Goal: Communication & Community: Answer question/provide support

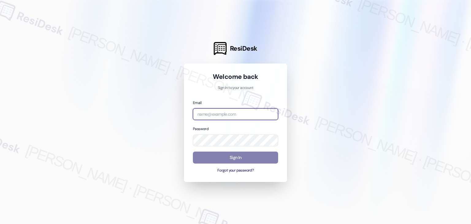
click at [219, 114] on input "email" at bounding box center [235, 114] width 85 height 12
paste input "automated-surveys-gsa-kathy.grace@gsa.com"
type input "automated-surveys-gsa-kathy.grace@gsa.com"
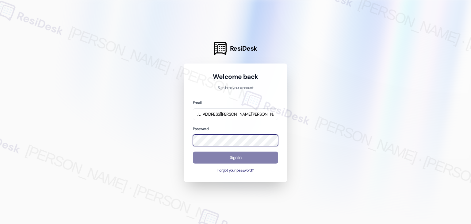
scroll to position [0, 0]
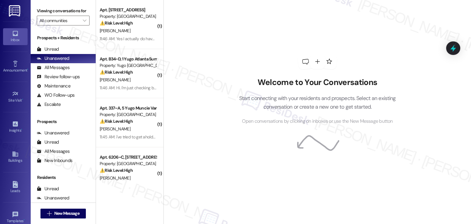
click at [126, 29] on div "G. Mcneill" at bounding box center [128, 31] width 58 height 8
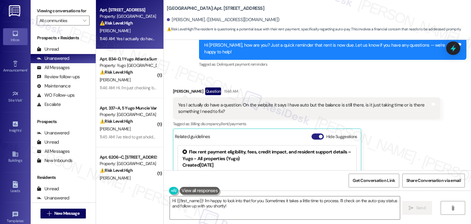
click at [313, 133] on button "Hide Suggestions" at bounding box center [317, 136] width 12 height 6
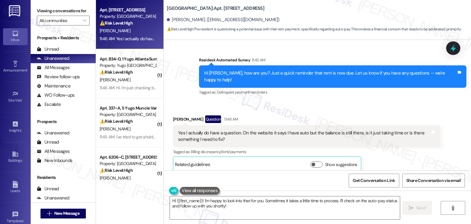
click at [351, 92] on div "Survey, sent via SMS Residesk Automated Survey 11:45 AM Hi Garrett, how are you…" at bounding box center [332, 76] width 276 height 49
click at [348, 101] on div "Received via SMS Garrett Mcneill Question 11:46 AM Yes I actually do have a que…" at bounding box center [317, 138] width 307 height 75
click at [320, 101] on div "Received via SMS Garrett Mcneill Question 11:46 AM Yes I actually do have a que…" at bounding box center [317, 138] width 307 height 75
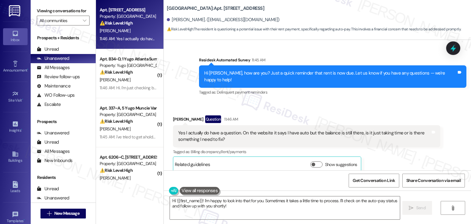
click at [386, 154] on div "Garrett Mcneill Question 11:46 AM Yes I actually do have a question. On the web…" at bounding box center [306, 143] width 267 height 57
click at [274, 71] on div "Hi Garrett, how are you? Just a quick reminder that rent is now due. Let us kno…" at bounding box center [330, 76] width 252 height 13
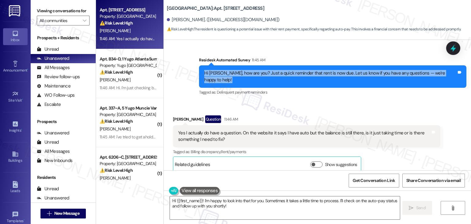
click at [274, 71] on div "Hi Garrett, how are you? Just a quick reminder that rent is now due. Let us kno…" at bounding box center [330, 76] width 252 height 13
copy div "Hi Garrett, how are you? Just a quick reminder that rent is now due. Let us kno…"
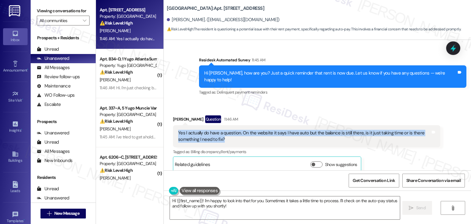
drag, startPoint x: 223, startPoint y: 133, endPoint x: 165, endPoint y: 125, distance: 57.9
click at [168, 125] on div "Received via SMS Garrett Mcneill Question 11:46 AM Yes I actually do have a que…" at bounding box center [306, 144] width 276 height 66
copy div "Yes I actually do have a question. On the website it says I have auto but the b…"
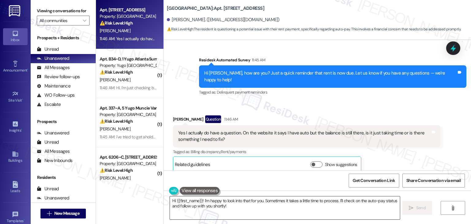
click at [231, 206] on textarea "Hi {{first_name}}! I'm happy to look into that for you. Sometimes it takes a li…" at bounding box center [285, 207] width 230 height 23
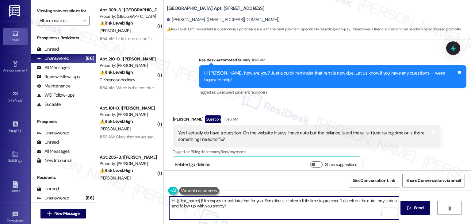
click at [272, 199] on textarea "Hi {{first_name}}! I'm happy to look into that for you. Sometimes it takes a li…" at bounding box center [284, 207] width 230 height 23
paste textarea "Garrett, thanks for checking in! I understand your concern. Sometimes, when aut…"
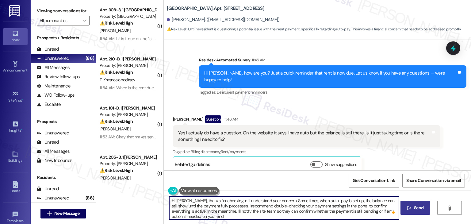
type textarea "Hi Garrett, thanks for checking in! I understand your concern. Sometimes, when …"
click at [417, 209] on span "Send" at bounding box center [418, 207] width 9 height 6
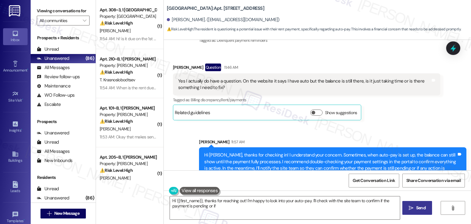
scroll to position [386, 0]
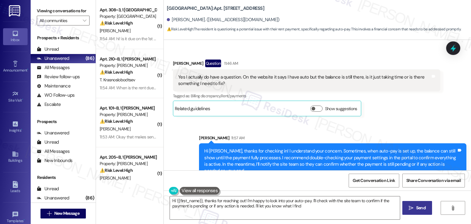
type textarea "Hi {{first_name}}, thanks for reaching out! I'm happy to look into your auto-pa…"
drag, startPoint x: 424, startPoint y: 108, endPoint x: 417, endPoint y: 110, distance: 7.2
click at [424, 108] on div "Garrett Mcneill Question 11:46 AM Yes I actually do have a question. On the web…" at bounding box center [306, 87] width 267 height 57
click at [406, 121] on div "Sent via SMS Sarah 11:57 AM Hi Garrett, thanks for checking in! I understand yo…" at bounding box center [317, 152] width 307 height 63
click at [452, 44] on div at bounding box center [453, 47] width 18 height 17
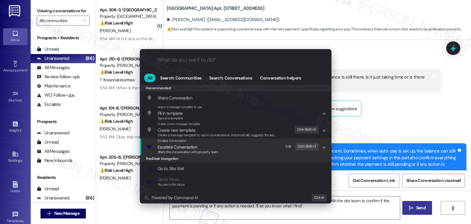
click at [199, 153] on span "Share this conversation with property team" at bounding box center [188, 152] width 61 height 4
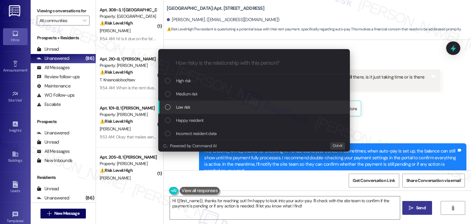
click at [169, 108] on div "List of options" at bounding box center [168, 107] width 6 height 6
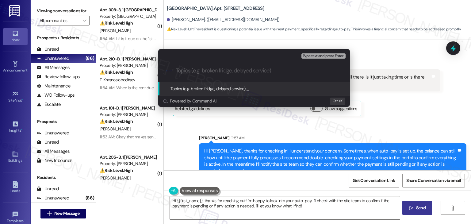
paste input "Resident Question – Auto-Pay Set Up but Balance Still Showing"
type input "Resident Question – Auto-Pay Set Up but Balance Still Showing"
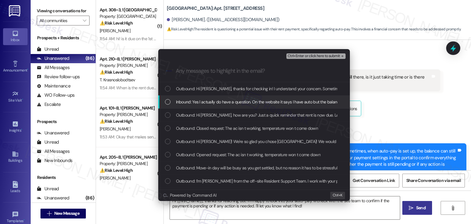
click at [166, 101] on div "List of options" at bounding box center [168, 102] width 6 height 6
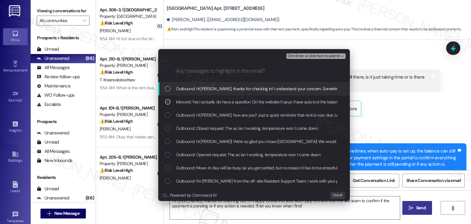
click at [334, 54] on span "Ctrl+Enter or click here to submit" at bounding box center [313, 56] width 52 height 4
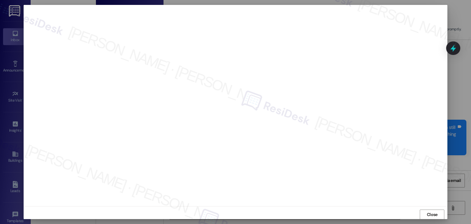
scroll to position [429, 0]
click at [430, 215] on span "Close" at bounding box center [432, 214] width 11 height 6
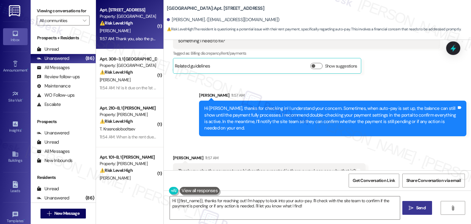
scroll to position [429, 0]
click at [309, 167] on div "Thank you, also the payment was higher than expected is there a way I can see w…" at bounding box center [266, 170] width 177 height 6
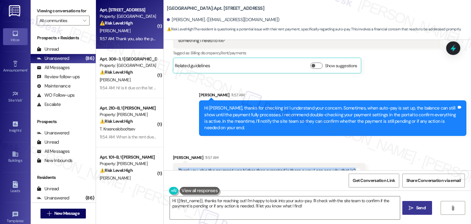
click at [309, 167] on div "Thank you, also the payment was higher than expected is there a way I can see w…" at bounding box center [266, 170] width 177 height 6
copy div "Thank you, also the payment was higher than expected is there a way I can see w…"
click at [450, 46] on icon at bounding box center [453, 48] width 10 height 10
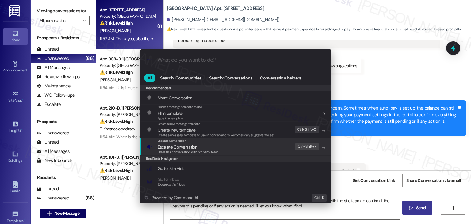
click at [178, 146] on span "Escalate Conversation" at bounding box center [178, 147] width 40 height 6
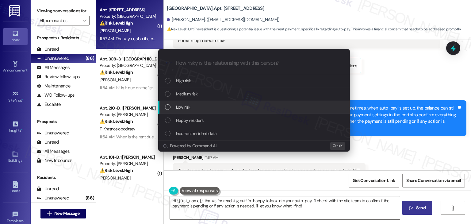
click at [166, 107] on div "List of options" at bounding box center [168, 107] width 6 height 6
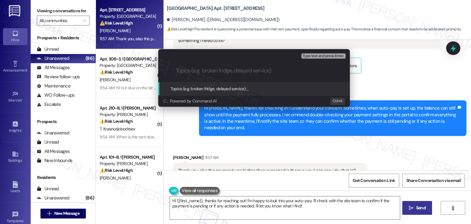
paste input "Resident Question – Auto-Pay Set Up but Balance Still Showing"
type input "Resident Question – Auto-Pay Set Up but Balance Still Showing"
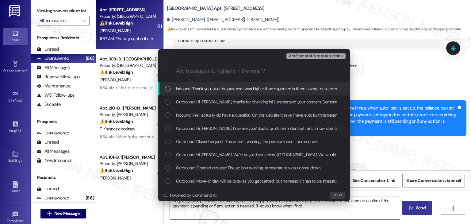
click at [167, 88] on div "List of options" at bounding box center [168, 89] width 6 height 6
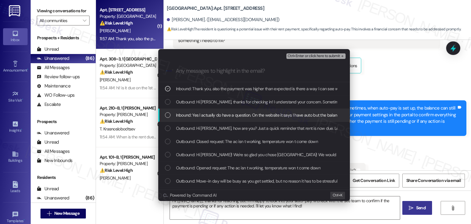
click at [169, 116] on div "List of options" at bounding box center [168, 115] width 6 height 6
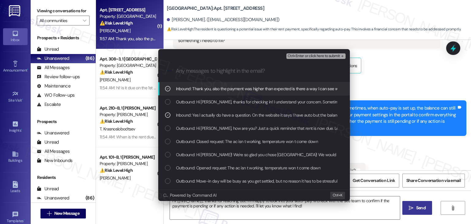
click at [322, 58] on span "Ctrl+Enter or click here to submit" at bounding box center [313, 56] width 52 height 4
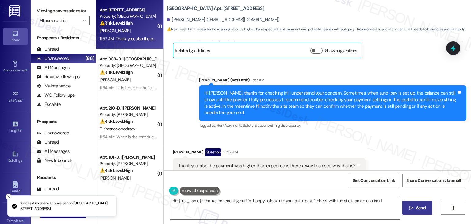
scroll to position [448, 0]
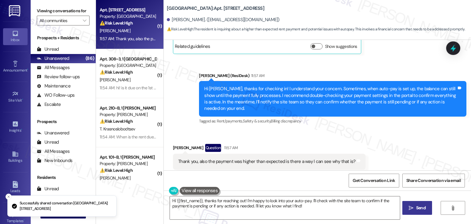
click at [297, 158] on div "Thank you, also the payment was higher than expected is there a way I can see w…" at bounding box center [266, 161] width 177 height 6
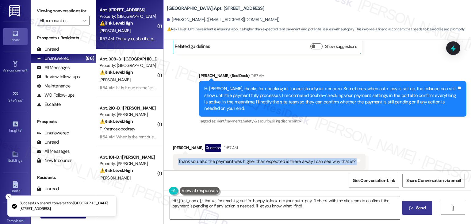
click at [297, 158] on div "Thank you, also the payment was higher than expected is there a way I can see w…" at bounding box center [266, 161] width 177 height 6
copy div "Thank you, also the payment was higher than expected is there a way I can see w…"
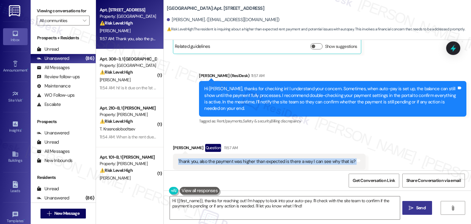
click at [380, 142] on div "Received via SMS Garrett Mcneill Question 11:57 AM Thank you, also the payment …" at bounding box center [317, 156] width 307 height 53
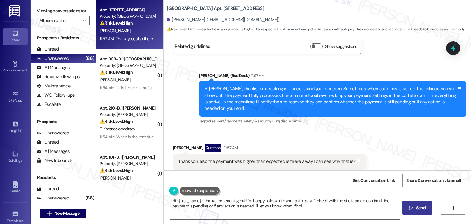
click at [414, 135] on div "Received via SMS Garrett Mcneill Question 11:57 AM Thank you, also the payment …" at bounding box center [317, 156] width 307 height 53
click at [413, 135] on div "Received via SMS Garrett Mcneill Question 11:57 AM Thank you, also the payment …" at bounding box center [317, 156] width 307 height 53
click at [406, 147] on div "Received via SMS Garrett Mcneill Question 11:57 AM Thank you, also the payment …" at bounding box center [317, 156] width 307 height 53
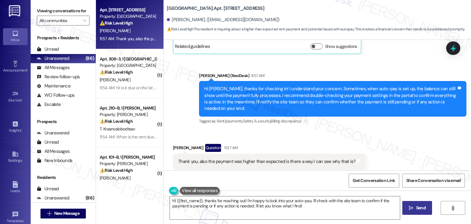
click at [406, 147] on div "Received via SMS Garrett Mcneill Question 11:57 AM Thank you, also the payment …" at bounding box center [317, 156] width 307 height 53
click at [406, 148] on div "Received via SMS Garrett Mcneill Question 11:57 AM Thank you, also the payment …" at bounding box center [317, 156] width 307 height 53
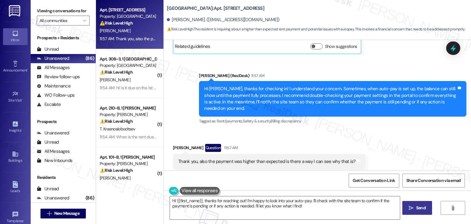
click at [406, 148] on div "Received via SMS Garrett Mcneill Question 11:57 AM Thank you, also the payment …" at bounding box center [317, 156] width 307 height 53
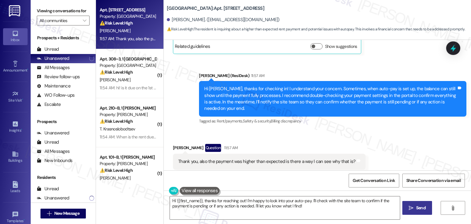
click at [406, 148] on div "Received via SMS Garrett Mcneill Question 11:57 AM Thank you, also the payment …" at bounding box center [317, 156] width 307 height 53
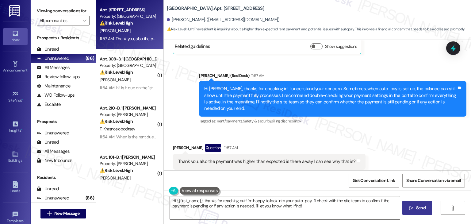
click at [406, 148] on div "Received via SMS Garrett Mcneill Question 11:57 AM Thank you, also the payment …" at bounding box center [317, 156] width 307 height 53
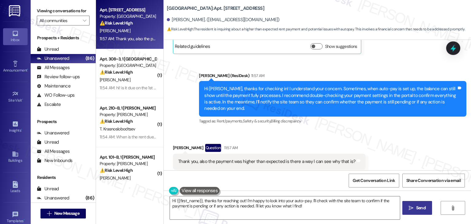
click at [406, 148] on div "Received via SMS Garrett Mcneill Question 11:57 AM Thank you, also the payment …" at bounding box center [317, 156] width 307 height 53
click at [287, 203] on textarea "Hi {{first_name}}, thanks for reaching out! I'm happy to look into your auto-pa…" at bounding box center [285, 207] width 230 height 23
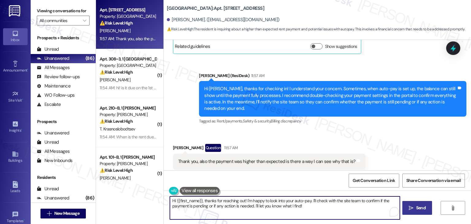
click at [287, 203] on textarea "Hi {{first_name}}, thanks for reaching out! I'm happy to look into your auto-pa…" at bounding box center [285, 207] width 230 height 23
paste textarea "You can check your Resident Portal under “Ledger” or “Account History” for a de…"
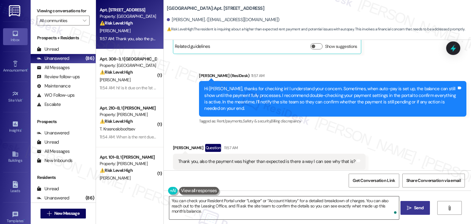
click at [278, 205] on textarea "You can check your Resident Portal under “Ledger” or “Account History” for a de…" at bounding box center [284, 207] width 230 height 23
click at [417, 206] on span "Send" at bounding box center [418, 207] width 9 height 6
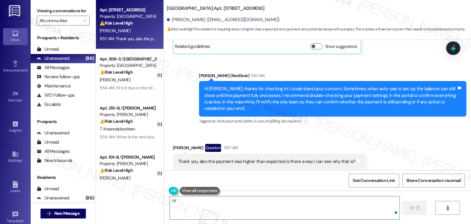
type textarea "Hi"
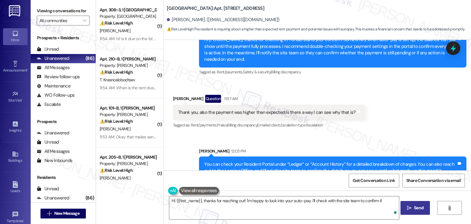
scroll to position [498, 0]
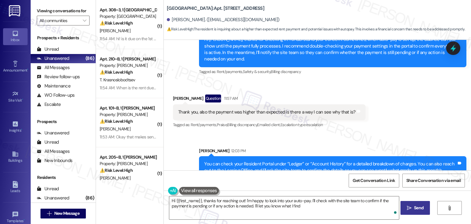
type textarea "Hi {{first_name}}, thanks for reaching out! I'm happy to look into your auto-pa…"
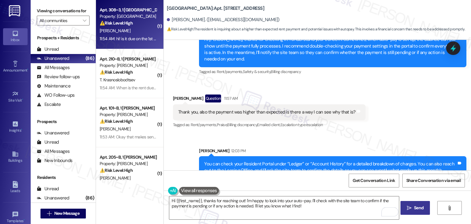
click at [148, 40] on div "11:54 AM: hi! is it due on the 1st of each month or the 15th? 11:54 AM: hi! is …" at bounding box center [150, 39] width 101 height 6
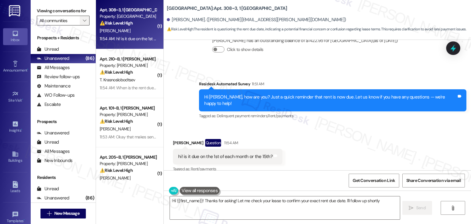
scroll to position [149, 0]
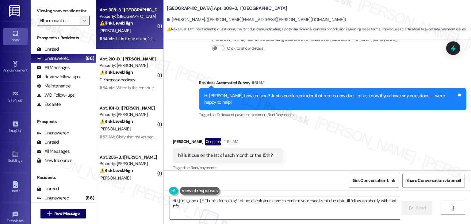
type textarea "Hi {{first_name}}! Thanks for asking! Let me check your lease to confirm your e…"
click at [82, 23] on span "" at bounding box center [85, 21] width 6 height 10
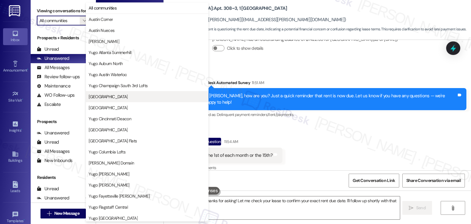
click at [127, 97] on span "[GEOGRAPHIC_DATA]" at bounding box center [108, 96] width 39 height 6
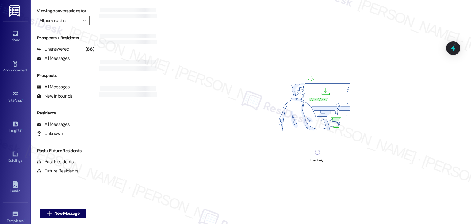
type input "[GEOGRAPHIC_DATA]"
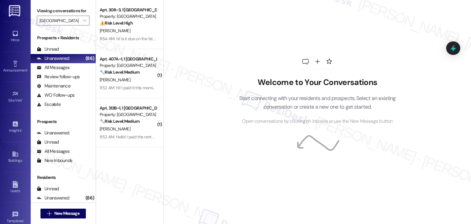
click at [139, 33] on div "M. Romanowski" at bounding box center [128, 31] width 58 height 8
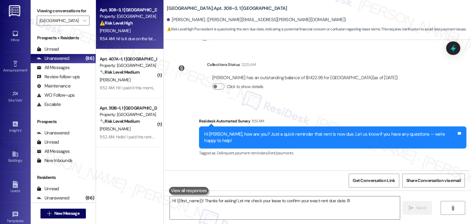
scroll to position [149, 0]
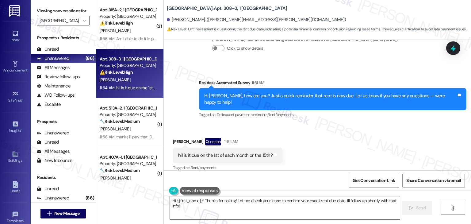
click at [307, 129] on div "Received via SMS Maija Romanowski Question 11:54 AM hi! is it due on the 1st of…" at bounding box center [317, 150] width 307 height 53
click at [315, 144] on div "Received via SMS Maija Romanowski Question 11:54 AM hi! is it due on the 1st of…" at bounding box center [317, 150] width 307 height 53
click at [314, 136] on div "Received via SMS Maija Romanowski Question 11:54 AM hi! is it due on the 1st of…" at bounding box center [317, 150] width 307 height 53
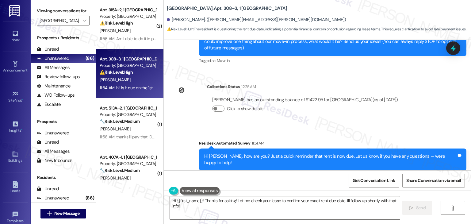
scroll to position [87, 0]
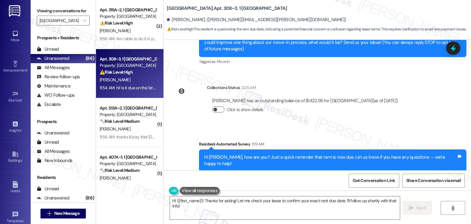
click at [218, 108] on button "Click to show details" at bounding box center [218, 109] width 12 height 6
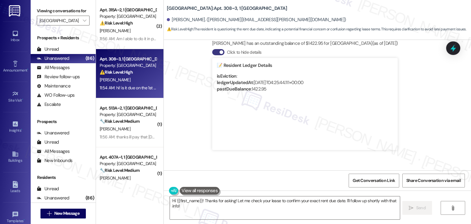
scroll to position [118, 0]
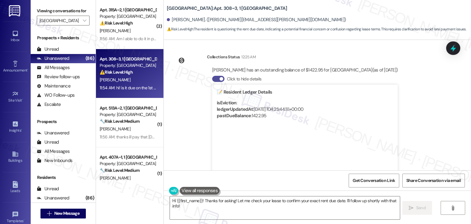
click at [212, 78] on button "Click to hide details" at bounding box center [218, 79] width 12 height 6
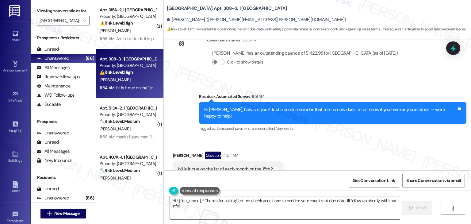
scroll to position [149, 0]
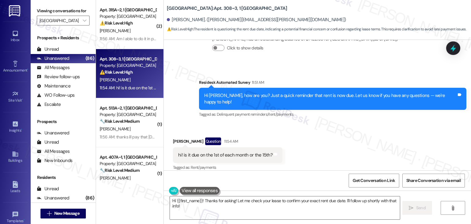
click at [225, 152] on div "hi! is it due on the 1st of each month or the 15th?" at bounding box center [225, 155] width 94 height 6
click at [255, 96] on div "Hi Maija, how are you? Just a quick reminder that rent is now due. Let us know …" at bounding box center [330, 98] width 252 height 13
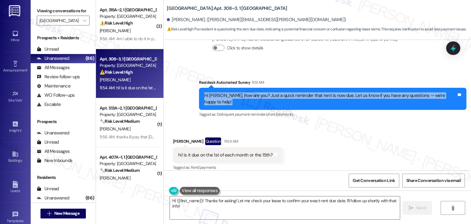
click at [255, 96] on div "Hi Maija, how are you? Just a quick reminder that rent is now due. Let us know …" at bounding box center [330, 98] width 252 height 13
copy div "Hi Maija, how are you? Just a quick reminder that rent is now due. Let us know …"
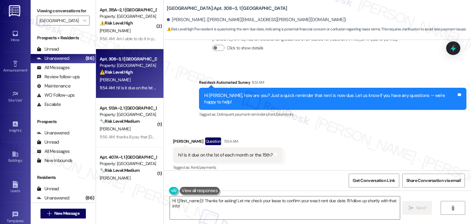
click at [222, 152] on div "hi! is it due on the 1st of each month or the 15th?" at bounding box center [225, 155] width 94 height 6
copy div "hi! is it due on the 1st of each month or the 15th? Tags and notes"
click at [334, 116] on div "Survey, sent via SMS Residesk Automated Survey 11:51 AM Hi Maija, how are you? …" at bounding box center [332, 98] width 276 height 49
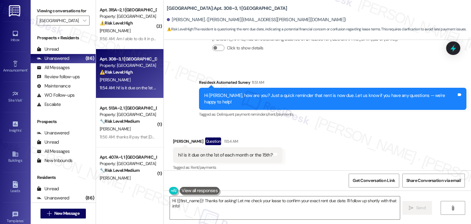
click at [331, 145] on div "Received via SMS Maija Romanowski Question 11:54 AM hi! is it due on the 1st of…" at bounding box center [317, 149] width 307 height 53
click at [262, 204] on textarea "Hi {{first_name}}! Thanks for asking! Let me check your lease to confirm your e…" at bounding box center [285, 207] width 230 height 23
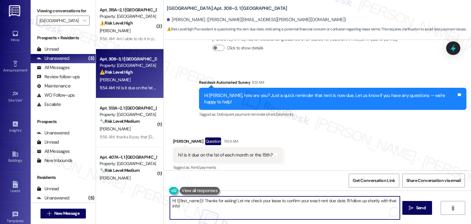
click at [262, 204] on textarea "Hi {{first_name}}! Thanks for asking! Let me check your lease to confirm your e…" at bounding box center [285, 207] width 230 height 23
paste textarea "Maija! Rent is due on the 1st of each month. Please let us know if there's anyt…"
click at [416, 209] on span "Send" at bounding box center [418, 207] width 9 height 6
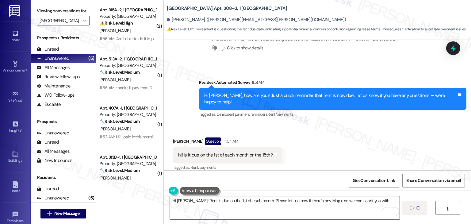
type textarea "Fetching suggested responses. Please feel free to read through the conversation…"
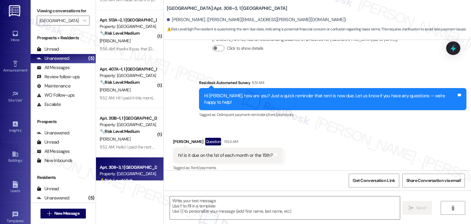
scroll to position [65, 0]
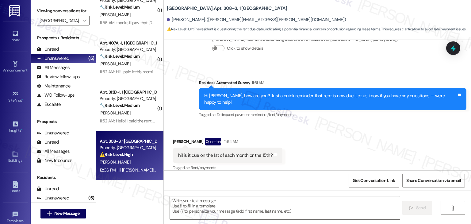
click at [137, 120] on div "11:52 AM: Hello! I paid the rent already and got a confirmation email, does the…" at bounding box center [194, 121] width 189 height 6
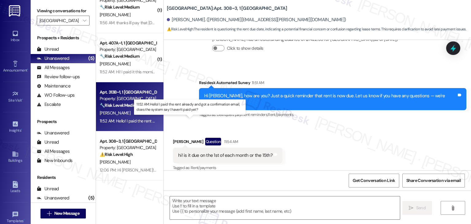
type textarea "Fetching suggested responses. Please feel free to read through the conversation…"
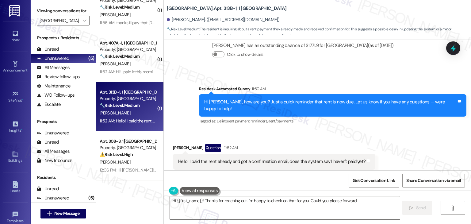
scroll to position [137, 0]
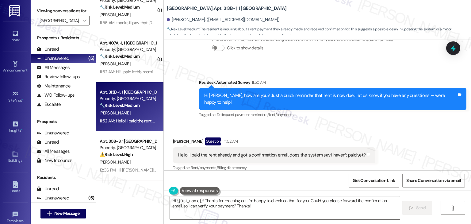
click at [268, 94] on div "Hi Annastazia, how are you? Just a quick reminder that rent is now due. Let us …" at bounding box center [330, 98] width 252 height 13
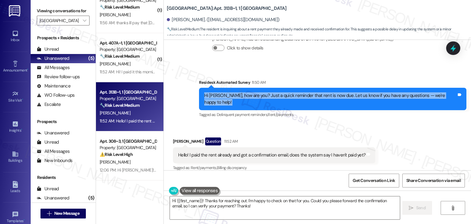
click at [268, 94] on div "Hi Annastazia, how are you? Just a quick reminder that rent is now due. Let us …" at bounding box center [330, 98] width 252 height 13
copy div "Hi Annastazia, how are you? Just a quick reminder that rent is now due. Let us …"
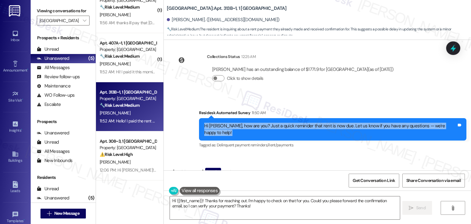
scroll to position [137, 0]
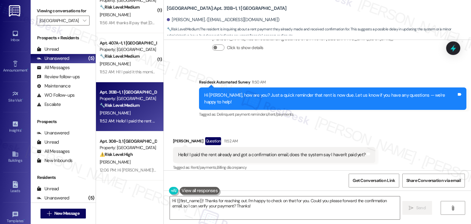
click at [250, 151] on div "Hello! I paid the rent already and got a confirmation email, does the system sa…" at bounding box center [271, 154] width 187 height 6
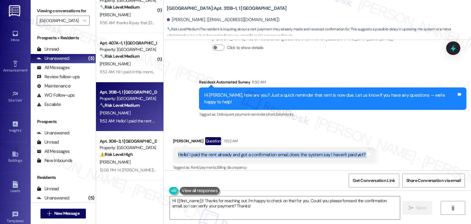
click at [250, 151] on div "Hello! I paid the rent already and got a confirmation email, does the system sa…" at bounding box center [271, 154] width 187 height 6
copy div "Hello! I paid the rent already and got a confirmation email, does the system sa…"
click at [274, 205] on textarea "Hi {{first_name}}! Thanks for reaching out. I'm happy to check on that for you.…" at bounding box center [285, 207] width 230 height 23
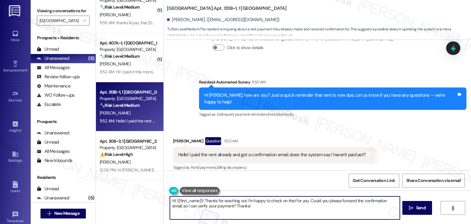
click at [274, 205] on textarea "Hi {{first_name}}! Thanks for reaching out. I'm happy to check on that for you.…" at bounding box center [285, 207] width 230 height 23
paste textarea "Annastazia, thanks for letting me know! If you received a confirmation email, y…"
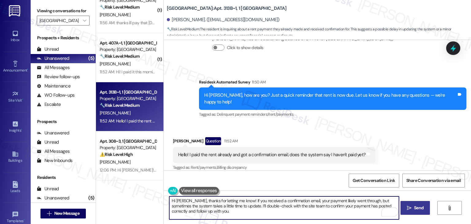
type textarea "Hi Annastazia, thanks for letting me know! If you received a confirmation email…"
click at [415, 207] on span "Send" at bounding box center [418, 207] width 9 height 6
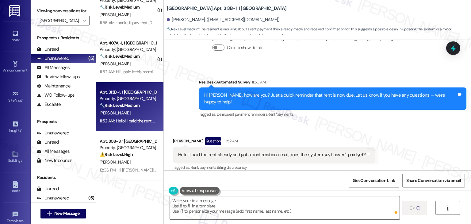
type textarea "Fetching suggested responses. Please feel free to read through the conversation…"
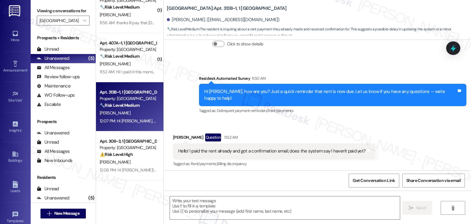
scroll to position [193, 0]
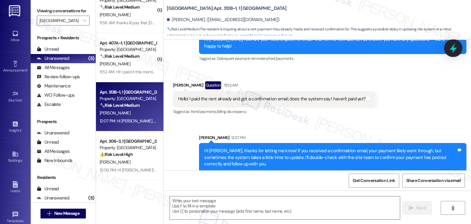
click at [453, 50] on icon at bounding box center [452, 48] width 7 height 9
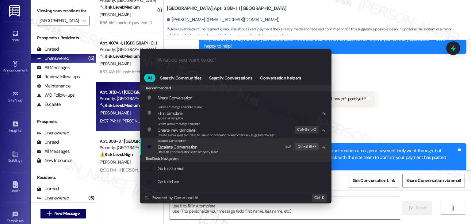
click at [163, 149] on div "Share this conversation with property team" at bounding box center [188, 152] width 61 height 6
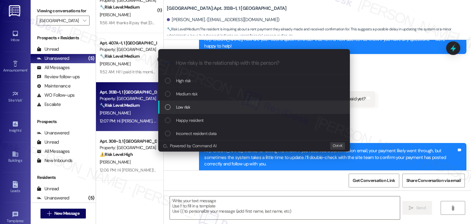
click at [169, 106] on div "List of options" at bounding box center [168, 107] width 6 height 6
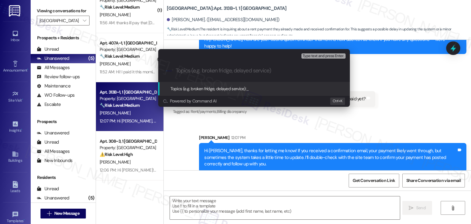
paste input "Resident Inquiry – Rent Payment Confirmation"
type input "Resident Inquiry – Rent Payment Confirmation"
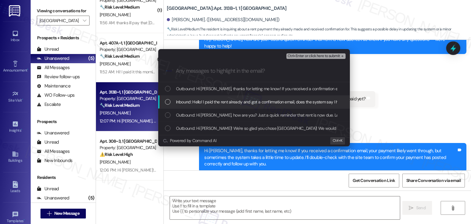
click at [165, 101] on div "List of options" at bounding box center [168, 102] width 6 height 6
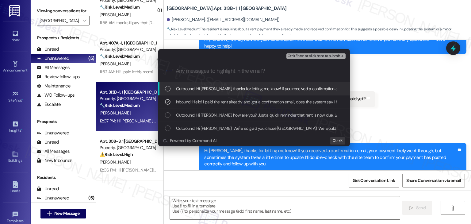
click at [317, 57] on span "Ctrl+Enter or click here to submit" at bounding box center [313, 56] width 52 height 4
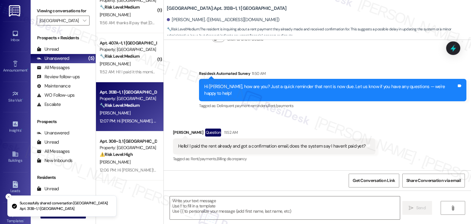
scroll to position [137, 0]
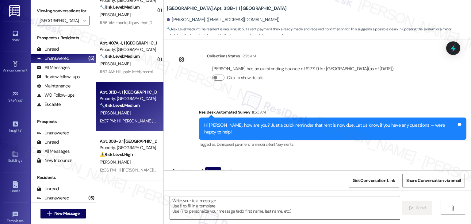
type textarea "Fetching suggested responses. Please feel free to read through the conversation…"
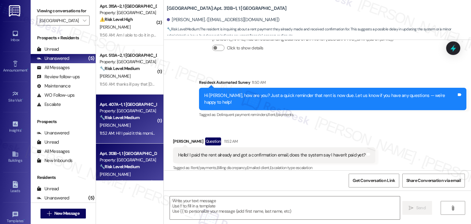
scroll to position [0, 0]
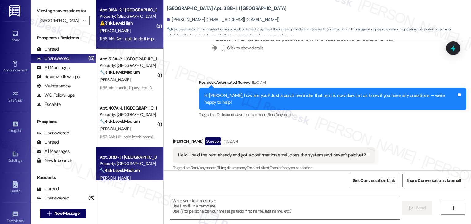
click at [121, 28] on div "C. Glynn" at bounding box center [128, 31] width 58 height 8
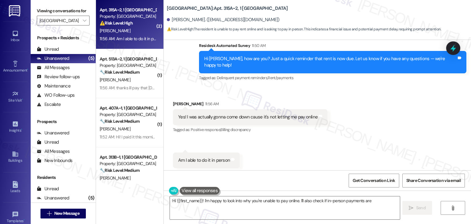
scroll to position [238, 0]
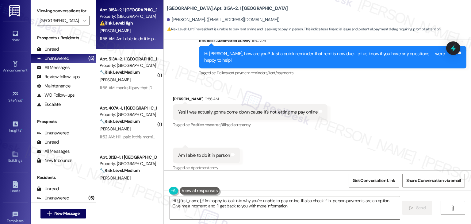
type textarea "Hi {{first_name}}! I'm happy to look into why you're unable to pay online. I'll…"
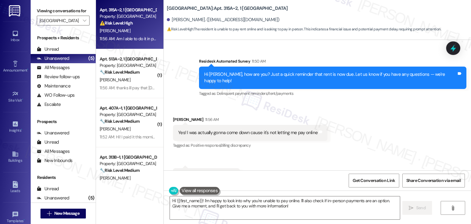
scroll to position [207, 0]
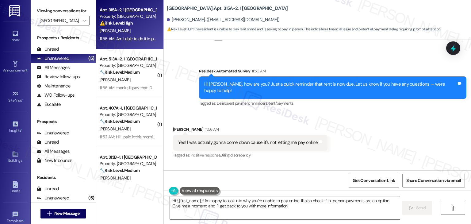
click at [332, 84] on div "Hi Chloe, how are you? Just a quick reminder that rent is now due. Let us know …" at bounding box center [330, 87] width 252 height 13
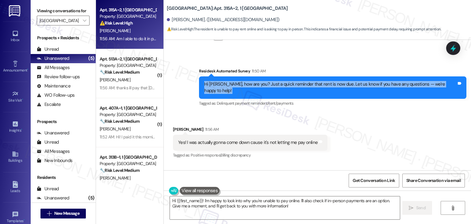
click at [332, 84] on div "Hi Chloe, how are you? Just a quick reminder that rent is now due. Let us know …" at bounding box center [330, 87] width 252 height 13
copy div "Hi Chloe, how are you? Just a quick reminder that rent is now due. Let us know …"
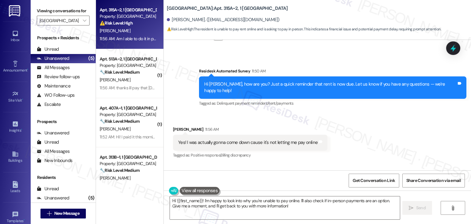
click at [205, 139] on div "Yes! I was actually gonna come down cause it's not letting me pay online" at bounding box center [247, 142] width 139 height 6
copy div "Yes! I was actually gonna come down cause it's not letting me pay online Tags a…"
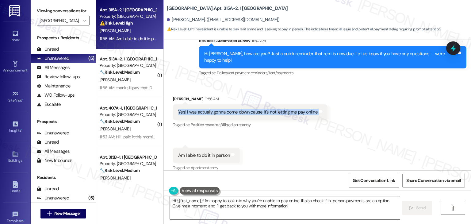
scroll to position [238, 0]
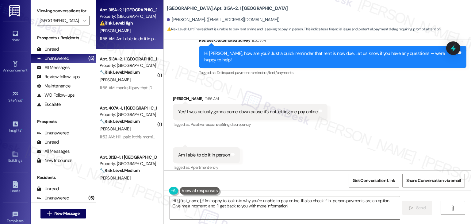
click at [190, 152] on div "Am I able to do it in person" at bounding box center [204, 155] width 52 height 6
click at [173, 95] on div "Chloe Glynn 11:56 AM" at bounding box center [250, 99] width 154 height 9
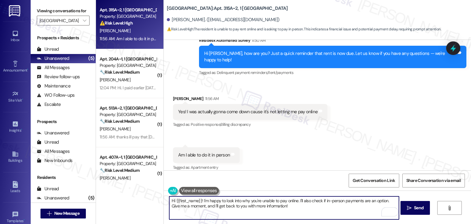
drag, startPoint x: 296, startPoint y: 202, endPoint x: 385, endPoint y: 201, distance: 88.9
click at [385, 201] on textarea "Hi {{first_name}}! I'm happy to look into why you're unable to pay online. I'll…" at bounding box center [284, 207] width 230 height 23
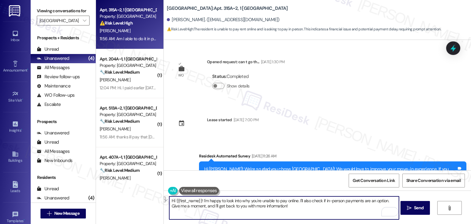
scroll to position [238, 0]
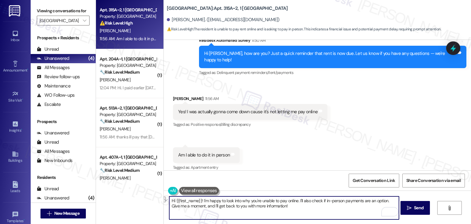
click at [259, 209] on textarea "Hi {{first_name}}! I'm happy to look into why you're unable to pay online. I'll…" at bounding box center [284, 207] width 230 height 23
paste textarea "Chloe, thanks for letting me know! You should be able to make your rent payment…"
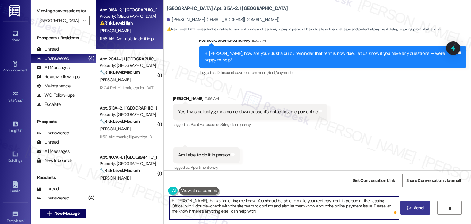
type textarea "Hi Chloe, thanks for letting me know! You should be able to make your rent paym…"
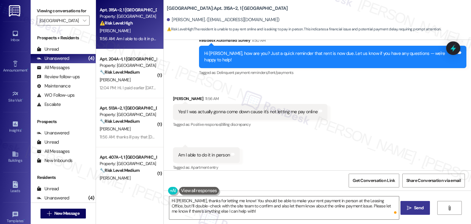
click at [409, 209] on icon "" at bounding box center [409, 207] width 5 height 5
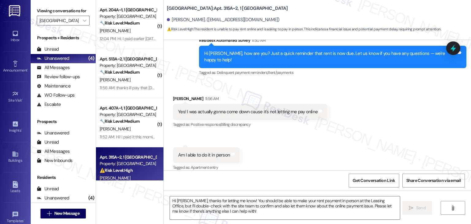
scroll to position [238, 0]
click at [324, 127] on div "Received via SMS Chloe Glynn 11:56 AM Yes! I was actually gonna come down cause…" at bounding box center [250, 112] width 164 height 43
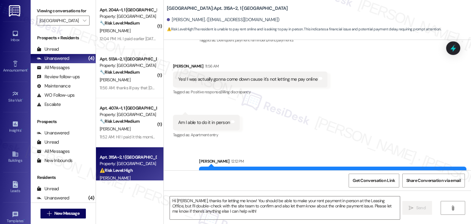
scroll to position [294, 0]
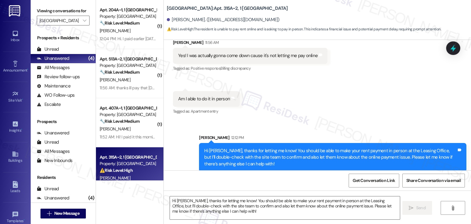
drag, startPoint x: 453, startPoint y: 47, endPoint x: 427, endPoint y: 66, distance: 31.6
click at [453, 47] on icon at bounding box center [453, 47] width 6 height 7
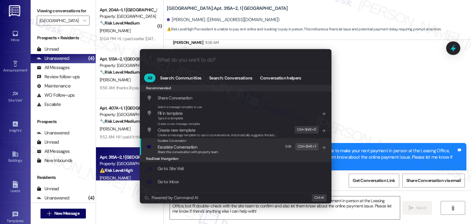
click at [182, 150] on span "Share this conversation with property team" at bounding box center [188, 152] width 61 height 4
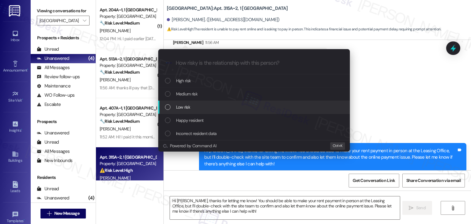
click at [168, 106] on div "List of options" at bounding box center [168, 107] width 6 height 6
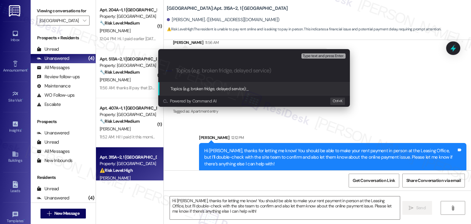
paste input "Resident Issue – Unable to Pay Rent Online, Asking About In-Person Payment"
type input "Resident Issue – Unable to Pay Rent Online, Asking About In-Person Payment"
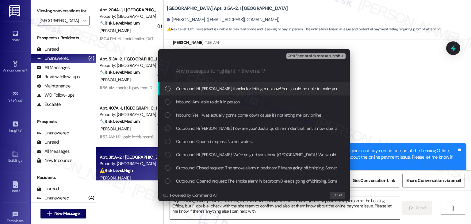
scroll to position [0, 0]
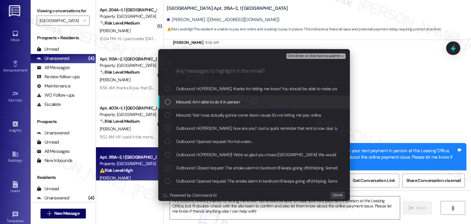
click at [169, 105] on div "Inbound: Am I able to do it in person" at bounding box center [254, 101] width 179 height 7
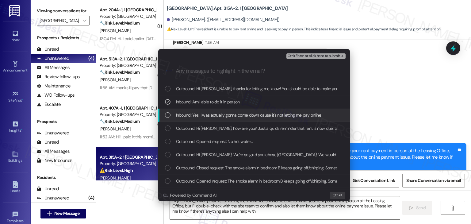
click at [165, 116] on div "List of options" at bounding box center [168, 115] width 6 height 6
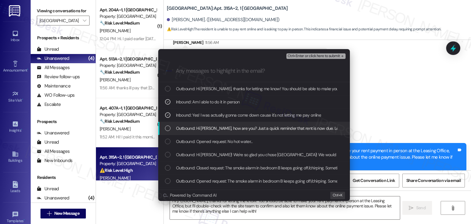
click at [168, 129] on div "List of options" at bounding box center [168, 128] width 6 height 6
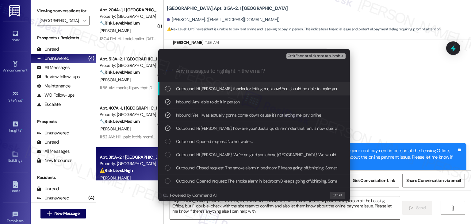
click at [321, 56] on span "Ctrl+Enter or click here to submit" at bounding box center [313, 56] width 52 height 4
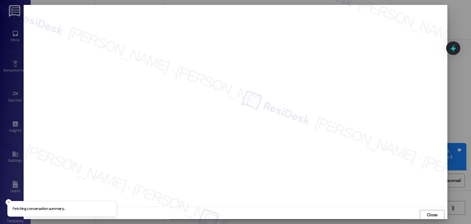
scroll to position [0, 0]
click at [436, 218] on span "Close" at bounding box center [431, 214] width 13 height 9
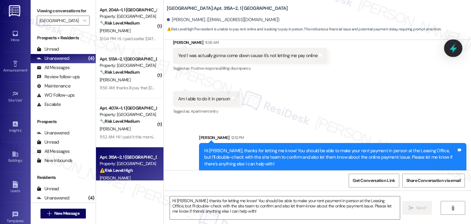
click at [454, 46] on icon at bounding box center [453, 48] width 10 height 10
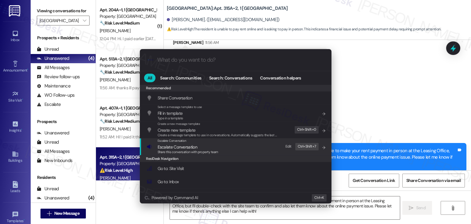
click at [184, 153] on span "Share this conversation with property team" at bounding box center [188, 152] width 61 height 4
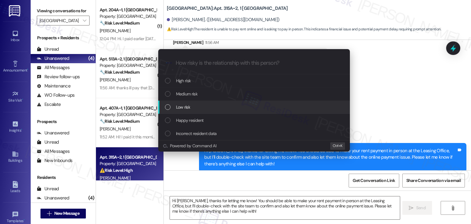
click at [169, 108] on div "List of options" at bounding box center [168, 107] width 6 height 6
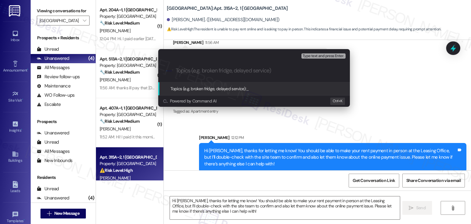
paste input "Resident Issue – Unable to Pay Rent Online, Asking About In-Person Payment"
type input "Resident Issue – Unable to Pay Rent Online, Asking About In-Person Payment"
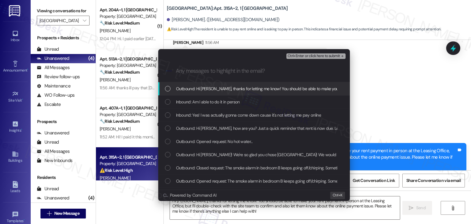
scroll to position [0, 0]
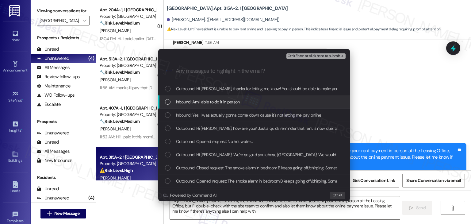
click at [166, 101] on div "List of options" at bounding box center [168, 102] width 6 height 6
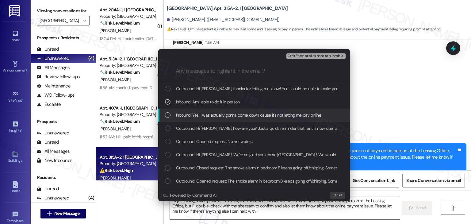
click at [170, 116] on div "Inbound: Yes! I was actually gonna come down cause it's not letting me pay onli…" at bounding box center [254, 115] width 179 height 7
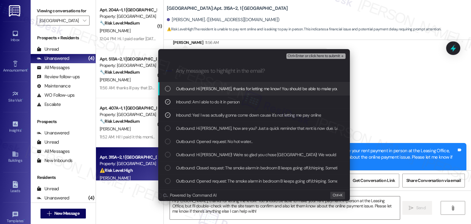
click at [322, 55] on span "Ctrl+Enter or click here to submit" at bounding box center [313, 56] width 52 height 4
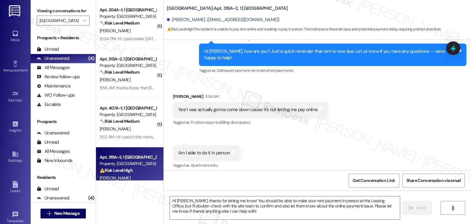
scroll to position [238, 0]
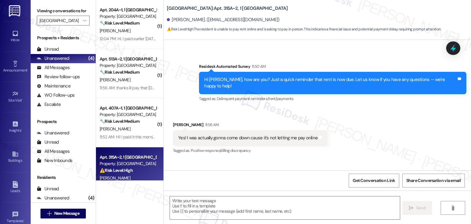
type textarea "Fetching suggested responses. Please feel free to read through the conversation…"
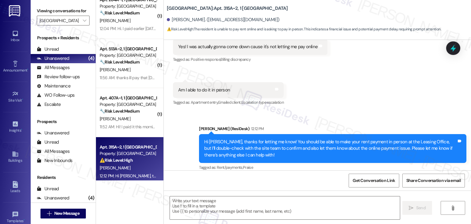
scroll to position [16, 0]
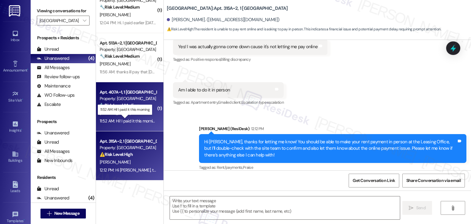
click at [133, 121] on div "11:52 AM: Hi! I paid it this morning 11:52 AM: Hi! I paid it this morning" at bounding box center [128, 121] width 57 height 6
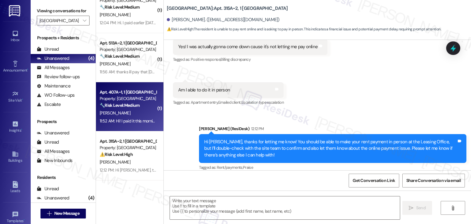
type textarea "Fetching suggested responses. Please feel free to read through the conversation…"
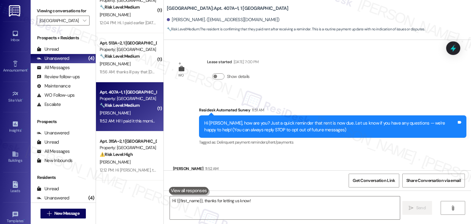
scroll to position [33, 0]
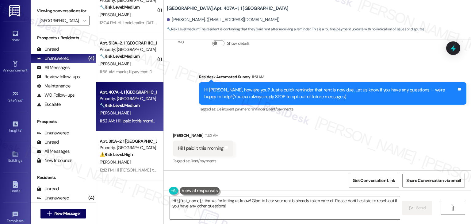
click at [272, 139] on div "Received via SMS Anna Palchak 11:52 AM Hi! I paid it this morning Tags and note…" at bounding box center [317, 144] width 307 height 52
click at [346, 174] on div "Get Conversation Link Share Conversation via email" at bounding box center [317, 180] width 307 height 20
click at [352, 202] on textarea "Hi {{first_name}}, thanks for letting us know! Glad to hear your rent is alread…" at bounding box center [285, 207] width 230 height 23
click at [416, 208] on span "Send" at bounding box center [420, 207] width 9 height 6
type textarea "Fetching suggested responses. Please feel free to read through the conversation…"
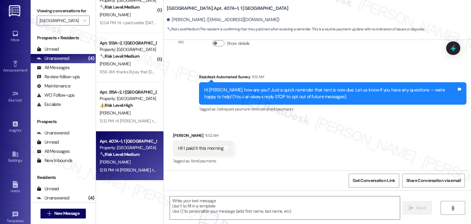
scroll to position [82, 0]
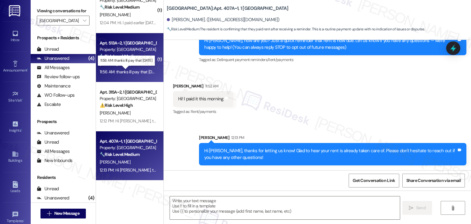
click at [135, 73] on div "11:56 AM: thanks ill pay that today 11:56 AM: thanks ill pay that today" at bounding box center [130, 72] width 60 height 6
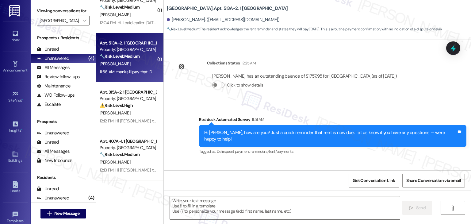
scroll to position [154, 0]
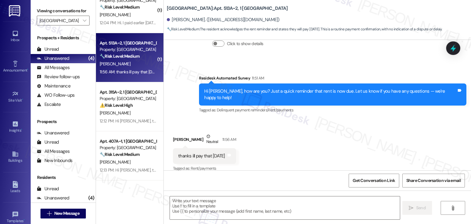
type textarea "Fetching suggested responses. Please feel free to read through the conversation…"
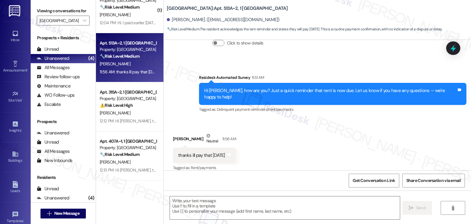
click at [310, 133] on div "Received via SMS Mildred Brown Neutral 11:56 AM thanks ill pay that today Tags …" at bounding box center [317, 148] width 307 height 58
click at [287, 150] on div "Received via SMS Mildred Brown Neutral 11:56 AM thanks ill pay that today Tags …" at bounding box center [317, 148] width 307 height 58
click at [349, 55] on div "Mildred Brown has an outstanding balance of $1757.95 for Yugo Charleston Campus…" at bounding box center [304, 40] width 195 height 29
click at [337, 95] on div "Hi Mildred, how are you? Just a quick reminder that rent is now due. Let us kno…" at bounding box center [332, 94] width 267 height 22
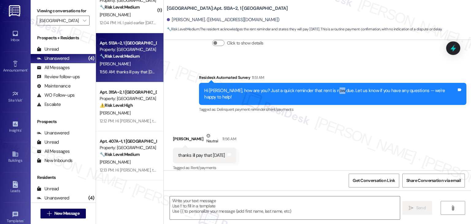
click at [337, 95] on div "Hi Mildred, how are you? Just a quick reminder that rent is now due. Let us kno…" at bounding box center [332, 94] width 267 height 22
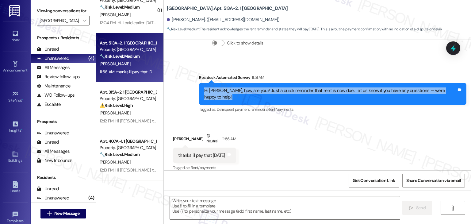
click at [337, 95] on div "Hi Mildred, how are you? Just a quick reminder that rent is now due. Let us kno…" at bounding box center [332, 94] width 267 height 22
copy div "Hi Mildred, how are you? Just a quick reminder that rent is now due. Let us kno…"
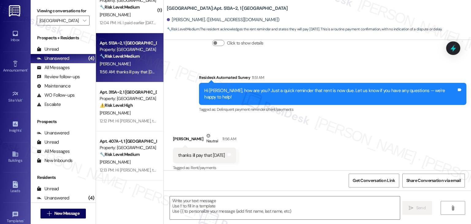
click at [194, 152] on div "thanks ill pay that today" at bounding box center [201, 155] width 47 height 6
copy div "thanks ill pay that today Tags and notes"
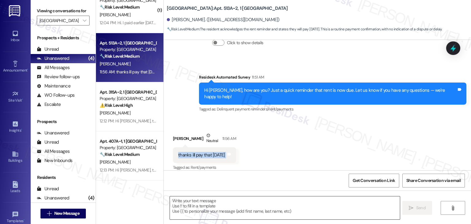
click at [295, 203] on textarea at bounding box center [285, 207] width 230 height 23
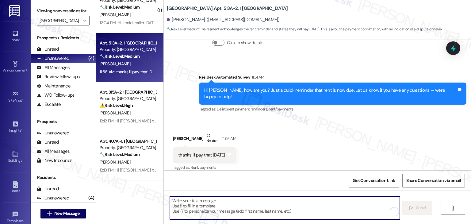
paste textarea "Thanks, Mildred! We appreciate you taking care of it today. Please let us know …"
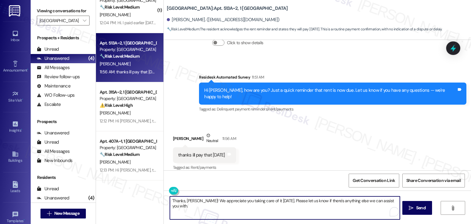
type textarea "Thanks, Mildred! We appreciate you taking care of it today. Please let us know …"
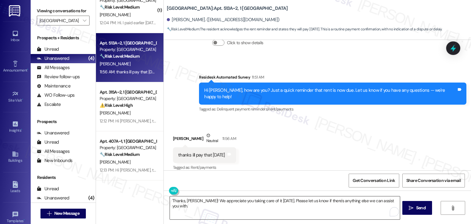
click at [293, 210] on textarea "Thanks, Mildred! We appreciate you taking care of it today. Please let us know …" at bounding box center [285, 207] width 230 height 23
click at [411, 207] on span " Send" at bounding box center [414, 207] width 19 height 6
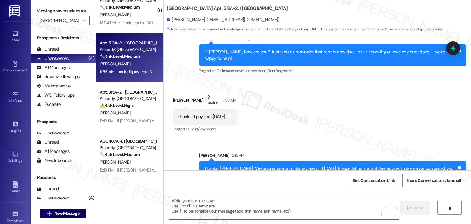
scroll to position [197, 0]
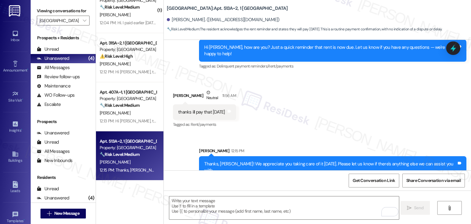
click at [387, 93] on div "Received via SMS Mildred Brown Neutral 11:56 AM thanks ill pay that today Tags …" at bounding box center [317, 104] width 307 height 58
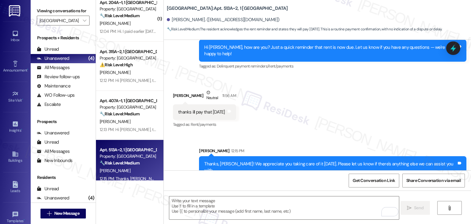
scroll to position [0, 0]
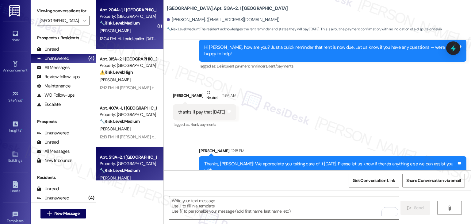
click at [103, 27] on div "O. Zullo" at bounding box center [128, 31] width 58 height 8
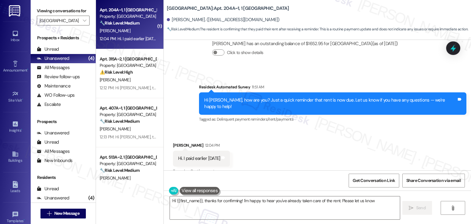
scroll to position [293, 0]
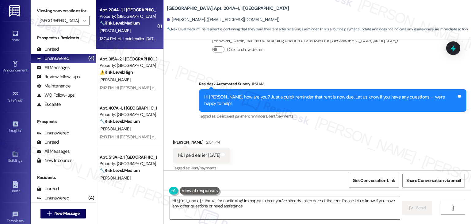
type textarea "Hi {{first_name}}, thanks for confirming! I'm happy to hear you've already take…"
click at [374, 144] on div "Received via SMS Olivia Zullo 12:04 PM Hi. I paid earlier today Tags and notes …" at bounding box center [317, 151] width 307 height 52
click at [371, 145] on div "Received via SMS Olivia Zullo 12:04 PM Hi. I paid earlier today Tags and notes …" at bounding box center [317, 151] width 307 height 52
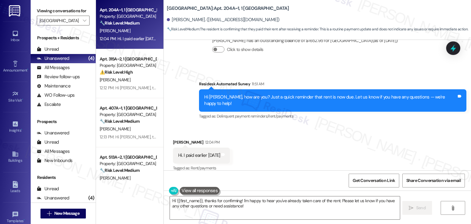
click at [371, 145] on div "Received via SMS Olivia Zullo 12:04 PM Hi. I paid earlier today Tags and notes …" at bounding box center [317, 151] width 307 height 52
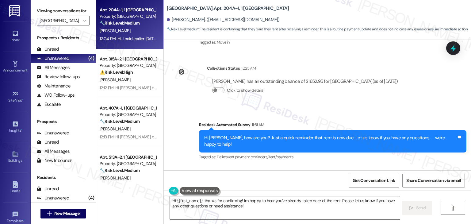
scroll to position [293, 0]
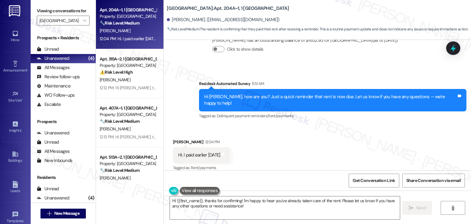
click at [358, 150] on div "Received via SMS Olivia Zullo 12:04 PM Hi. I paid earlier today Tags and notes …" at bounding box center [317, 151] width 307 height 52
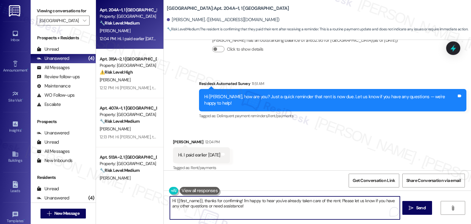
click at [245, 209] on textarea "Hi {{first_name}}, thanks for confirming! I'm happy to hear you've already take…" at bounding box center [285, 207] width 230 height 23
click at [417, 205] on span "Send" at bounding box center [420, 207] width 9 height 6
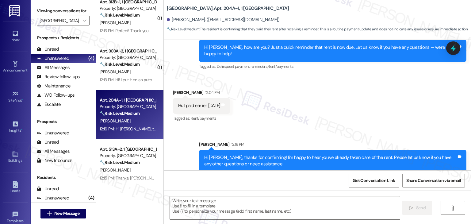
scroll to position [16, 0]
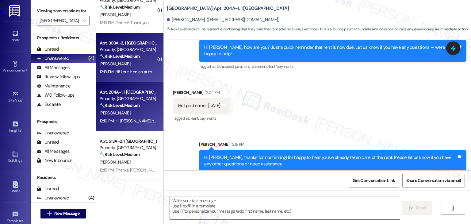
click at [118, 64] on div "C. Sciarrino" at bounding box center [128, 64] width 58 height 8
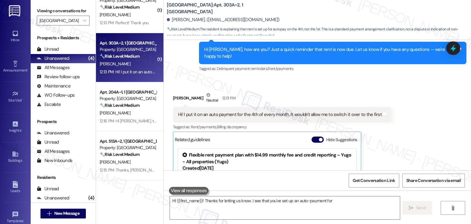
scroll to position [304, 0]
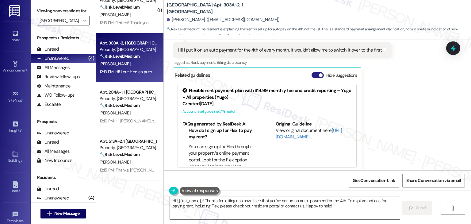
click at [313, 72] on button "Hide Suggestions" at bounding box center [317, 75] width 12 height 6
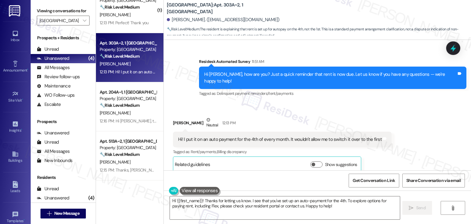
click at [371, 112] on div "Received via SMS Charlotte Sciarrino Neutral 12:13 PM Hi! I put it on an auto p…" at bounding box center [282, 144] width 228 height 65
click at [337, 74] on div "Hi Charlotte, how are you? Just a quick reminder that rent is now due. Let us k…" at bounding box center [330, 77] width 252 height 13
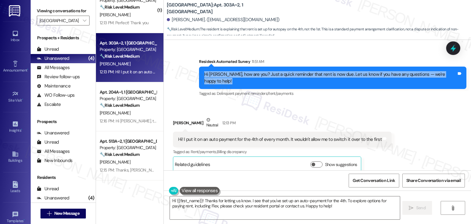
click at [337, 74] on div "Hi Charlotte, how are you? Just a quick reminder that rent is now due. Let us k…" at bounding box center [330, 77] width 252 height 13
copy div "Hi Charlotte, how are you? Just a quick reminder that rent is now due. Let us k…"
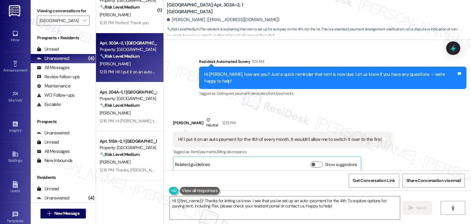
click at [275, 136] on div "Hi! I put it on an auto payment for the 4th of every month. It wouldn't allow m…" at bounding box center [279, 139] width 203 height 6
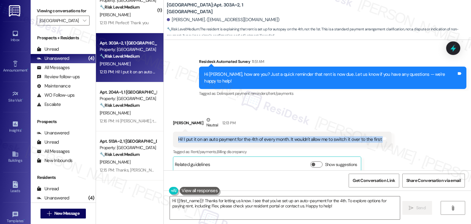
click at [275, 136] on div "Hi! I put it on an auto payment for the 4th of every month. It wouldn't allow m…" at bounding box center [279, 139] width 203 height 6
copy div "Hi! I put it on an auto payment for the 4th of every month. It wouldn't allow m…"
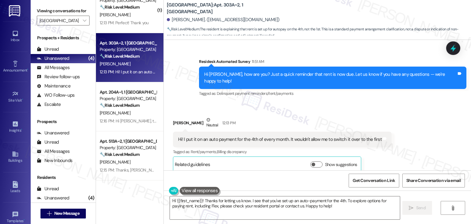
click at [344, 103] on div "Received via SMS Charlotte Sciarrino Neutral 12:13 PM Hi! I put it on an auto p…" at bounding box center [317, 140] width 307 height 74
click at [422, 113] on div "Received via SMS Charlotte Sciarrino Neutral 12:13 PM Hi! I put it on an auto p…" at bounding box center [317, 140] width 307 height 74
click at [412, 144] on div "Received via SMS Charlotte Sciarrino Neutral 12:13 PM Hi! I put it on an auto p…" at bounding box center [317, 140] width 307 height 74
click at [407, 133] on div "Received via SMS Charlotte Sciarrino Neutral 12:13 PM Hi! I put it on an auto p…" at bounding box center [317, 140] width 307 height 74
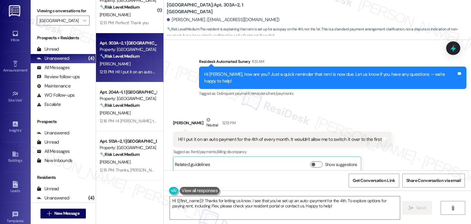
click at [407, 133] on div "Received via SMS Charlotte Sciarrino Neutral 12:13 PM Hi! I put it on an auto p…" at bounding box center [317, 140] width 307 height 74
click at [419, 116] on div "Received via SMS Charlotte Sciarrino Neutral 12:13 PM Hi! I put it on an auto p…" at bounding box center [317, 140] width 307 height 74
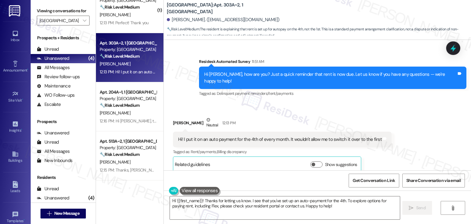
click at [416, 114] on div "Received via SMS Charlotte Sciarrino Neutral 12:13 PM Hi! I put it on an auto p…" at bounding box center [317, 140] width 307 height 74
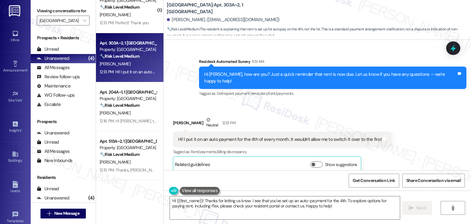
click at [406, 136] on div "Received via SMS Charlotte Sciarrino Neutral 12:13 PM Hi! I put it on an auto p…" at bounding box center [317, 140] width 307 height 74
click at [267, 205] on textarea "Hi {{first_name}}! Thanks for letting us know. I see that you've set up an auto…" at bounding box center [285, 207] width 230 height 23
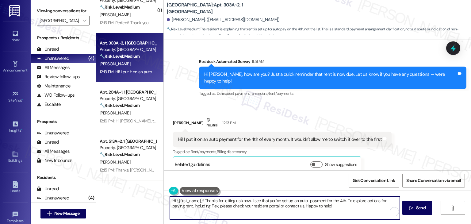
click at [267, 205] on textarea "Hi {{first_name}}! Thanks for letting us know. I see that you've set up an auto…" at bounding box center [285, 207] width 230 height 23
paste textarea "Charlotte, thanks for letting me know! I understand that sometimes the auto-pay…"
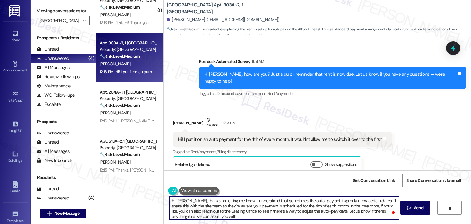
scroll to position [1, 0]
click at [324, 209] on textarea "Hi Charlotte, thanks for letting me know! I understand that sometimes the auto-…" at bounding box center [284, 207] width 230 height 23
click at [322, 184] on div "Get Conversation Link Share Conversation via email" at bounding box center [317, 180] width 307 height 20
click at [309, 205] on textarea "Hi Charlotte, thanks for letting me know! I understand that sometimes the auto-…" at bounding box center [284, 207] width 230 height 23
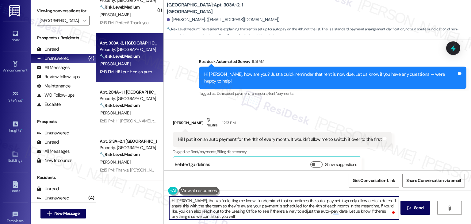
click at [313, 181] on div "Get Conversation Link Share Conversation via email" at bounding box center [317, 180] width 307 height 20
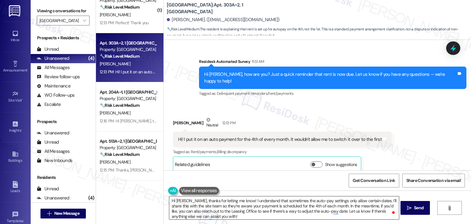
click at [287, 215] on textarea "Hi Charlotte, thanks for letting me know! I understand that sometimes the auto-…" at bounding box center [284, 207] width 230 height 23
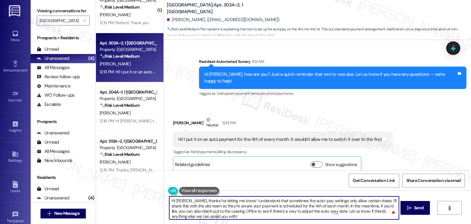
scroll to position [1, 0]
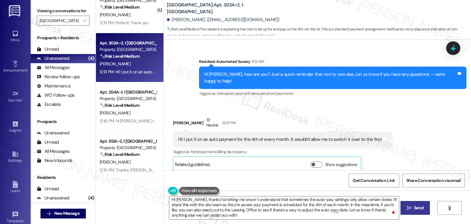
click at [417, 207] on span "Send" at bounding box center [418, 207] width 9 height 6
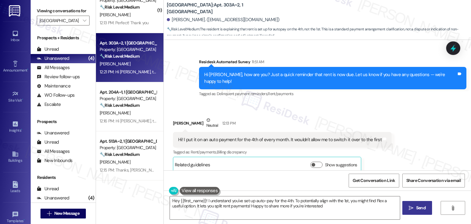
type textarea "Hey {{first_name}}! I understand you've set up auto-pay for the 4th. To potenti…"
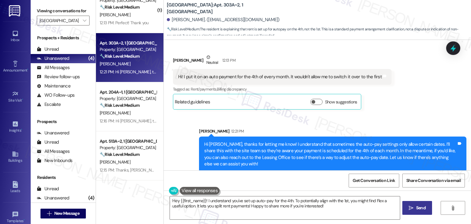
click at [413, 114] on div "Sent via SMS Sarah 12:21 PM Hi Charlotte, thanks for letting me know! I underst…" at bounding box center [317, 145] width 307 height 63
drag, startPoint x: 452, startPoint y: 47, endPoint x: 420, endPoint y: 58, distance: 34.4
click at [452, 47] on icon at bounding box center [453, 47] width 6 height 7
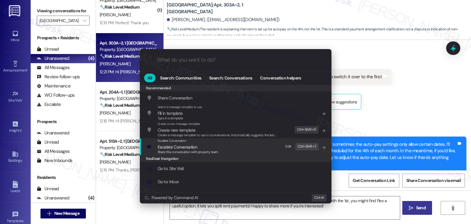
click at [183, 146] on span "Escalate Conversation" at bounding box center [178, 147] width 40 height 6
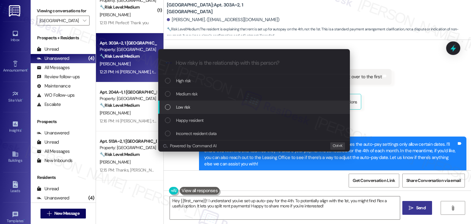
click at [167, 108] on div "List of options" at bounding box center [168, 107] width 6 height 6
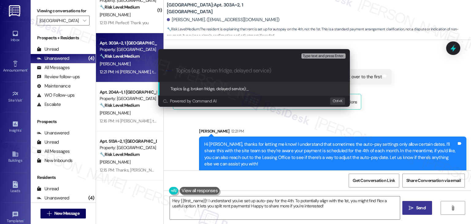
paste input "Resident Auto-Pay Scheduled for 4th, Unable to Set for 1st"
type input "Resident Auto-Pay Scheduled for 4th, Unable to Set for 1st"
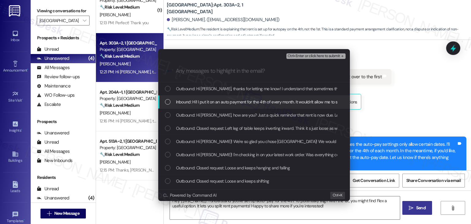
click at [165, 100] on div "List of options" at bounding box center [168, 102] width 6 height 6
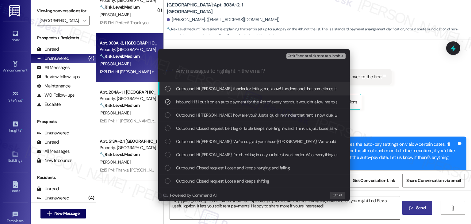
click at [326, 57] on span "Ctrl+Enter or click here to submit" at bounding box center [313, 56] width 52 height 4
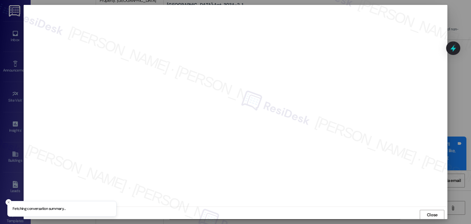
scroll to position [0, 0]
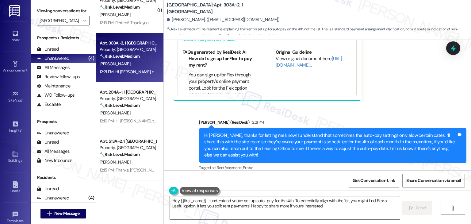
type textarea "Hey {{first_name}}! I understand you've set up auto-pay for the 4th. To potenti…"
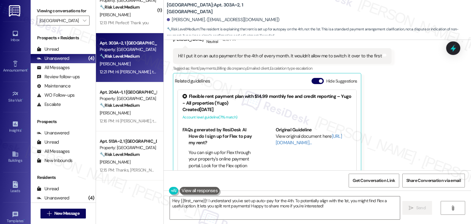
scroll to position [283, 0]
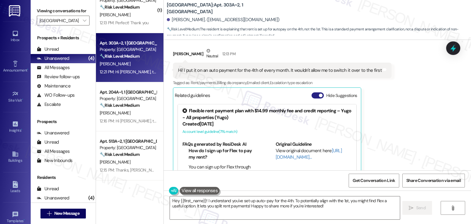
click at [314, 92] on button "Hide Suggestions" at bounding box center [317, 95] width 12 height 6
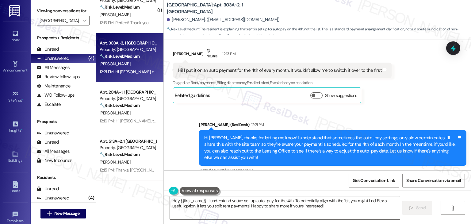
click at [398, 108] on div "Sent via SMS Sarah (ResiDesk) 12:21 PM Hi Charlotte, thanks for letting me know…" at bounding box center [317, 143] width 307 height 71
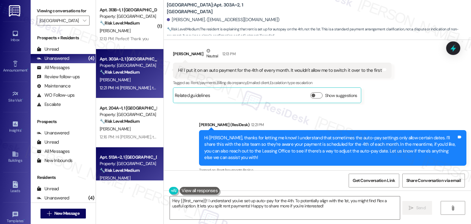
scroll to position [16, 0]
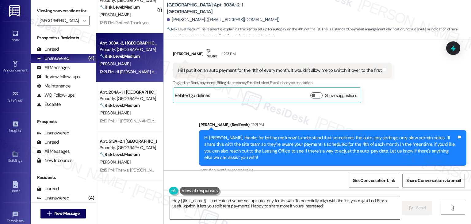
click at [377, 98] on div "Received via SMS Charlotte Sciarrino Neutral 12:13 PM Hi! I put it on an auto p…" at bounding box center [282, 75] width 228 height 65
click at [399, 89] on div "Received via SMS Charlotte Sciarrino Neutral 12:13 PM Hi! I put it on an auto p…" at bounding box center [317, 71] width 307 height 74
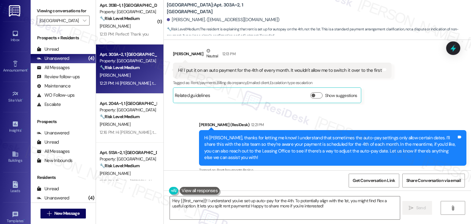
scroll to position [0, 0]
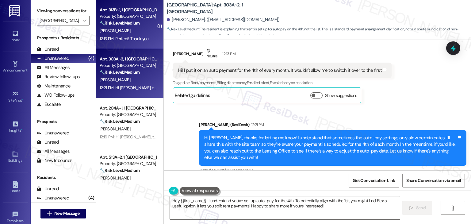
click at [131, 25] on strong "🔧 Risk Level: Medium" at bounding box center [120, 23] width 40 height 6
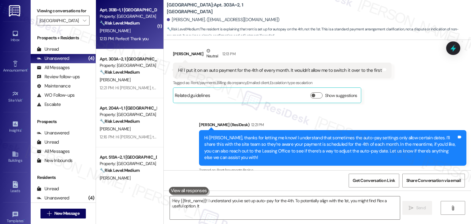
type textarea "Hey {{first_name}}! I understand you've set up auto-pay for the 4th. To potenti…"
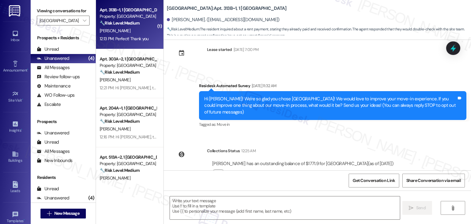
type textarea "Fetching suggested responses. Please feel free to read through the conversation…"
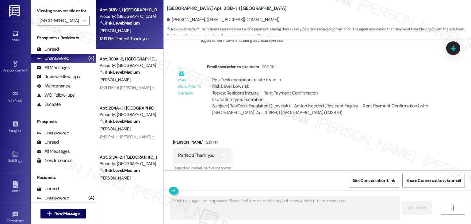
scroll to position [329, 0]
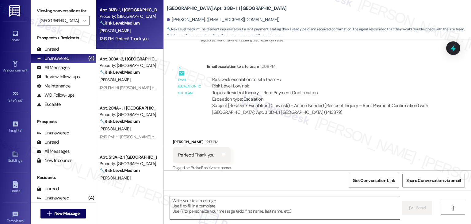
click at [306, 137] on div "Received via SMS Annastazia Carson 12:13 PM Perfect! Thank you Tags and notes T…" at bounding box center [317, 151] width 307 height 52
click at [306, 146] on div "Received via SMS Annastazia Carson 12:13 PM Perfect! Thank you Tags and notes T…" at bounding box center [317, 151] width 307 height 52
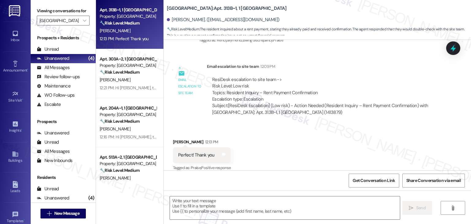
click at [305, 146] on div "Received via SMS Annastazia Carson 12:13 PM Perfect! Thank you Tags and notes T…" at bounding box center [317, 151] width 307 height 52
click at [309, 153] on div "Received via SMS Annastazia Carson 12:13 PM Perfect! Thank you Tags and notes T…" at bounding box center [317, 151] width 307 height 52
click at [310, 152] on div "Received via SMS Annastazia Carson 12:13 PM Perfect! Thank you Tags and notes T…" at bounding box center [317, 151] width 307 height 52
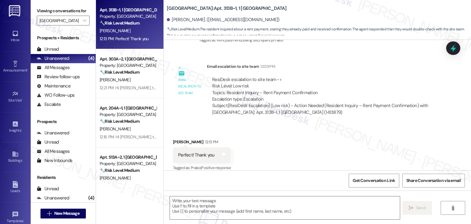
click at [303, 146] on div "Received via SMS Annastazia Carson 12:13 PM Perfect! Thank you Tags and notes T…" at bounding box center [317, 151] width 307 height 52
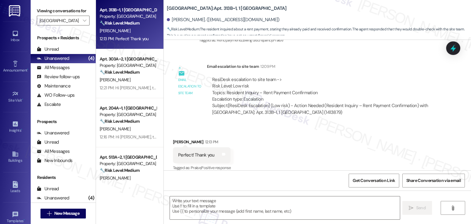
click at [303, 146] on div "Received via SMS Annastazia Carson 12:13 PM Perfect! Thank you Tags and notes T…" at bounding box center [317, 151] width 307 height 52
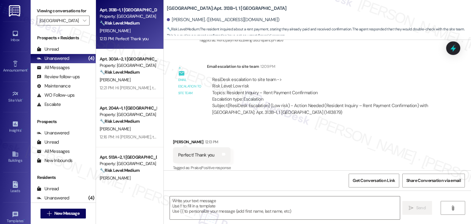
click at [301, 138] on div "Received via SMS Annastazia Carson 12:13 PM Perfect! Thank you Tags and notes T…" at bounding box center [317, 151] width 307 height 52
click at [302, 138] on div "Received via SMS Annastazia Carson 12:13 PM Perfect! Thank you Tags and notes T…" at bounding box center [317, 151] width 307 height 52
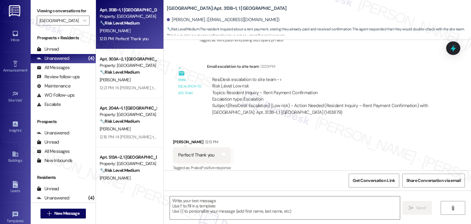
click at [321, 145] on div "Received via SMS Annastazia Carson 12:13 PM Perfect! Thank you Tags and notes T…" at bounding box center [317, 151] width 307 height 52
click at [295, 140] on div "Received via SMS Annastazia Carson 12:13 PM Perfect! Thank you Tags and notes T…" at bounding box center [317, 151] width 307 height 52
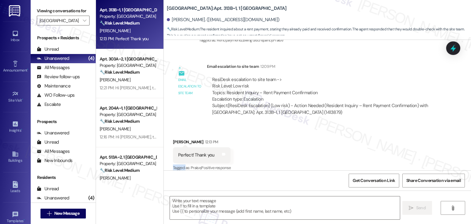
click at [295, 140] on div "Received via SMS Annastazia Carson 12:13 PM Perfect! Thank you Tags and notes T…" at bounding box center [317, 151] width 307 height 52
click at [281, 188] on div "Get Conversation Link Share Conversation via email" at bounding box center [317, 180] width 307 height 20
click at [301, 129] on div "Received via SMS Annastazia Carson 12:13 PM Perfect! Thank you Tags and notes T…" at bounding box center [317, 151] width 307 height 52
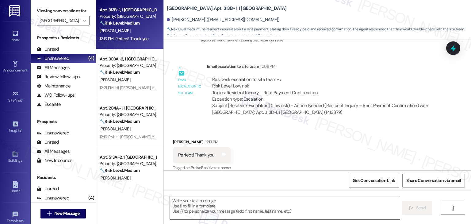
click at [299, 145] on div "Received via SMS Annastazia Carson 12:13 PM Perfect! Thank you Tags and notes T…" at bounding box center [317, 151] width 307 height 52
click at [296, 154] on div "Received via SMS Annastazia Carson 12:13 PM Perfect! Thank you Tags and notes T…" at bounding box center [317, 151] width 307 height 52
click at [278, 180] on div "Get Conversation Link Share Conversation via email" at bounding box center [317, 180] width 307 height 20
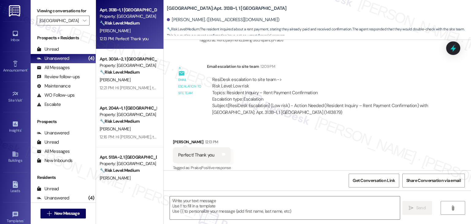
click at [284, 151] on div "Received via SMS Annastazia Carson 12:13 PM Perfect! Thank you Tags and notes T…" at bounding box center [317, 151] width 307 height 52
click at [283, 127] on div "Received via SMS Annastazia Carson 12:13 PM Perfect! Thank you Tags and notes T…" at bounding box center [317, 151] width 307 height 52
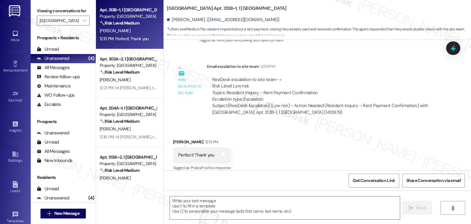
click at [294, 146] on div "Received via SMS Annastazia Carson 12:13 PM Perfect! Thank you Tags and notes T…" at bounding box center [317, 151] width 307 height 52
click at [291, 151] on div "Received via SMS Annastazia Carson 12:13 PM Perfect! Thank you Tags and notes T…" at bounding box center [317, 151] width 307 height 52
click at [282, 156] on div "Received via SMS Annastazia Carson 12:13 PM Perfect! Thank you Tags and notes T…" at bounding box center [317, 151] width 307 height 52
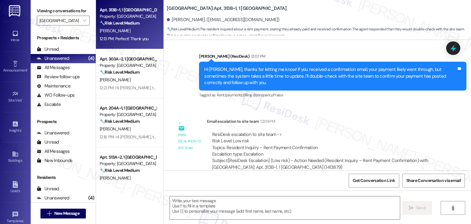
scroll to position [237, 0]
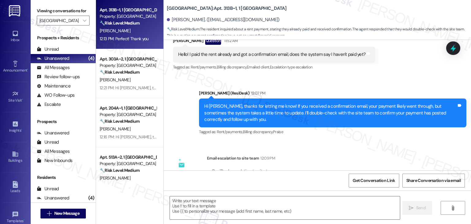
click at [270, 103] on div "Hi Annastazia, thanks for letting me know! If you received a confirmation email…" at bounding box center [330, 113] width 252 height 20
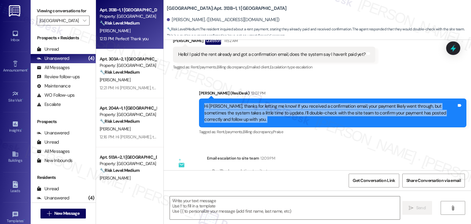
click at [270, 103] on div "Hi Annastazia, thanks for letting me know! If you received a confirmation email…" at bounding box center [330, 113] width 252 height 20
copy div "Hi Annastazia, thanks for letting me know! If you received a confirmation email…"
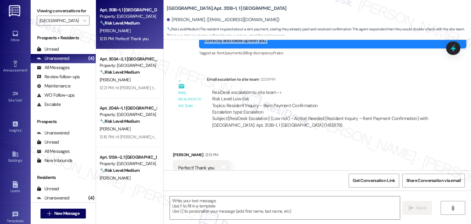
scroll to position [329, 0]
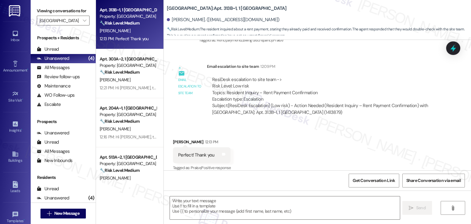
click at [188, 152] on div "Perfect! Thank you" at bounding box center [196, 155] width 36 height 6
copy div "Perfect! Thank you Tags and notes"
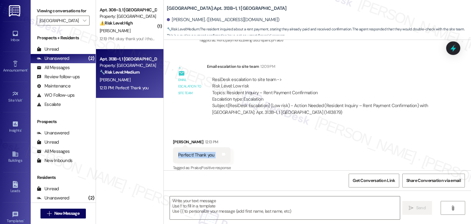
click at [332, 146] on div "Received via SMS Annastazia Carson 12:13 PM Perfect! Thank you Tags and notes T…" at bounding box center [317, 151] width 307 height 52
click at [316, 138] on div "Received via SMS Annastazia Carson 12:13 PM Perfect! Thank you Tags and notes T…" at bounding box center [317, 151] width 307 height 52
click at [247, 201] on textarea at bounding box center [285, 207] width 230 height 23
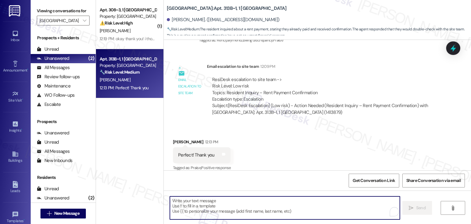
paste textarea "You’re welcome, Annastazia! Please let us know if there's anything else we can …"
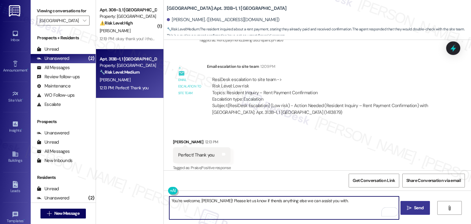
type textarea "You’re welcome, Annastazia! Please let us know if there's anything else we can …"
click at [414, 206] on span "Send" at bounding box center [418, 207] width 9 height 6
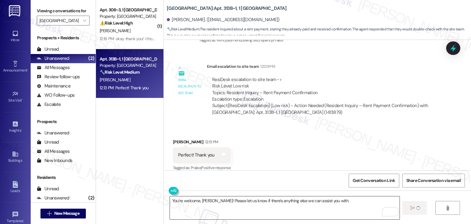
click at [341, 200] on textarea "You’re welcome, Annastazia! Please let us know if there's anything else we can …" at bounding box center [285, 207] width 230 height 23
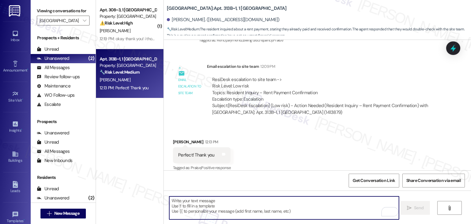
scroll to position [329, 0]
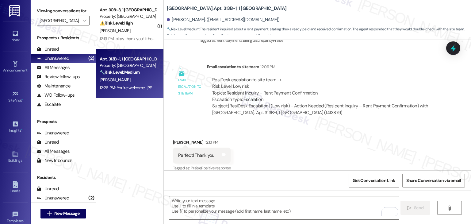
click at [346, 150] on div "Received via SMS Annastazia Carson 12:13 PM Perfect! Thank you Tags and notes T…" at bounding box center [317, 151] width 307 height 52
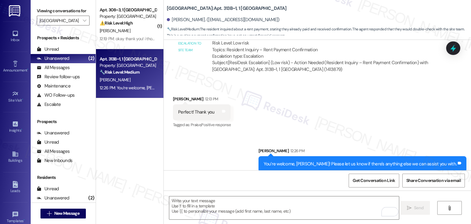
click at [218, 149] on div "Sent via SMS Sarah 12:26 PM You’re welcome, Annastazia! Please let us know if t…" at bounding box center [317, 155] width 307 height 43
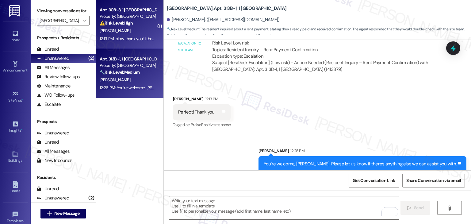
click at [112, 19] on div "Property: Yugo Charleston Campus" at bounding box center [128, 16] width 57 height 6
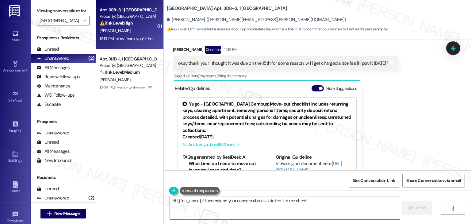
scroll to position [359, 0]
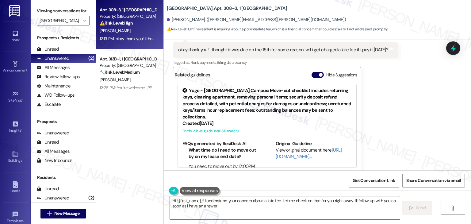
type textarea "Hi {{first_name}}! I understand your concern about a late fee. Let me check on …"
click at [312, 72] on button "Hide Suggestions" at bounding box center [317, 75] width 12 height 6
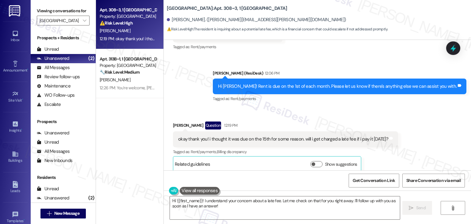
click at [408, 125] on div "Received via SMS Maija Romanowski Question 12:19 PM okay thank you! i thought i…" at bounding box center [317, 142] width 307 height 69
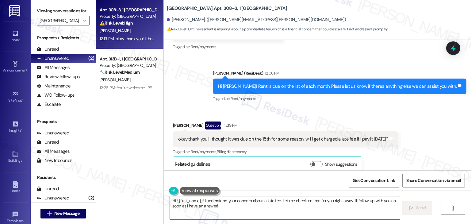
click at [408, 126] on div "Received via SMS Maija Romanowski Question 12:19 PM okay thank you! i thought i…" at bounding box center [317, 142] width 307 height 69
click at [356, 83] on div "Hi Maija! Rent is due on the 1st of each month. Please let us know if there's a…" at bounding box center [337, 86] width 238 height 6
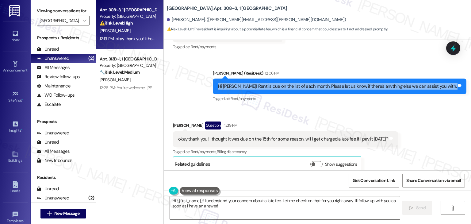
click at [356, 83] on div "Hi Maija! Rent is due on the 1st of each month. Please let us know if there's a…" at bounding box center [337, 86] width 238 height 6
copy div "Hi Maija! Rent is due on the 1st of each month. Please let us know if there's a…"
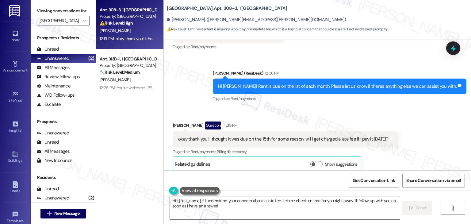
click at [308, 136] on div "okay thank you! i thought it was due on the 15th for some reason. will i get ch…" at bounding box center [283, 139] width 210 height 6
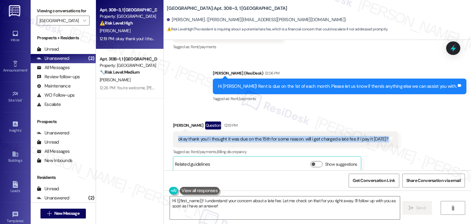
click at [308, 136] on div "okay thank you! i thought it was due on the 15th for some reason. will i get ch…" at bounding box center [283, 139] width 210 height 6
copy div "okay thank you! i thought it was due on the 15th for some reason. will i get ch…"
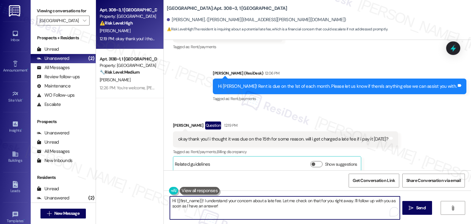
drag, startPoint x: 239, startPoint y: 205, endPoint x: 163, endPoint y: 201, distance: 75.8
click at [166, 201] on div "Hi {{first_name}}! I understand your concern about a late fee. Let me check on …" at bounding box center [281, 208] width 230 height 24
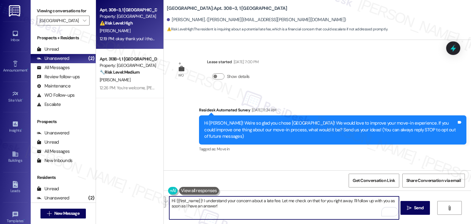
scroll to position [269, 0]
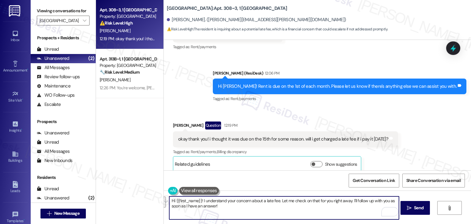
paste textarea "You’re welcome, [PERSON_NAME]! I’ll check with the site team about the late fee…"
type textarea "You’re welcome, [PERSON_NAME]! I’ll check with the site team about the late fee…"
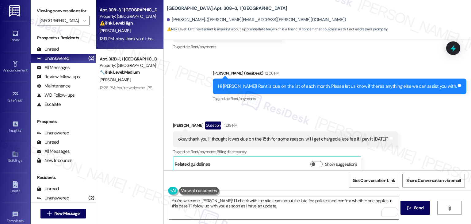
click at [310, 184] on div "Get Conversation Link Share Conversation via email" at bounding box center [317, 180] width 307 height 20
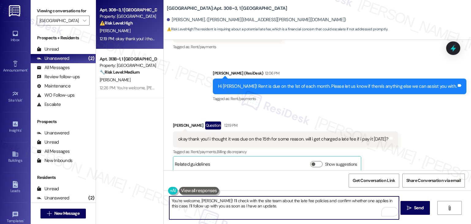
click at [276, 211] on textarea "You’re welcome, Maija! I’ll check with the site team about the late fee policie…" at bounding box center [284, 207] width 230 height 23
click at [420, 210] on span "Send" at bounding box center [418, 207] width 9 height 6
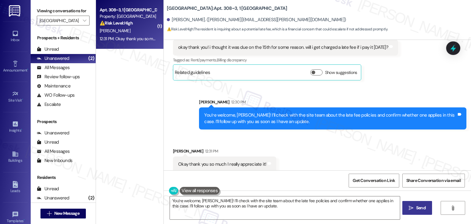
scroll to position [361, 0]
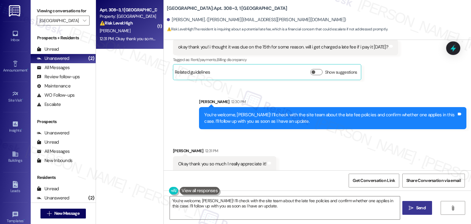
click at [365, 157] on div "Received via SMS Maija Romanowski 12:31 PM Okay thank you so much I really appr…" at bounding box center [317, 155] width 307 height 43
click at [455, 41] on div at bounding box center [453, 47] width 18 height 17
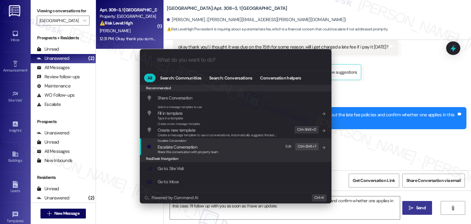
click at [186, 149] on span "Escalate Conversation" at bounding box center [178, 147] width 40 height 6
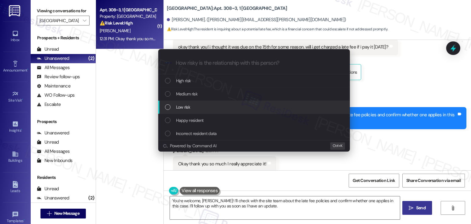
click at [165, 106] on div "List of options" at bounding box center [168, 107] width 6 height 6
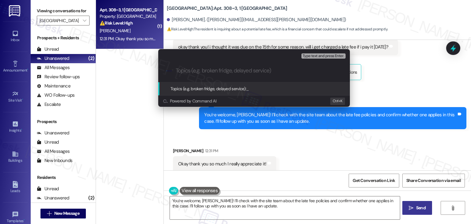
paste input "Resident Inquiry – Late Fee Policy"
type input "Resident Inquiry – Late Fee Policy"
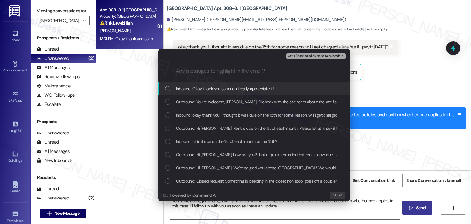
click at [167, 91] on div "List of options" at bounding box center [168, 89] width 6 height 6
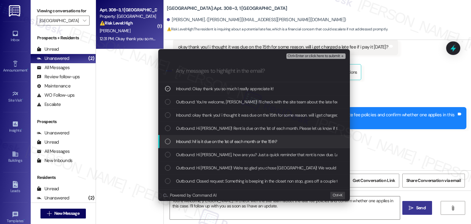
click at [165, 143] on div "List of options" at bounding box center [168, 142] width 6 height 6
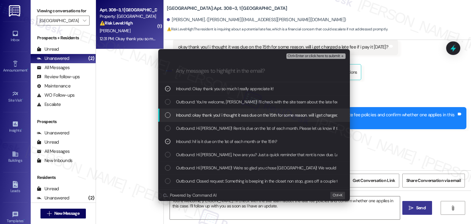
click at [167, 114] on div "List of options" at bounding box center [168, 115] width 6 height 6
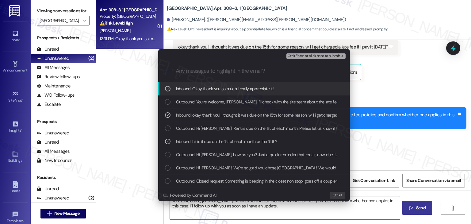
click at [332, 55] on span "Ctrl+Enter or click here to submit" at bounding box center [313, 56] width 52 height 4
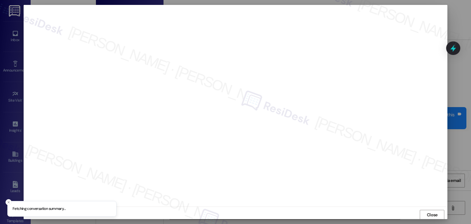
scroll to position [0, 0]
click at [439, 214] on button "Close" at bounding box center [432, 214] width 25 height 10
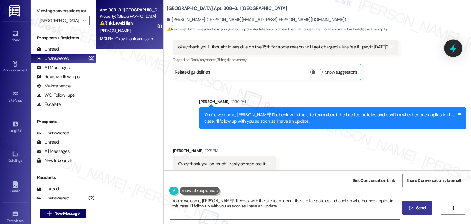
click at [458, 48] on div at bounding box center [453, 47] width 18 height 17
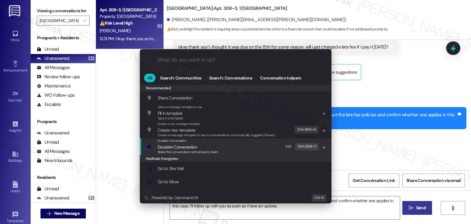
click at [184, 154] on span "Share this conversation with property team" at bounding box center [188, 152] width 61 height 4
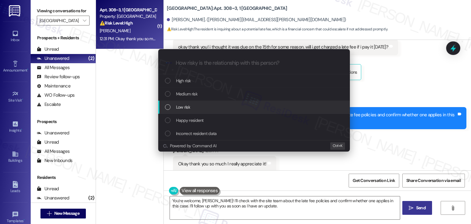
click at [168, 107] on div "List of options" at bounding box center [168, 107] width 6 height 6
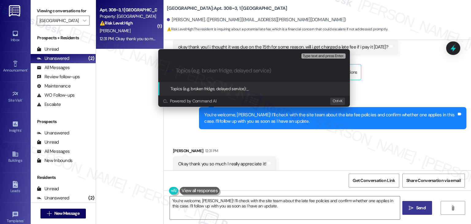
paste input "Resident Inquiry – Late Fee Policy"
type input "Resident Inquiry – Late Fee Policy"
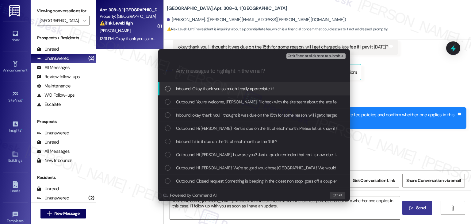
click at [167, 88] on div "List of options" at bounding box center [168, 89] width 6 height 6
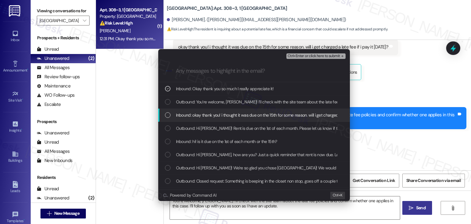
click at [167, 116] on div "List of options" at bounding box center [168, 115] width 6 height 6
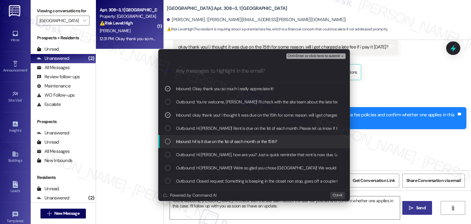
click at [167, 140] on div "List of options" at bounding box center [168, 142] width 6 height 6
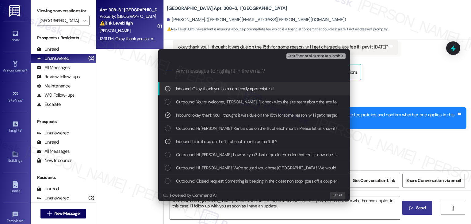
click at [309, 55] on span "Ctrl+Enter or click here to submit" at bounding box center [313, 56] width 52 height 4
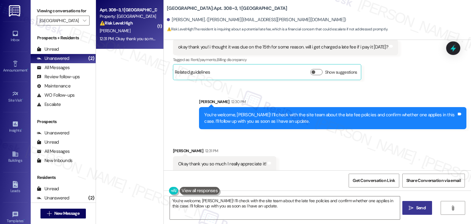
scroll to position [361, 0]
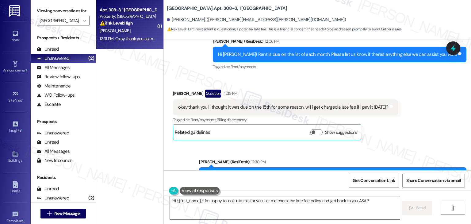
type textarea "Hi {{first_name}}! I'm happy to look into this for you. Let me check the late f…"
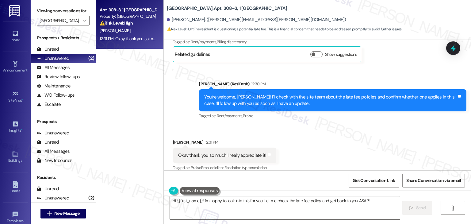
scroll to position [379, 0]
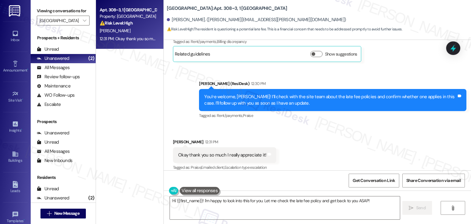
click at [332, 152] on div "Received via SMS Maija Romanowski 12:31 PM Okay thank you so much I really appr…" at bounding box center [317, 151] width 307 height 52
click at [307, 147] on div "Received via SMS Maija Romanowski 12:31 PM Okay thank you so much I really appr…" at bounding box center [317, 151] width 307 height 52
click at [306, 143] on div "Received via SMS Maija Romanowski 12:31 PM Okay thank you so much I really appr…" at bounding box center [317, 151] width 307 height 52
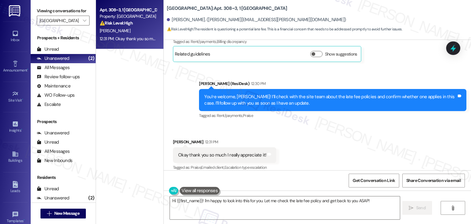
click at [319, 130] on div "Received via SMS Maija Romanowski 12:31 PM Okay thank you so much I really appr…" at bounding box center [317, 151] width 307 height 52
click at [306, 125] on div "Received via SMS Maija Romanowski 12:31 PM Okay thank you so much I really appr…" at bounding box center [317, 151] width 307 height 52
click at [19, 38] on div "Inbox" at bounding box center [15, 40] width 31 height 6
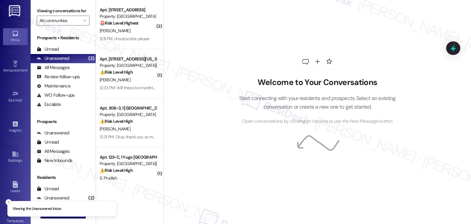
click at [209, 142] on div "Welcome to Your Conversations Start connecting with your residents and prospect…" at bounding box center [316, 112] width 307 height 224
click at [203, 108] on div "Welcome to Your Conversations Start connecting with your residents and prospect…" at bounding box center [316, 112] width 307 height 224
click at [202, 108] on div "Welcome to Your Conversations Start connecting with your residents and prospect…" at bounding box center [316, 112] width 307 height 224
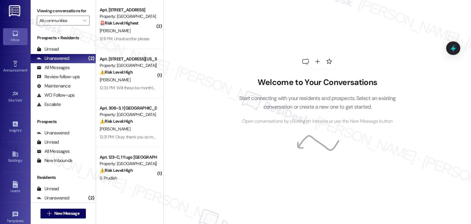
click at [202, 108] on div "Welcome to Your Conversations Start connecting with your residents and prospect…" at bounding box center [316, 112] width 307 height 224
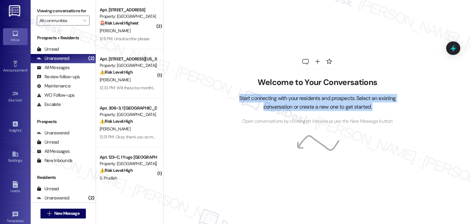
click at [202, 108] on div "Welcome to Your Conversations Start connecting with your residents and prospect…" at bounding box center [316, 112] width 307 height 224
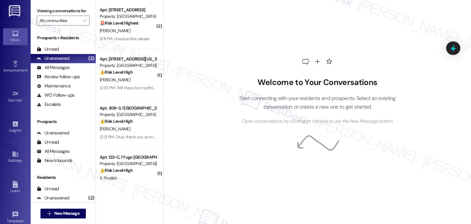
click at [230, 52] on div "Welcome to Your Conversations Start connecting with your residents and prospect…" at bounding box center [317, 89] width 184 height 179
click at [209, 60] on div "Welcome to Your Conversations Start connecting with your residents and prospect…" at bounding box center [316, 112] width 307 height 224
click at [209, 71] on div "Welcome to Your Conversations Start connecting with your residents and prospect…" at bounding box center [316, 112] width 307 height 224
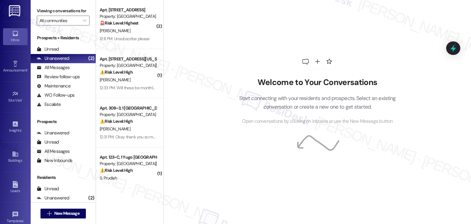
click at [203, 111] on div "Welcome to Your Conversations Start connecting with your residents and prospect…" at bounding box center [316, 112] width 307 height 224
click at [203, 109] on div "Welcome to Your Conversations Start connecting with your residents and prospect…" at bounding box center [316, 112] width 307 height 224
click at [202, 101] on div "Welcome to Your Conversations Start connecting with your residents and prospect…" at bounding box center [316, 112] width 307 height 224
click at [209, 81] on div "Welcome to Your Conversations Start connecting with your residents and prospect…" at bounding box center [316, 112] width 307 height 224
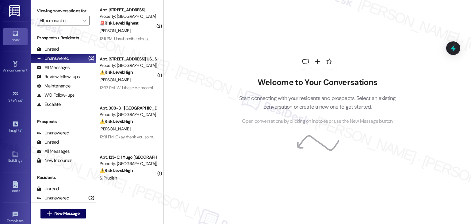
click at [217, 93] on div "Welcome to Your Conversations Start connecting with your residents and prospect…" at bounding box center [316, 112] width 307 height 224
click at [211, 97] on div "Welcome to Your Conversations Start connecting with your residents and prospect…" at bounding box center [316, 112] width 307 height 224
click at [217, 119] on div "Welcome to Your Conversations Start connecting with your residents and prospect…" at bounding box center [316, 112] width 307 height 224
click at [219, 141] on div "Welcome to Your Conversations Start connecting with your residents and prospect…" at bounding box center [316, 112] width 307 height 224
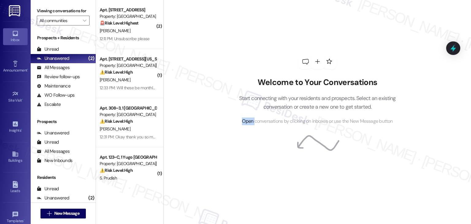
click at [216, 162] on div "Welcome to Your Conversations Start connecting with your residents and prospect…" at bounding box center [316, 112] width 307 height 224
click at [219, 142] on div "Welcome to Your Conversations Start connecting with your residents and prospect…" at bounding box center [316, 112] width 307 height 224
click at [209, 138] on div "Welcome to Your Conversations Start connecting with your residents and prospect…" at bounding box center [316, 112] width 307 height 224
click at [208, 138] on div "Welcome to Your Conversations Start connecting with your residents and prospect…" at bounding box center [316, 112] width 307 height 224
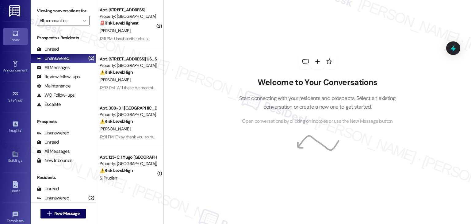
click at [207, 137] on div "Welcome to Your Conversations Start connecting with your residents and prospect…" at bounding box center [316, 112] width 307 height 224
click at [206, 141] on div "Welcome to Your Conversations Start connecting with your residents and prospect…" at bounding box center [316, 112] width 307 height 224
click at [223, 161] on div "Welcome to Your Conversations Start connecting with your residents and prospect…" at bounding box center [316, 112] width 307 height 224
click at [224, 186] on div "Welcome to Your Conversations Start connecting with your residents and prospect…" at bounding box center [316, 112] width 307 height 224
click at [223, 183] on div "Welcome to Your Conversations Start connecting with your residents and prospect…" at bounding box center [316, 112] width 307 height 224
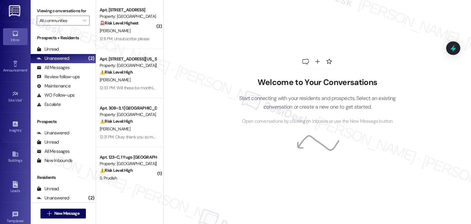
click at [226, 172] on div "Welcome to Your Conversations Start connecting with your residents and prospect…" at bounding box center [317, 89] width 184 height 179
click at [226, 170] on div "Welcome to Your Conversations Start connecting with your residents and prospect…" at bounding box center [317, 89] width 184 height 179
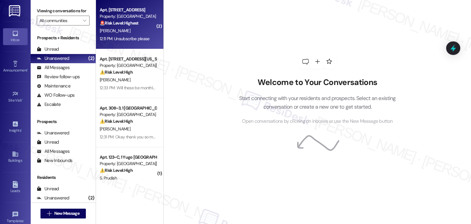
click at [144, 36] on div "12:11 PM: Unsubscribe please 12:11 PM: Unsubscribe please" at bounding box center [125, 39] width 50 height 6
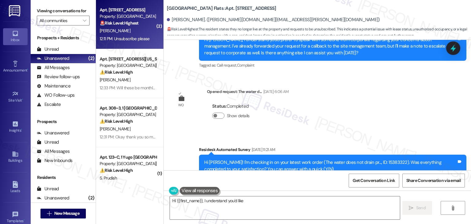
scroll to position [1249, 0]
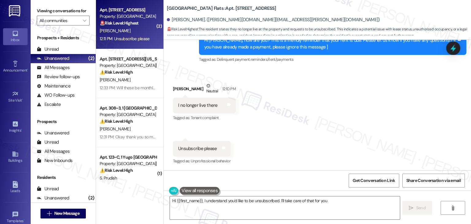
click at [278, 132] on div "Received via SMS Nelson Leon Neutral 12:10 PM I no longer live there Tags and n…" at bounding box center [317, 119] width 307 height 101
type textarea "Hi {{first_name}}, I understand you'd like to be unsubscribed. I'll take care o…"
click at [279, 132] on div "Received via SMS Nelson Leon Neutral 12:10 PM I no longer live there Tags and n…" at bounding box center [317, 119] width 307 height 101
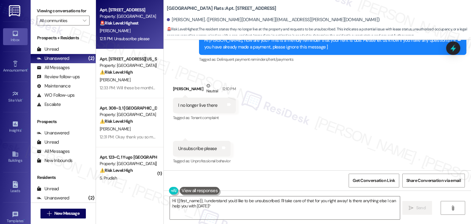
click at [279, 132] on div "Received via SMS Nelson Leon Neutral 12:10 PM I no longer live there Tags and n…" at bounding box center [317, 119] width 307 height 101
click at [272, 149] on div "Received via SMS Nelson Leon Neutral 12:10 PM I no longer live there Tags and n…" at bounding box center [317, 119] width 307 height 101
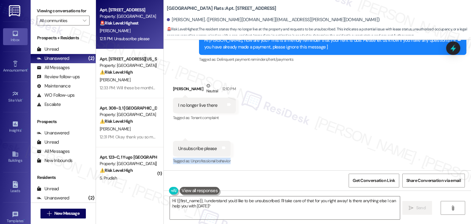
click at [272, 149] on div "Received via SMS Nelson Leon Neutral 12:10 PM I no longer live there Tags and n…" at bounding box center [317, 119] width 307 height 101
click at [270, 147] on div "Received via SMS Nelson Leon Neutral 12:10 PM I no longer live there Tags and n…" at bounding box center [317, 119] width 307 height 101
click at [268, 127] on div "Received via SMS Nelson Leon Neutral 12:10 PM I no longer live there Tags and n…" at bounding box center [317, 119] width 307 height 101
click at [270, 127] on div "Received via SMS Nelson Leon Neutral 12:10 PM I no longer live there Tags and n…" at bounding box center [317, 119] width 307 height 101
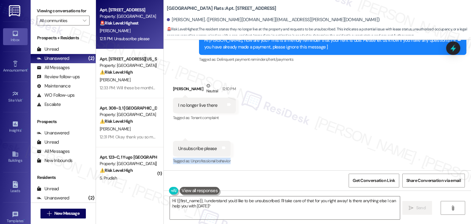
click at [270, 127] on div "Received via SMS Nelson Leon Neutral 12:10 PM I no longer live there Tags and n…" at bounding box center [317, 119] width 307 height 101
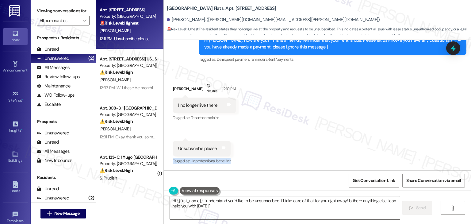
click at [270, 127] on div "Received via SMS Nelson Leon Neutral 12:10 PM I no longer live there Tags and n…" at bounding box center [317, 119] width 307 height 101
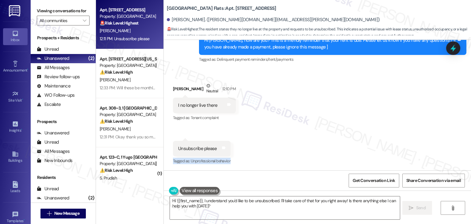
click at [270, 127] on div "Received via SMS Nelson Leon Neutral 12:10 PM I no longer live there Tags and n…" at bounding box center [317, 119] width 307 height 101
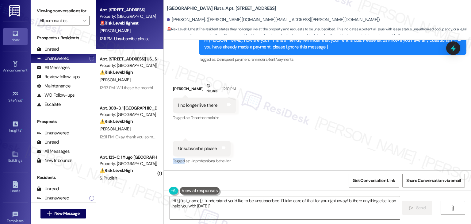
drag, startPoint x: 270, startPoint y: 127, endPoint x: 272, endPoint y: 131, distance: 4.4
click at [270, 128] on div "Received via SMS Nelson Leon Neutral 12:10 PM I no longer live there Tags and n…" at bounding box center [317, 119] width 307 height 101
click at [271, 116] on div "Received via SMS Nelson Leon Neutral 12:10 PM I no longer live there Tags and n…" at bounding box center [317, 119] width 307 height 101
click at [298, 139] on div "Received via SMS Nelson Leon Neutral 12:10 PM I no longer live there Tags and n…" at bounding box center [317, 119] width 307 height 101
click at [296, 146] on div "Received via SMS Nelson Leon Neutral 12:10 PM I no longer live there Tags and n…" at bounding box center [317, 119] width 307 height 101
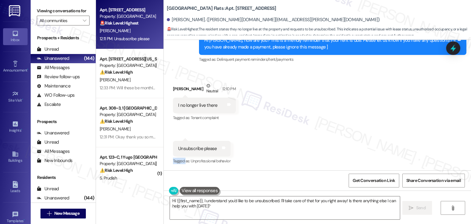
click at [296, 146] on div "Received via SMS Nelson Leon Neutral 12:10 PM I no longer live there Tags and n…" at bounding box center [317, 119] width 307 height 101
click at [295, 146] on div "Received via SMS Nelson Leon Neutral 12:10 PM I no longer live there Tags and n…" at bounding box center [317, 119] width 307 height 101
click at [295, 144] on div "Received via SMS Nelson Leon Neutral 12:10 PM I no longer live there Tags and n…" at bounding box center [317, 119] width 307 height 101
click at [301, 135] on div "Received via SMS Nelson Leon Neutral 12:10 PM I no longer live there Tags and n…" at bounding box center [317, 119] width 307 height 101
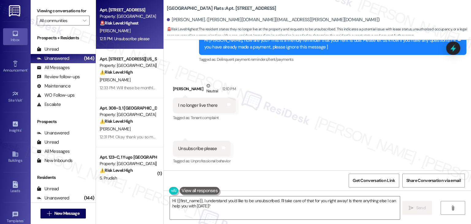
click at [301, 135] on div "Received via SMS Nelson Leon Neutral 12:10 PM I no longer live there Tags and n…" at bounding box center [317, 119] width 307 height 101
click at [311, 123] on div "Received via SMS Nelson Leon Neutral 12:10 PM I no longer live there Tags and n…" at bounding box center [317, 119] width 307 height 101
click at [289, 105] on div "Received via SMS Nelson Leon Neutral 12:10 PM I no longer live there Tags and n…" at bounding box center [317, 119] width 307 height 101
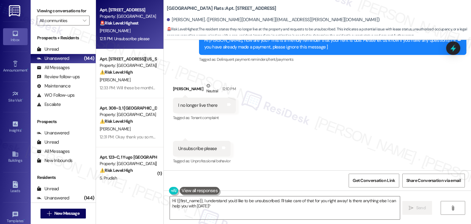
click at [299, 124] on div "Received via SMS Nelson Leon Neutral 12:10 PM I no longer live there Tags and n…" at bounding box center [317, 119] width 307 height 101
click at [300, 124] on div "Received via SMS Nelson Leon Neutral 12:10 PM I no longer live there Tags and n…" at bounding box center [317, 119] width 307 height 101
click at [306, 124] on div "Received via SMS Nelson Leon Neutral 12:10 PM I no longer live there Tags and n…" at bounding box center [317, 119] width 307 height 101
click at [311, 112] on div "Received via SMS Nelson Leon Neutral 12:10 PM I no longer live there Tags and n…" at bounding box center [317, 119] width 307 height 101
click at [311, 113] on div "Received via SMS Nelson Leon Neutral 12:10 PM I no longer live there Tags and n…" at bounding box center [317, 119] width 307 height 101
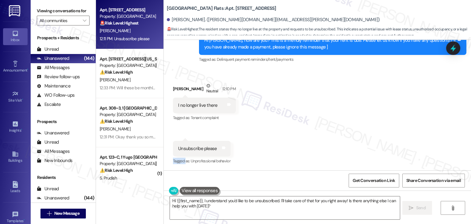
click at [311, 113] on div "Received via SMS Nelson Leon Neutral 12:10 PM I no longer live there Tags and n…" at bounding box center [317, 119] width 307 height 101
click at [313, 127] on div "Received via SMS Nelson Leon Neutral 12:10 PM I no longer live there Tags and n…" at bounding box center [317, 119] width 307 height 101
click at [310, 131] on div "Received via SMS Nelson Leon Neutral 12:10 PM I no longer live there Tags and n…" at bounding box center [317, 119] width 307 height 101
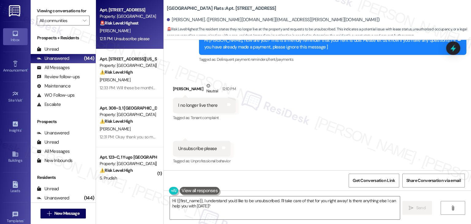
click at [310, 131] on div "Received via SMS Nelson Leon Neutral 12:10 PM I no longer live there Tags and n…" at bounding box center [317, 119] width 307 height 101
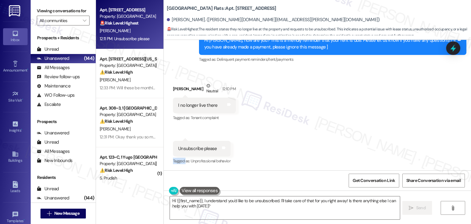
click at [310, 131] on div "Received via SMS Nelson Leon Neutral 12:10 PM I no longer live there Tags and n…" at bounding box center [317, 119] width 307 height 101
click at [289, 122] on div "Received via SMS Nelson Leon Neutral 12:10 PM I no longer live there Tags and n…" at bounding box center [317, 119] width 307 height 101
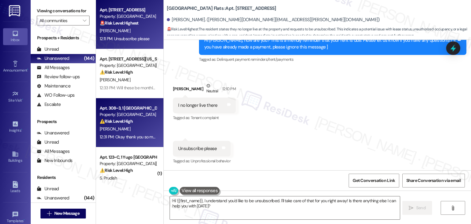
click at [126, 139] on div "12:31 PM: Okay thank you so much I really appreciate it! 12:31 PM: Okay thank y…" at bounding box center [148, 137] width 97 height 6
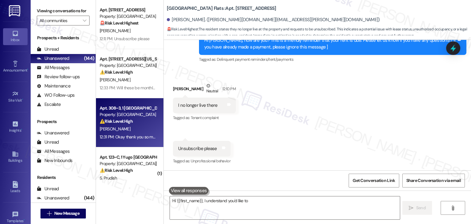
scroll to position [61, 0]
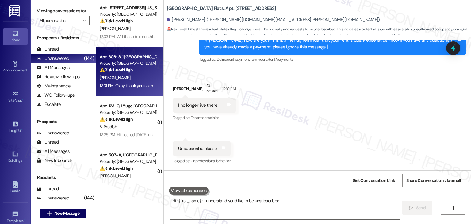
type textarea "Hi {{first_name}}, I understand you'd like to be unsubscribed. I'll"
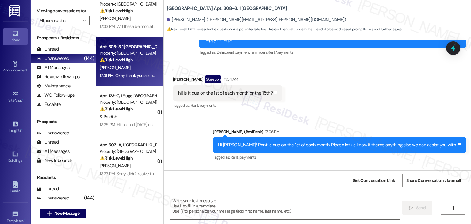
type textarea "Fetching suggested responses. Please feel free to read through the conversation…"
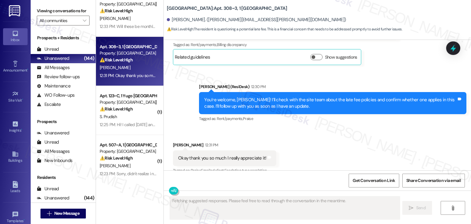
scroll to position [379, 0]
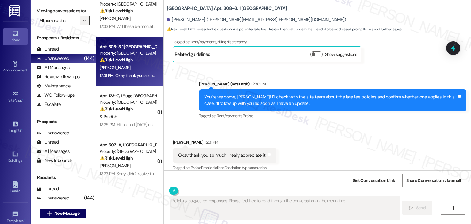
click at [83, 22] on icon "" at bounding box center [84, 20] width 3 height 5
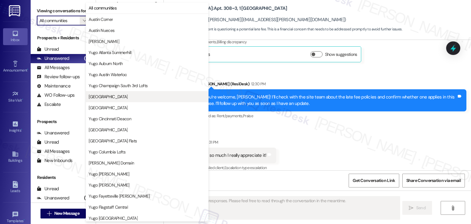
click at [134, 97] on span "Yugo Charleston Campus" at bounding box center [147, 96] width 117 height 6
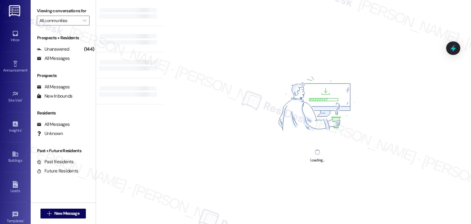
type input "Yugo Charleston Campus"
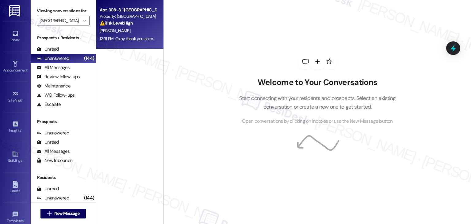
click at [131, 42] on div "12:31 PM: Okay thank you so much I really appreciate it! 12:31 PM: Okay thank y…" at bounding box center [128, 39] width 58 height 8
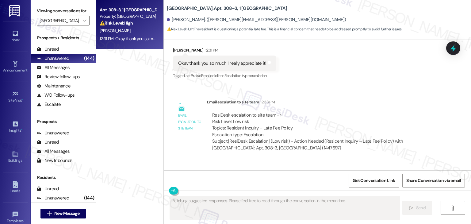
scroll to position [511, 0]
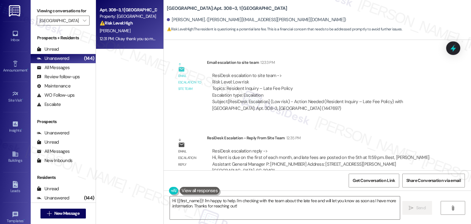
click at [340, 130] on div "Email escalation reply ResiDesk Escalation - Reply From Site Team 12:35 PM Resi…" at bounding box center [306, 156] width 276 height 53
click at [170, 21] on div "Maija Romanowski. (maija@romanowski.com)" at bounding box center [256, 20] width 179 height 6
copy div "Maija"
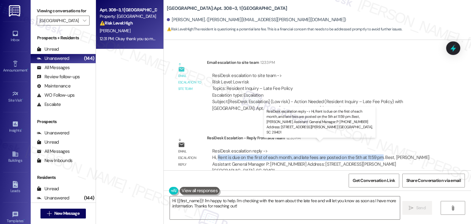
drag, startPoint x: 214, startPoint y: 151, endPoint x: 374, endPoint y: 149, distance: 160.3
click at [374, 149] on div "ResiDesk escalation reply -> Hi, Rent is due on the first of each month, and la…" at bounding box center [320, 161] width 217 height 26
copy div "Rent is due on the first of each month, and late fees are posted on the 5th at …"
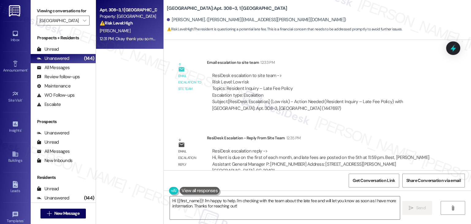
click at [332, 118] on div "WO Lease started Aug 13, 2025 at 7:00 PM Show details Survey, sent via SMS Resi…" at bounding box center [317, 105] width 307 height 130
click at [349, 72] on div "ResiDesk escalation to site team -> Risk Level: Low risk Topics: Resident Inqui…" at bounding box center [323, 85] width 223 height 26
click at [221, 200] on textarea "Hi {{first_name}}! I'm happy to help. I'm checking with the team about the late…" at bounding box center [285, 207] width 230 height 23
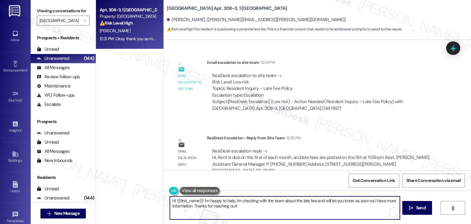
click at [221, 200] on textarea "Hi {{first_name}}! I'm happy to help. I'm checking with the team about the late…" at bounding box center [285, 207] width 230 height 23
paste textarea "Maija, I shared your concern with the site team, and they confirmed that rent i…"
type textarea "Hi Maija, I shared your concern with the site team, and they confirmed that ren…"
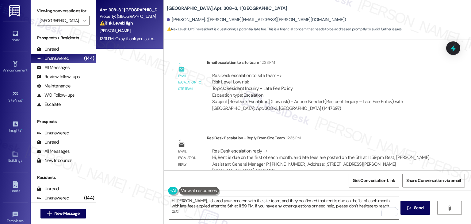
click at [130, 127] on div "Apt. 308~3, 1 Yugo Charleston Campus Property: Yugo Charleston Campus ⚠️ Risk L…" at bounding box center [129, 90] width 67 height 180
click at [417, 209] on span "Send" at bounding box center [418, 207] width 9 height 6
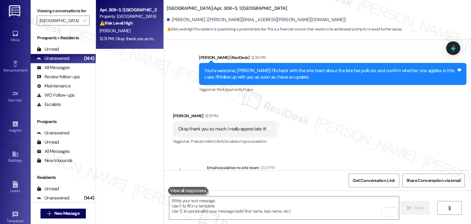
scroll to position [379, 0]
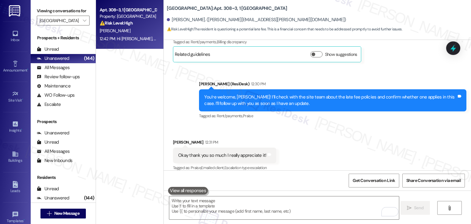
click at [360, 129] on div "Received via SMS Maija Romanowski 12:31 PM Okay thank you so much I really appr…" at bounding box center [317, 151] width 307 height 52
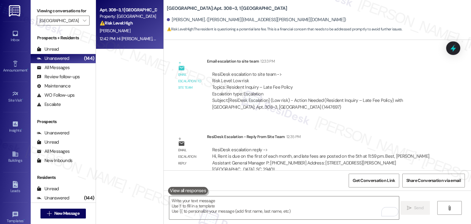
scroll to position [560, 0]
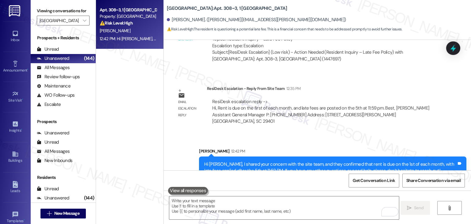
click at [343, 143] on div "Sent via SMS Sarah 12:42 PM Hi Maija, I shared your concern with the site team,…" at bounding box center [332, 163] width 276 height 40
click at [282, 134] on div "Sent via SMS Sarah 12:42 PM Hi Maija, I shared your concern with the site team,…" at bounding box center [317, 158] width 307 height 49
click at [368, 134] on div "Sent via SMS Sarah 12:42 PM Hi Maija, I shared your concern with the site team,…" at bounding box center [317, 158] width 307 height 49
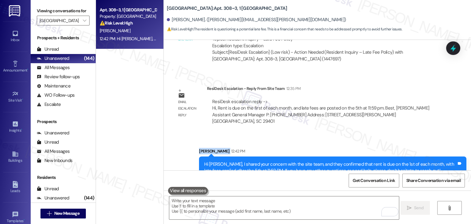
click at [368, 134] on div "Sent via SMS Sarah 12:42 PM Hi Maija, I shared your concern with the site team,…" at bounding box center [317, 158] width 307 height 49
click at [369, 120] on div "Email escalation reply ResiDesk Escalation - Reply From Site Team 12:35 PM Resi…" at bounding box center [306, 107] width 276 height 53
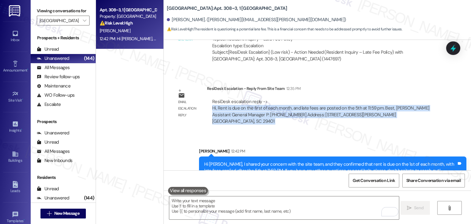
click at [369, 120] on div "Email escalation reply ResiDesk Escalation - Reply From Site Team 12:35 PM Resi…" at bounding box center [306, 107] width 276 height 53
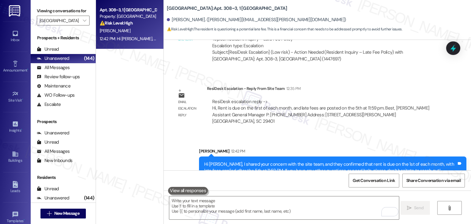
click at [368, 143] on div "Sent via SMS Sarah 12:42 PM Hi Maija, I shared your concern with the site team,…" at bounding box center [332, 163] width 276 height 40
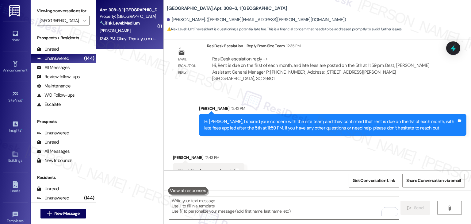
click at [314, 145] on div "Received via SMS Maija Romanowski 12:43 PM Okay! Thank you much again! Tags and…" at bounding box center [317, 161] width 307 height 43
drag, startPoint x: 314, startPoint y: 145, endPoint x: 316, endPoint y: 147, distance: 3.3
click at [314, 146] on div "Received via SMS Maija Romanowski 12:43 PM Okay! Thank you much again! Tags and…" at bounding box center [317, 161] width 307 height 43
click at [316, 177] on div "Get Conversation Link Share Conversation via email" at bounding box center [317, 180] width 307 height 20
click at [313, 149] on div "Received via SMS Maija Romanowski 12:43 PM Okay! Thank you much again! Tags and…" at bounding box center [317, 161] width 307 height 43
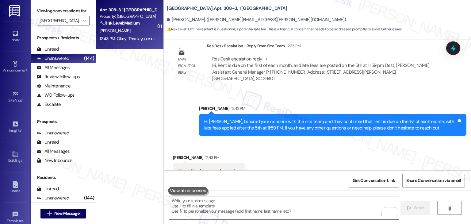
click at [313, 149] on div "Received via SMS Maija Romanowski 12:43 PM Okay! Thank you much again! Tags and…" at bounding box center [317, 161] width 307 height 43
click at [215, 174] on div "Get Conversation Link Share Conversation via email" at bounding box center [317, 180] width 307 height 20
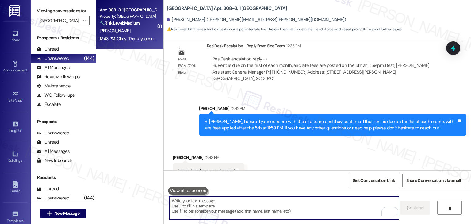
click at [211, 207] on textarea "To enrich screen reader interactions, please activate Accessibility in Grammarl…" at bounding box center [284, 207] width 230 height 23
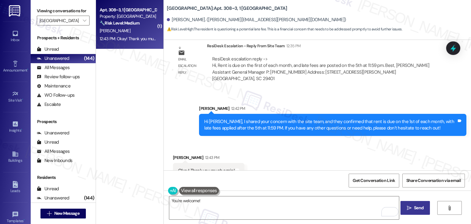
click at [282, 151] on div "Received via SMS Maija Romanowski 12:43 PM Okay! Thank you much again! Tags and…" at bounding box center [317, 161] width 307 height 43
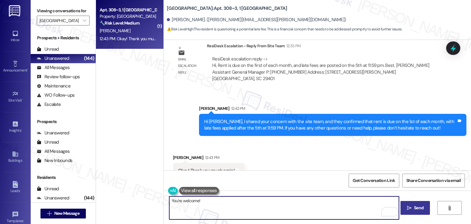
click at [217, 202] on textarea "You're welcome!" at bounding box center [284, 207] width 230 height 23
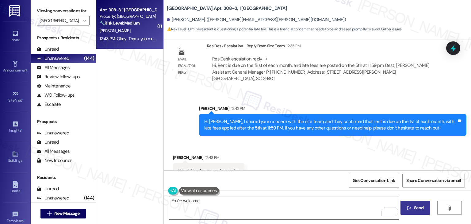
click at [275, 158] on div "Received via SMS Maija Romanowski 12:43 PM Okay! Thank you much again! Tags and…" at bounding box center [317, 161] width 307 height 43
click at [282, 143] on div "Received via SMS Maija Romanowski 12:43 PM Okay! Thank you much again! Tags and…" at bounding box center [317, 161] width 307 height 43
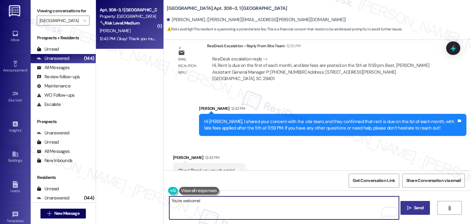
click at [179, 199] on textarea "You're welcome!" at bounding box center [284, 207] width 230 height 23
click at [212, 195] on div "You're welcome!  Send " at bounding box center [317, 213] width 307 height 46
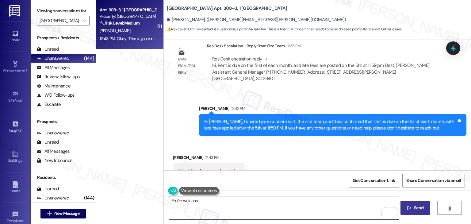
click at [209, 200] on textarea "You're welcome!" at bounding box center [284, 207] width 230 height 23
click at [207, 204] on textarea "You're welcome!" at bounding box center [284, 207] width 230 height 23
click at [330, 154] on div "Received via SMS Maija Romanowski 12:43 PM Okay! Thank you much again! Tags and…" at bounding box center [317, 161] width 307 height 43
click at [321, 156] on div "Received via SMS Maija Romanowski 12:43 PM Okay! Thank you much again! Tags and…" at bounding box center [317, 161] width 307 height 43
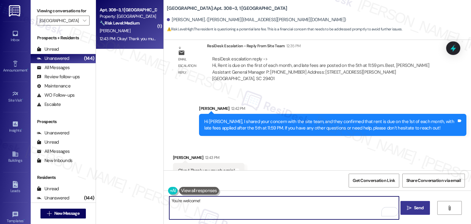
click at [226, 204] on textarea "You're welcome!" at bounding box center [284, 207] width 230 height 23
click at [318, 207] on textarea "You're welcome! 😊" at bounding box center [284, 207] width 230 height 23
type textarea "You're welcome! 😊"
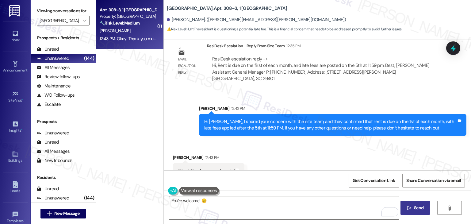
click at [415, 206] on span "Send" at bounding box center [418, 207] width 9 height 6
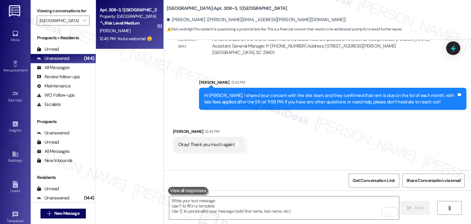
scroll to position [645, 0]
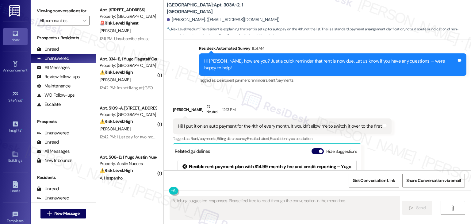
scroll to position [304, 0]
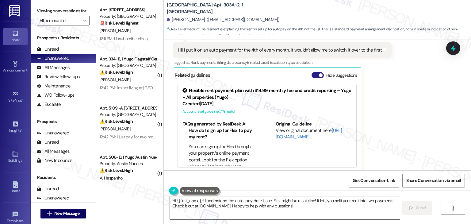
click at [311, 72] on button "Hide Suggestions" at bounding box center [317, 75] width 12 height 6
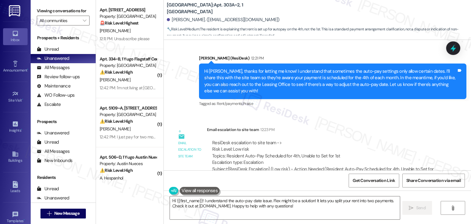
scroll to position [417, 0]
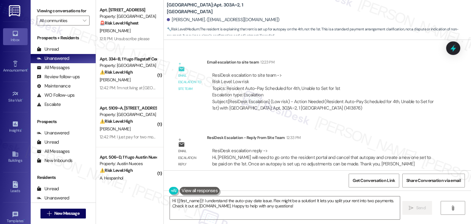
click at [362, 116] on div "WO Lease started Aug 07, 2025 at 7:00 PM Show details Survey, sent via SMS Resi…" at bounding box center [317, 105] width 307 height 130
click at [237, 208] on textarea "Hi {{first_name}}! I understand the auto-pay date issue. Flex might be a soluti…" at bounding box center [285, 207] width 230 height 23
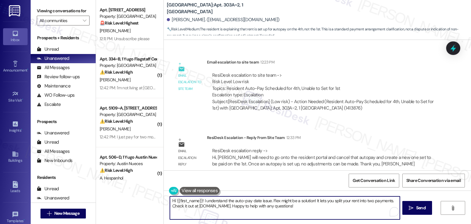
paste textarea "Charlotte, I shared your concern with the site team. They confirmed that you’ll…"
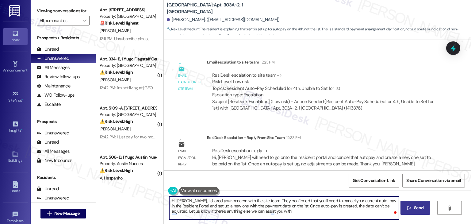
type textarea "Hi Charlotte, I shared your concern with the site team. They confirmed that you…"
click at [419, 206] on span "Send" at bounding box center [418, 207] width 9 height 6
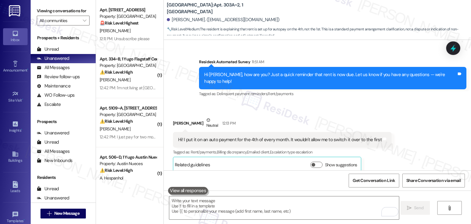
scroll to position [429, 0]
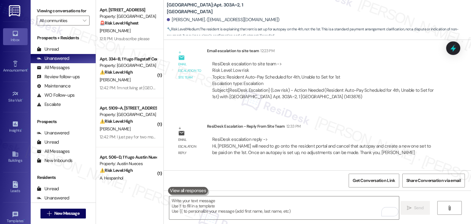
click at [436, 111] on div "WO Lease started Aug 07, 2025 at 7:00 PM Show details Survey, sent via SMS Resi…" at bounding box center [317, 105] width 307 height 130
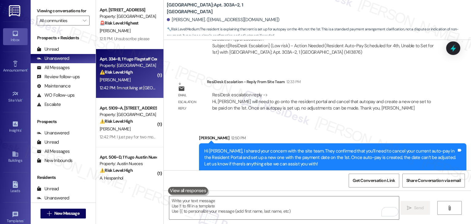
click at [139, 90] on div "12:42 PM: I'm not living at Yugo. I've been trying to transfer my lease but can…" at bounding box center [128, 88] width 58 height 8
type textarea "Fetching suggested responses. Please feel free to read through the conversation…"
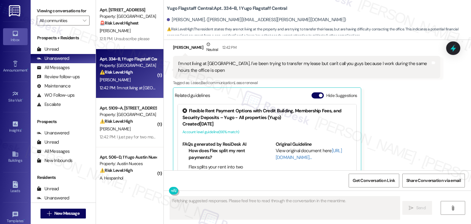
scroll to position [498, 0]
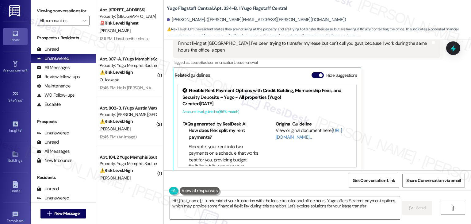
type textarea "Hi {{first_name}}, I understand your frustration with the lease transfer and of…"
click at [313, 72] on button "Hide Suggestions" at bounding box center [317, 75] width 12 height 6
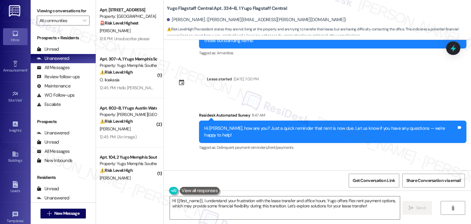
scroll to position [408, 0]
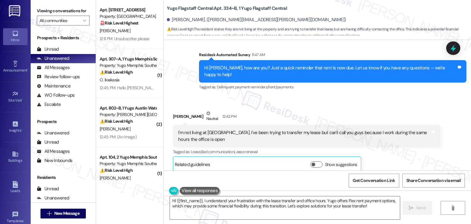
click at [381, 158] on div "Francisco Flores-Morales Neutral 12:42 PM I'm not living at Yugo. I've been try…" at bounding box center [306, 141] width 267 height 62
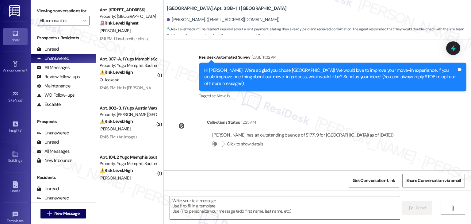
type textarea "Fetching suggested responses. Please feel free to read through the conversation…"
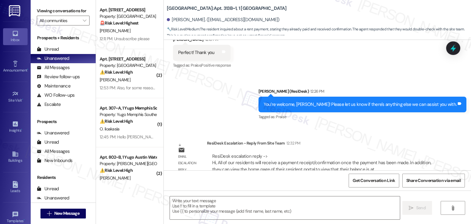
scroll to position [436, 0]
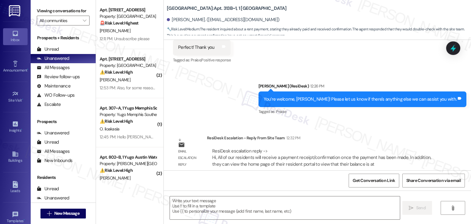
click at [358, 113] on div "Sent via SMS [PERSON_NAME] (ResiDesk) 12:26 PM You’re welcome, [PERSON_NAME]! P…" at bounding box center [362, 99] width 217 height 43
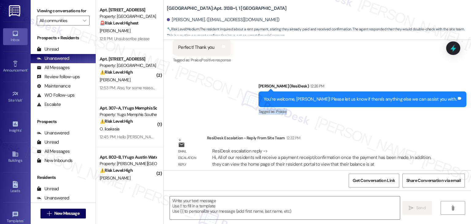
click at [358, 113] on div "Sent via SMS [PERSON_NAME] (ResiDesk) 12:26 PM You’re welcome, [PERSON_NAME]! P…" at bounding box center [362, 99] width 217 height 43
click at [174, 20] on div "[PERSON_NAME]. ([EMAIL_ADDRESS][DOMAIN_NAME])" at bounding box center [223, 20] width 113 height 6
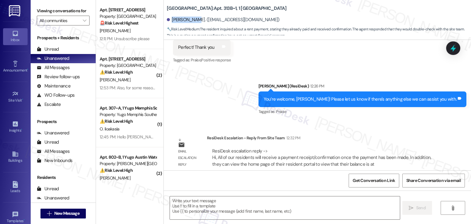
click at [174, 20] on div "[PERSON_NAME]. ([EMAIL_ADDRESS][DOMAIN_NAME])" at bounding box center [223, 20] width 113 height 6
copy div "Annastazia"
click at [252, 204] on textarea at bounding box center [285, 207] width 230 height 23
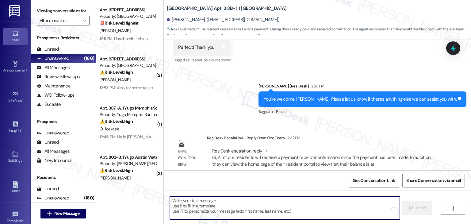
paste textarea "Hi [PERSON_NAME], I checked with the site team and they confirmed that all resi…"
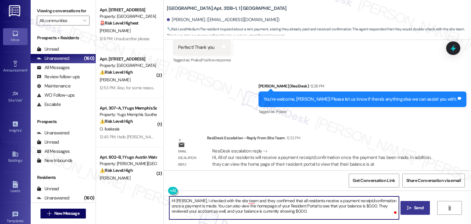
type textarea "Hi [PERSON_NAME], I checked with the site team and they confirmed that all resi…"
click at [419, 207] on span "Send" at bounding box center [418, 207] width 9 height 6
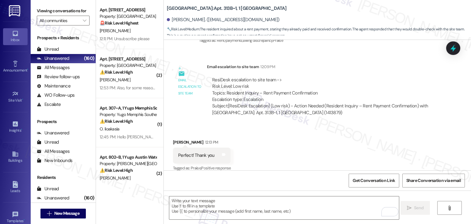
scroll to position [492, 0]
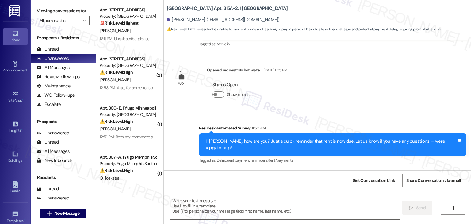
type textarea "Fetching suggested responses. Please feel free to read through the conversation…"
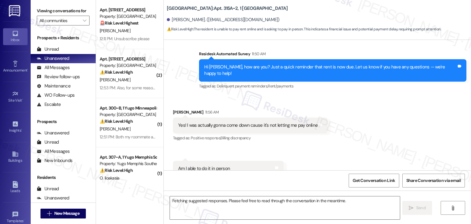
scroll to position [238, 0]
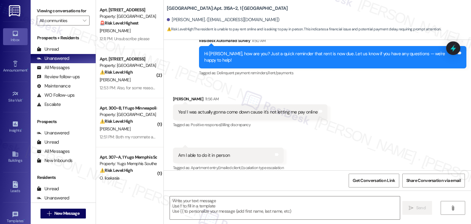
click at [420, 92] on div "Received via SMS [PERSON_NAME] 11:56 AM Yes! I was actually gonna come down cau…" at bounding box center [317, 129] width 307 height 95
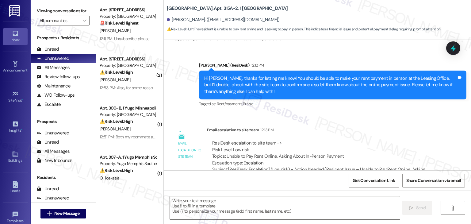
scroll to position [435, 0]
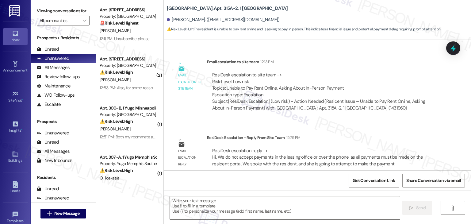
click at [400, 100] on div "Subject: [ResiDesk Escalation] (Low risk) - Action Needed (Resident Issue – Una…" at bounding box center [323, 104] width 223 height 13
click at [237, 211] on textarea at bounding box center [285, 207] width 230 height 23
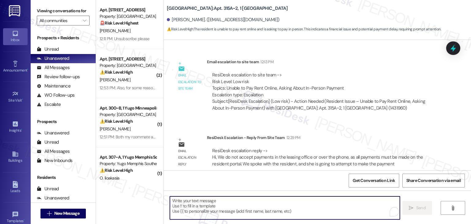
paste textarea "Hi [PERSON_NAME], I shared your concern with the site team, and they confirmed …"
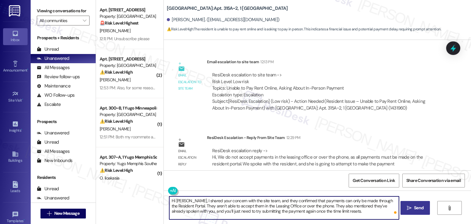
type textarea "Hi [PERSON_NAME], I shared your concern with the site team, and they confirmed …"
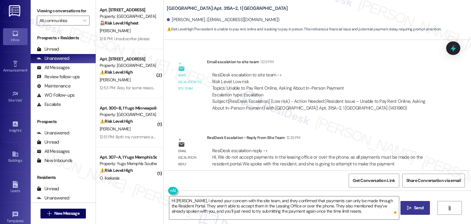
click at [414, 204] on button " Send" at bounding box center [415, 208] width 30 height 14
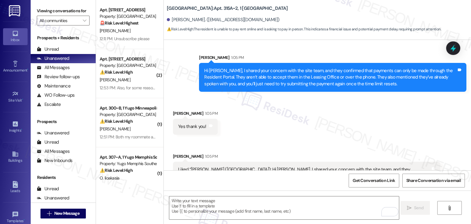
scroll to position [589, 0]
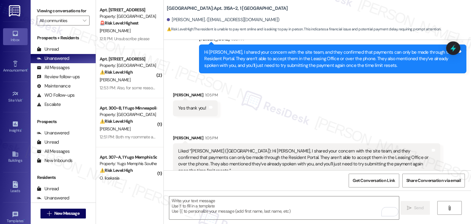
click at [332, 113] on div "Received via SMS [PERSON_NAME] 1:05 PM Yes thank you! Tags and notes Received v…" at bounding box center [317, 130] width 307 height 105
click at [204, 201] on textarea "To enrich screen reader interactions, please activate Accessibility in Grammarl…" at bounding box center [284, 207] width 230 height 23
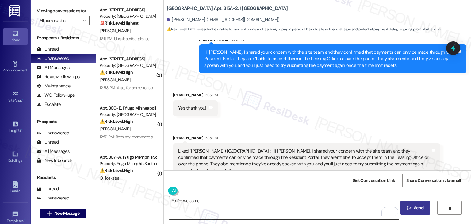
click at [207, 199] on textarea "You're welcome!" at bounding box center [284, 207] width 230 height 23
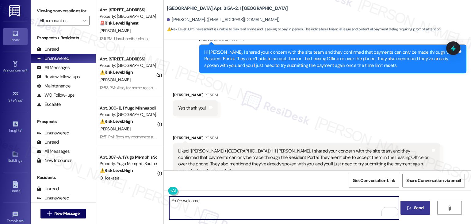
paste textarea "Let us know if there's anything else we can assist you with!"
click at [313, 201] on textarea "You're welcome! Let us know if there's anything else we can assist you with!" at bounding box center [284, 207] width 230 height 23
type textarea "You're welcome! Let us know if there's anything else we can assist you with!"
click at [422, 208] on span "Send" at bounding box center [418, 207] width 9 height 6
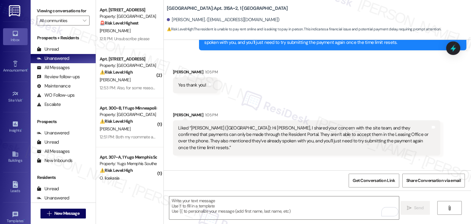
scroll to position [631, 0]
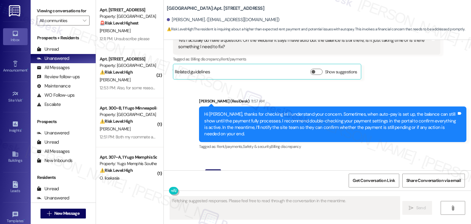
scroll to position [448, 0]
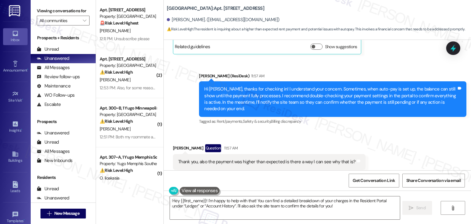
click at [270, 130] on div "Received via SMS [PERSON_NAME] Question 11:57 AM Thank you, also the payment wa…" at bounding box center [317, 156] width 307 height 53
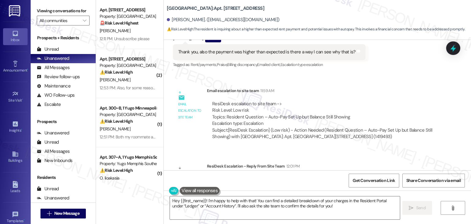
scroll to position [571, 0]
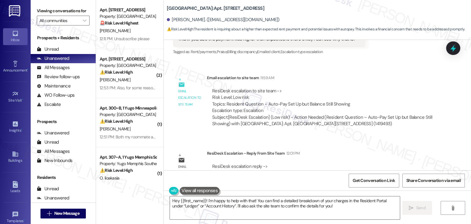
click at [374, 131] on div "Sent via SMS [PERSON_NAME] (ResiDesk) [DATE] 3:00 PM Hi [PERSON_NAME]! We’re so…" at bounding box center [317, 105] width 307 height 130
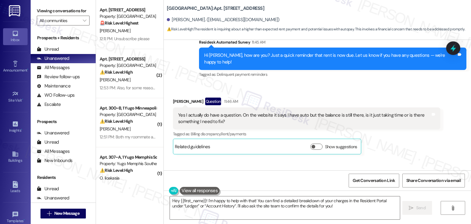
scroll to position [325, 0]
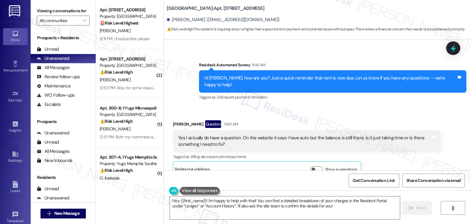
click at [307, 106] on div "Received via SMS [PERSON_NAME] Question 11:46 AM Yes I actually do have a quest…" at bounding box center [317, 143] width 307 height 75
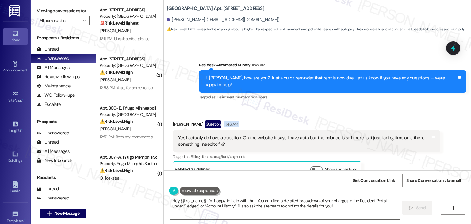
click at [307, 106] on div "Received via SMS [PERSON_NAME] Question 11:46 AM Yes I actually do have a quest…" at bounding box center [317, 143] width 307 height 75
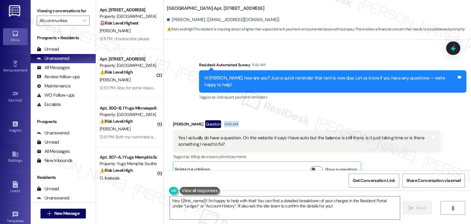
click at [307, 106] on div "Received via SMS [PERSON_NAME] Question 11:46 AM Yes I actually do have a quest…" at bounding box center [317, 143] width 307 height 75
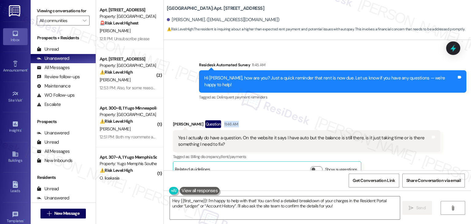
click at [307, 106] on div "Received via SMS [PERSON_NAME] Question 11:46 AM Yes I actually do have a quest…" at bounding box center [317, 143] width 307 height 75
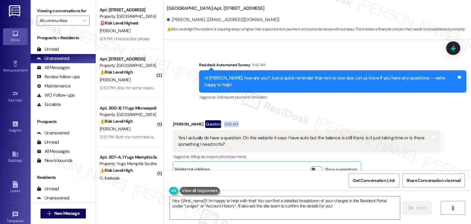
click at [307, 106] on div "Received via SMS [PERSON_NAME] Question 11:46 AM Yes I actually do have a quest…" at bounding box center [317, 143] width 307 height 75
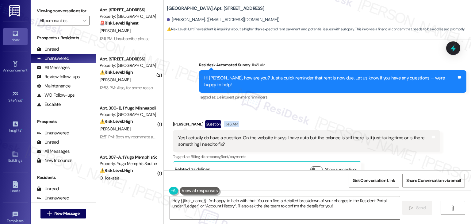
click at [307, 106] on div "Received via SMS [PERSON_NAME] Question 11:46 AM Yes I actually do have a quest…" at bounding box center [317, 143] width 307 height 75
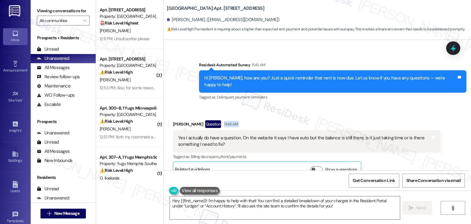
click at [307, 106] on div "Received via SMS [PERSON_NAME] Question 11:46 AM Yes I actually do have a quest…" at bounding box center [317, 143] width 307 height 75
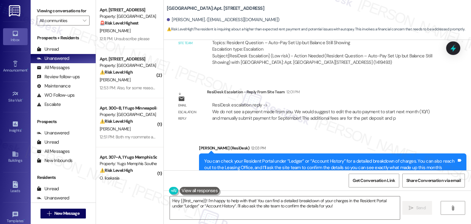
scroll to position [638, 0]
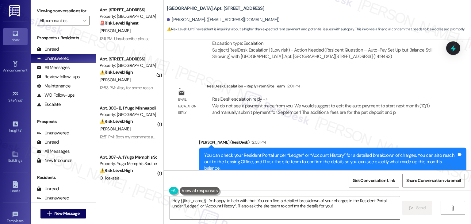
click at [300, 125] on div "Sent via SMS [PERSON_NAME] (ResiDesk) 12:03 PM You can check your Resident Port…" at bounding box center [317, 157] width 307 height 65
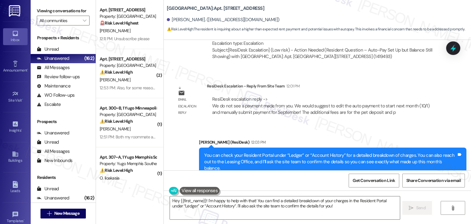
click at [293, 174] on div "Get Conversation Link Share Conversation via email" at bounding box center [317, 180] width 307 height 20
click at [279, 201] on textarea "Hey {{first_name}}! I'm happy to help with that! You can find a detailed breakd…" at bounding box center [285, 207] width 230 height 23
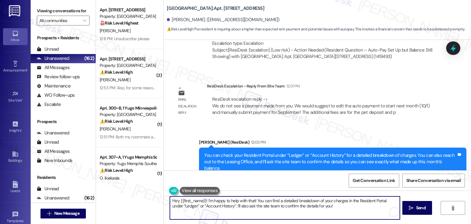
paste textarea "i [PERSON_NAME], I shared your concern with the site team, and they confirmed t…"
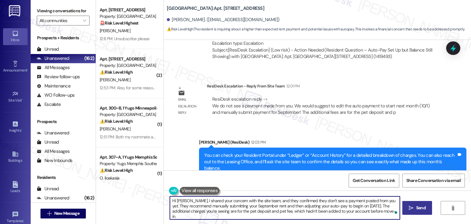
type textarea "Hi [PERSON_NAME], I shared your concern with the site team, and they confirmed …"
click at [425, 205] on span "Send" at bounding box center [420, 207] width 9 height 6
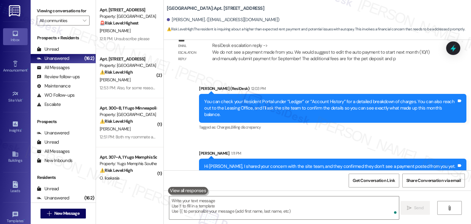
scroll to position [694, 0]
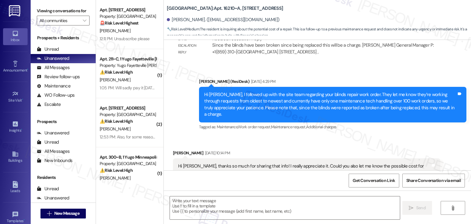
scroll to position [580, 0]
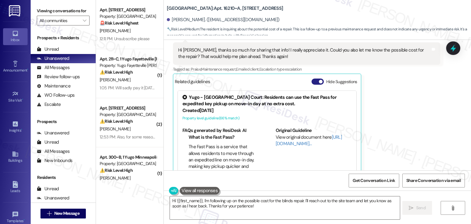
click at [314, 78] on button "Hide Suggestions" at bounding box center [317, 81] width 12 height 6
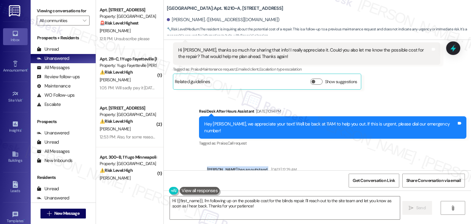
click at [397, 133] on div "WO Lease started [DATE] 7:00 PM Show details Survey, sent via SMS Residesk Auto…" at bounding box center [317, 105] width 307 height 130
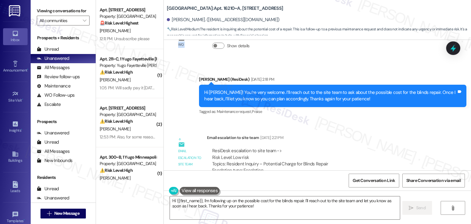
scroll to position [734, 0]
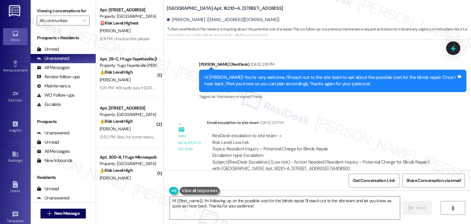
click at [400, 132] on div "ResiDesk escalation to site team -> Risk Level: Low risk Topics: Resident Inqui…" at bounding box center [323, 145] width 223 height 26
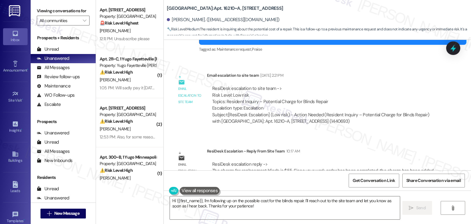
click at [413, 123] on div "WO Lease started [DATE] 7:00 PM Show details Survey, sent via SMS Residesk Auto…" at bounding box center [317, 105] width 307 height 130
click at [413, 143] on div "Email escalation reply ResiDesk Escalation - Reply From Site Team 10:17 AM Resi…" at bounding box center [306, 166] width 276 height 47
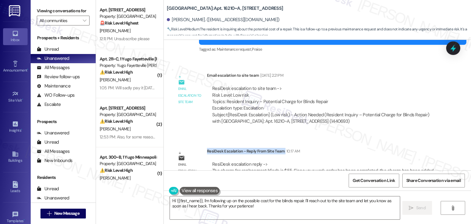
click at [413, 143] on div "Email escalation reply ResiDesk Escalation - Reply From Site Team 10:17 AM Resi…" at bounding box center [306, 166] width 276 height 47
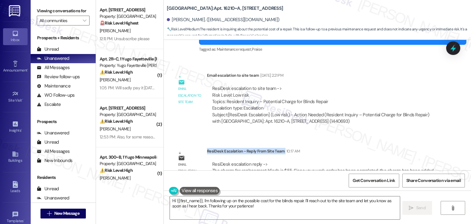
click at [413, 143] on div "Email escalation reply ResiDesk Escalation - Reply From Site Team 10:17 AM Resi…" at bounding box center [306, 166] width 276 height 47
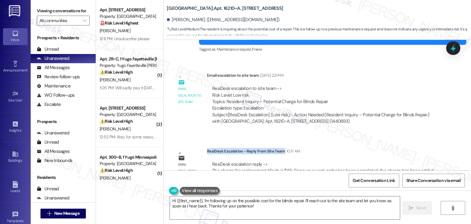
click at [413, 143] on div "Email escalation reply ResiDesk Escalation - Reply From Site Team 10:17 AM Resi…" at bounding box center [306, 166] width 276 height 47
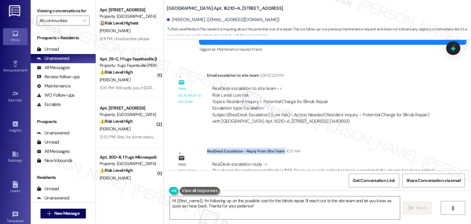
click at [413, 143] on div "Email escalation reply ResiDesk Escalation - Reply From Site Team 10:17 AM Resi…" at bounding box center [306, 166] width 276 height 47
click at [412, 143] on div "Email escalation reply ResiDesk Escalation - Reply From Site Team 10:17 AM Resi…" at bounding box center [306, 166] width 276 height 47
click at [178, 20] on div "Haiqing Liu. (hli321@uky.edu)" at bounding box center [223, 20] width 113 height 6
copy div "Haiqing"
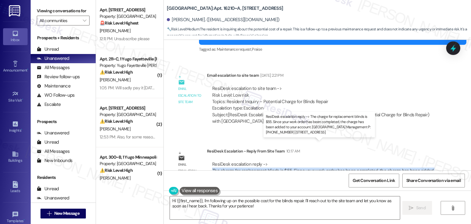
drag, startPoint x: 208, startPoint y: 150, endPoint x: 235, endPoint y: 160, distance: 28.4
click at [235, 161] on div "ResiDesk escalation reply -> The charge for replacement blinds is $55. Since yo…" at bounding box center [322, 170] width 221 height 19
copy div "The charge for replacement blinds is $55. Since your work order has been comple…"
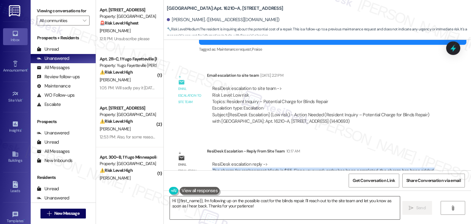
click at [255, 208] on textarea "Hi {{first_name}}, I'm following up on the possible cost for the blinds repair.…" at bounding box center [285, 207] width 230 height 23
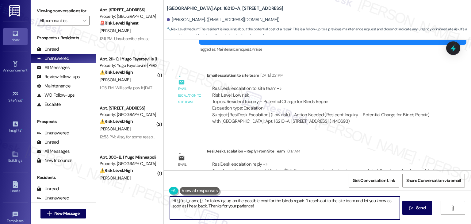
click at [255, 208] on textarea "Hi {{first_name}}, I'm following up on the possible cost for the blinds repair.…" at bounding box center [285, 207] width 230 height 23
paste textarea "Haiqing, I checked with the site team, and they confirmed the charge for the re…"
type textarea "Hi Haiqing, I checked with the site team, and they confirmed the charge for the…"
click at [415, 208] on span "Send" at bounding box center [418, 207] width 9 height 6
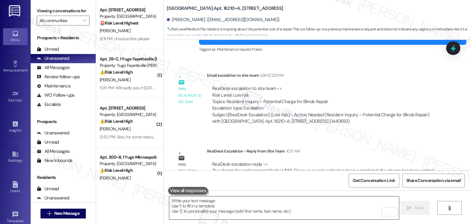
click at [207, 205] on textarea "To enrich screen reader interactions, please activate Accessibility in Grammarl…" at bounding box center [284, 207] width 230 height 23
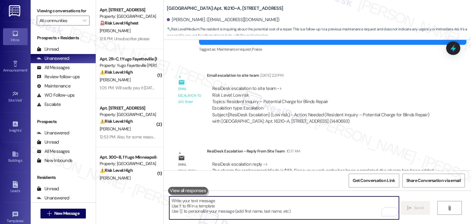
paste textarea "Hi Haiqing, I checked with the site team, and they confirmed the charge for the…"
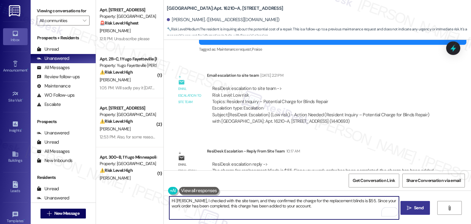
type textarea "Hi Haiqing, I checked with the site team, and they confirmed the charge for the…"
click at [223, 207] on textarea "Hi Haiqing, I checked with the site team, and they confirmed the charge for the…" at bounding box center [284, 207] width 230 height 23
click at [264, 201] on textarea "Hi Haiqing, I checked with the site team, and they confirmed the charge for the…" at bounding box center [284, 207] width 230 height 23
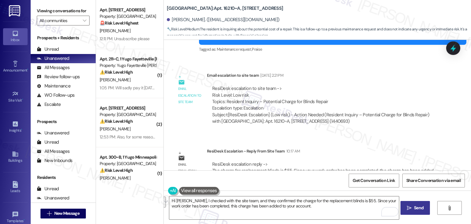
click at [410, 205] on icon "" at bounding box center [409, 207] width 5 height 5
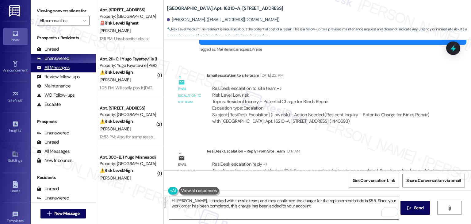
click at [64, 68] on div "All Messages" at bounding box center [53, 67] width 33 height 6
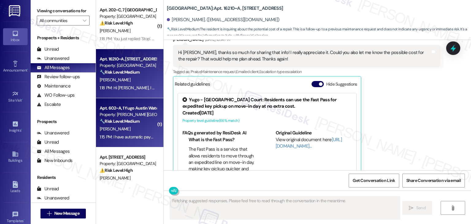
scroll to position [580, 0]
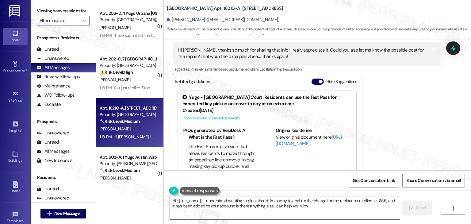
type textarea "Hi {{first_name}}, I understand wanting to plan ahead. I'm happy to confirm the…"
click at [121, 141] on div "Apt. 16210~A, 16 Yugo Lexington Campus Court Property: Yugo Lexington Campus Co…" at bounding box center [129, 122] width 67 height 49
click at [121, 136] on div "1:18 PM: Hi Haiqing, I checked with the site team, and they confirmed the charg…" at bounding box center [289, 137] width 378 height 6
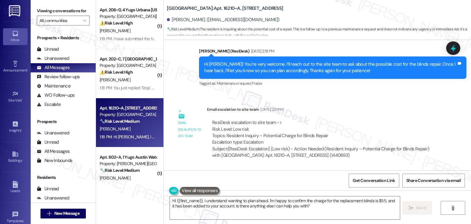
scroll to position [929, 0]
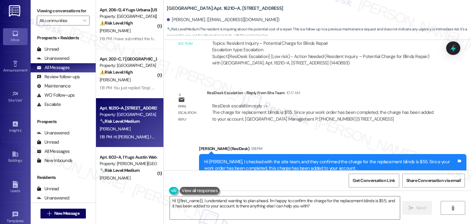
click at [414, 141] on div "Sent via SMS Sarah (ResiDesk) 1:18 PM Hi Haiqing, I checked with the site team,…" at bounding box center [332, 165] width 276 height 49
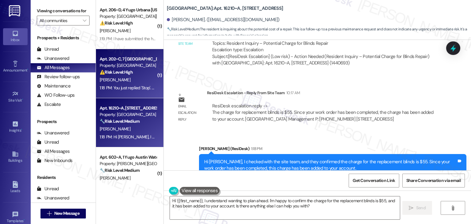
click at [102, 82] on span "J. Price" at bounding box center [115, 80] width 31 height 6
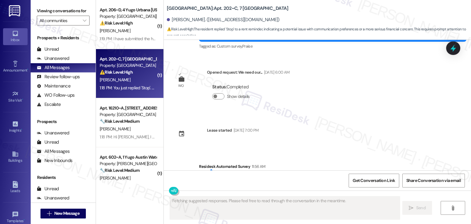
scroll to position [1113, 0]
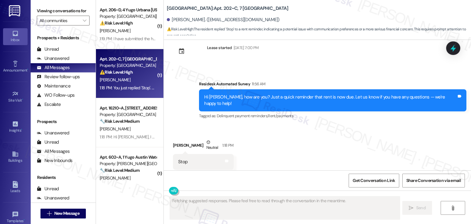
click at [325, 143] on div "Received via SMS Jamea Price Neutral 1:18 PM Stop Tags and notes Tagged as: Neg…" at bounding box center [317, 154] width 307 height 58
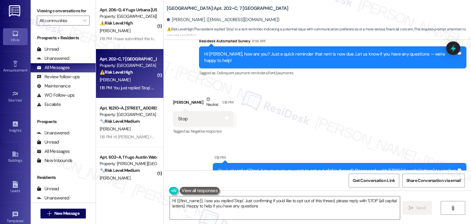
type textarea "Hi {{first_name}}, I see you replied 'Stop'. Just confirming if you'd like to o…"
click at [330, 107] on div "Received via SMS Jamea Price Neutral 1:18 PM Stop Tags and notes Tagged as: Neg…" at bounding box center [317, 111] width 307 height 58
click at [257, 204] on textarea "Hi {{first_name}}, I see you replied 'Stop'. Just confirming if you'd like to o…" at bounding box center [285, 207] width 230 height 23
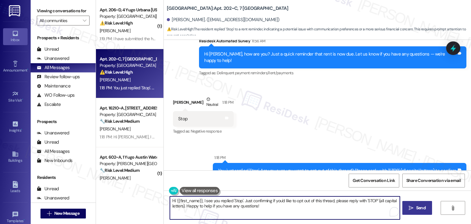
click at [419, 211] on button " Send" at bounding box center [417, 208] width 30 height 14
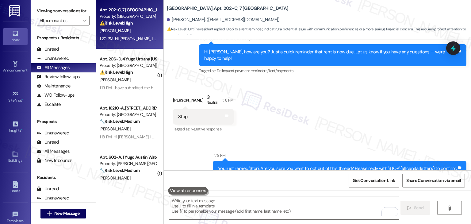
scroll to position [1206, 0]
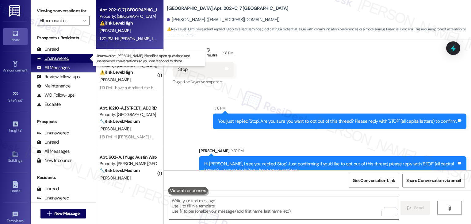
click at [58, 57] on div "Unanswered" at bounding box center [53, 58] width 32 height 6
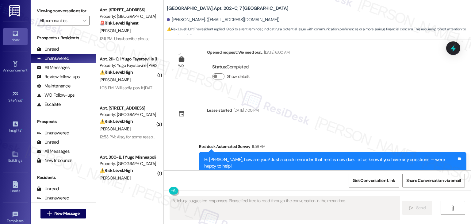
scroll to position [1113, 0]
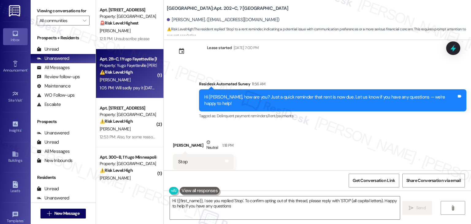
type textarea "Hi {{first_name}}, I see you replied 'Stop'. To confirm opting out of this thre…"
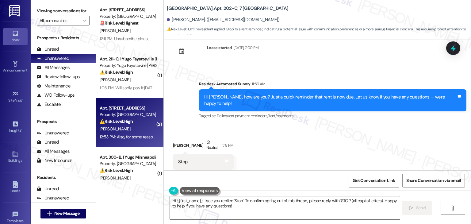
click at [134, 128] on div "A. Carr" at bounding box center [128, 129] width 58 height 8
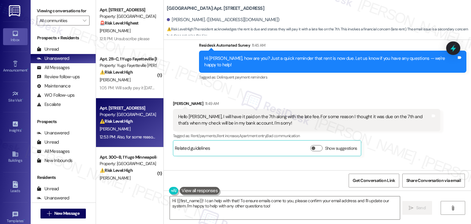
scroll to position [162, 0]
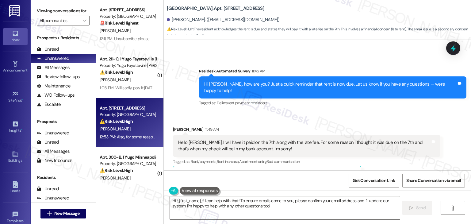
click at [336, 82] on div "Hi Alissia, how are you? Just a quick reminder that rent is now due. Let us kno…" at bounding box center [330, 87] width 252 height 13
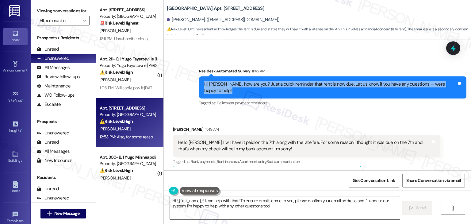
click at [336, 82] on div "Hi Alissia, how are you? Just a quick reminder that rent is now due. Let us kno…" at bounding box center [330, 87] width 252 height 13
copy div "Hi Alissia, how are you? Just a quick reminder that rent is now due. Let us kno…"
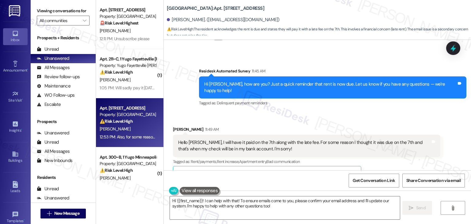
click at [208, 140] on div "Hello Sarah, I will have it paid on the 7th along with the late fee. For some r…" at bounding box center [304, 145] width 252 height 13
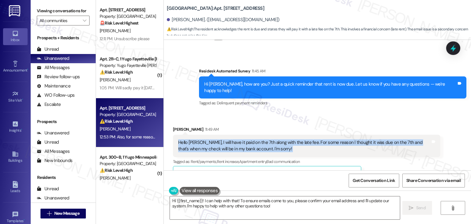
click at [208, 140] on div "Hello Sarah, I will have it paid on the 7th along with the late fee. For some r…" at bounding box center [304, 145] width 252 height 13
copy div "Hello Sarah, I will have it paid on the 7th along with the late fee. For some r…"
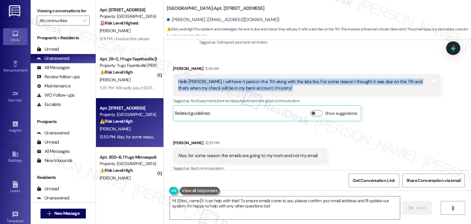
scroll to position [223, 0]
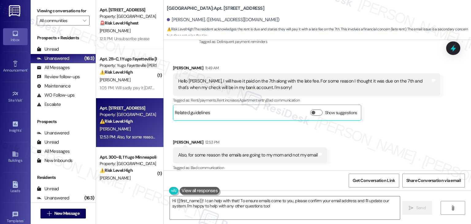
click at [241, 152] on div "Also, for some reason the emails are going to my mom and not my email Tags and …" at bounding box center [250, 155] width 154 height 16
copy div "Also, for some reason the emails are going to my mom and not my email Tags and …"
click at [250, 201] on textarea "Hi {{first_name}}! I can help with that! To ensure emails come to you, please c…" at bounding box center [285, 207] width 230 height 23
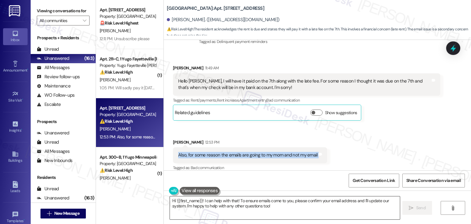
click at [250, 201] on textarea "Hi {{first_name}}! I can help with that! To ensure emails come to you, please c…" at bounding box center [285, 207] width 230 height 23
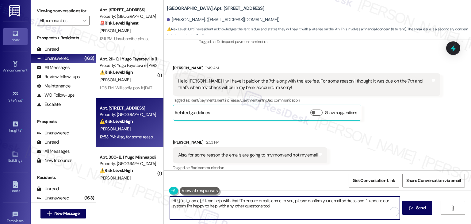
click at [250, 201] on textarea "Hi {{first_name}}! I can help with that! To ensure emails come to you, please c…" at bounding box center [285, 207] width 230 height 23
paste textarea "Alissia, thanks for letting me know! I’ll inform the site team that your rent w…"
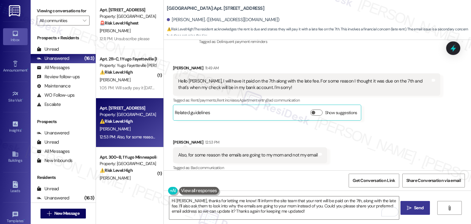
click at [415, 211] on span "Send" at bounding box center [418, 207] width 9 height 6
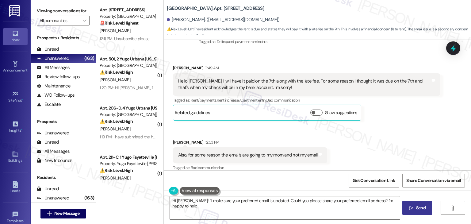
type textarea "Hi Alissia! I'll make sure your preferred email is updated. Could you please sh…"
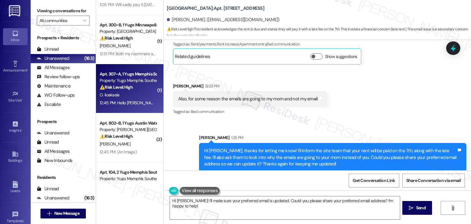
scroll to position [184, 0]
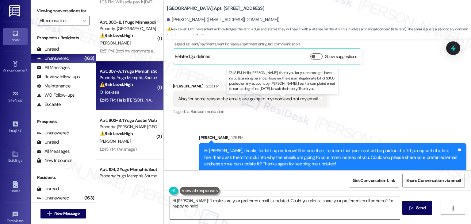
click at [125, 100] on div "12:45 PM: Hello Sarah, thank you for your message. I have no outstanding balanc…" at bounding box center [333, 100] width 466 height 6
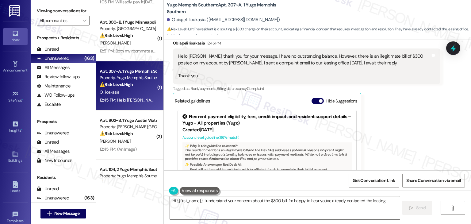
scroll to position [355, 0]
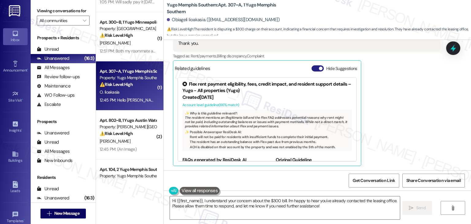
click at [311, 68] on button "Hide Suggestions" at bounding box center [317, 68] width 12 height 6
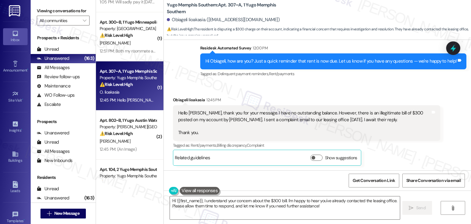
click at [381, 97] on div "Obiageli Iioakasia 12:45 PM" at bounding box center [306, 101] width 267 height 9
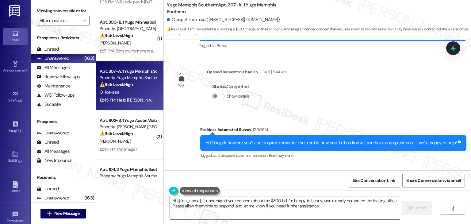
scroll to position [173, 0]
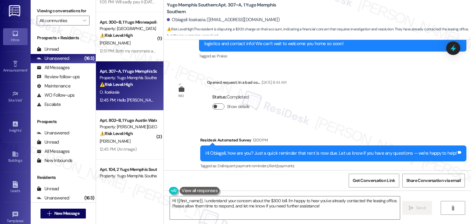
click at [217, 105] on button "Show details" at bounding box center [218, 106] width 12 height 6
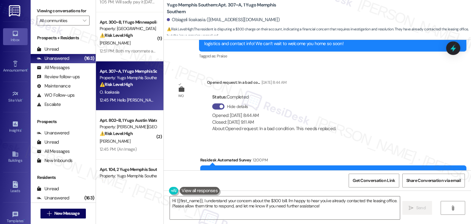
click at [212, 106] on button "Hide details" at bounding box center [218, 106] width 12 height 6
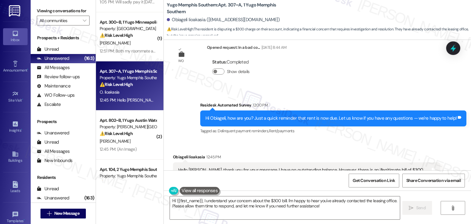
scroll to position [265, 0]
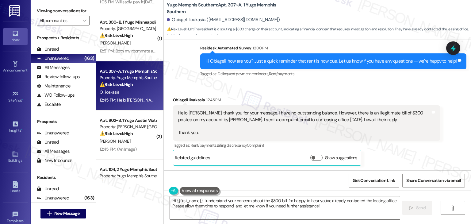
click at [300, 60] on div "Hi Obiageli, how are you? Just a quick reminder that rent is now due. Let us kn…" at bounding box center [330, 61] width 251 height 6
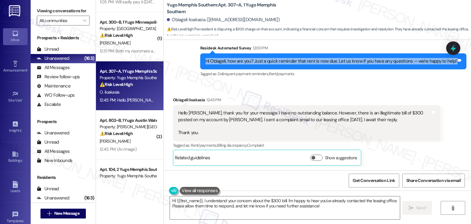
click at [300, 60] on div "Hi Obiageli, how are you? Just a quick reminder that rent is now due. Let us kn…" at bounding box center [330, 61] width 251 height 6
copy div "Hi Obiageli, how are you? Just a quick reminder that rent is now due. Let us kn…"
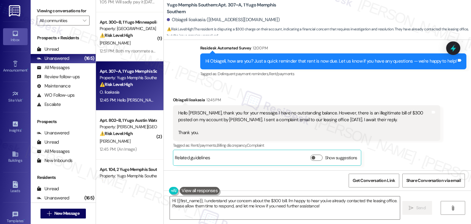
click at [243, 119] on div "Hello Sarah, thank you for your message. I have no outstanding balance. However…" at bounding box center [304, 123] width 252 height 26
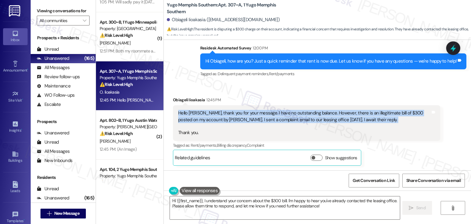
click at [243, 119] on div "Hello Sarah, thank you for your message. I have no outstanding balance. However…" at bounding box center [304, 123] width 252 height 26
copy div "Hello Sarah, thank you for your message. I have no outstanding balance. However…"
click at [277, 207] on textarea "Hi {{first_name}}, I understand your concern about the $300 bill. I'm happy to …" at bounding box center [285, 207] width 230 height 23
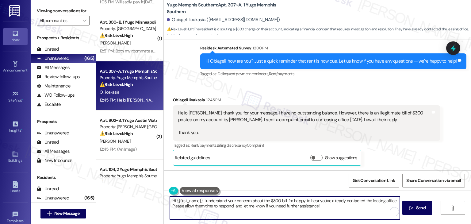
click at [277, 207] on textarea "Hi {{first_name}}, I understand your concern about the $300 bill. I'm happy to …" at bounding box center [285, 207] width 230 height 23
paste textarea "Obiageli, thank you for letting me know. I understand your concern about the $3…"
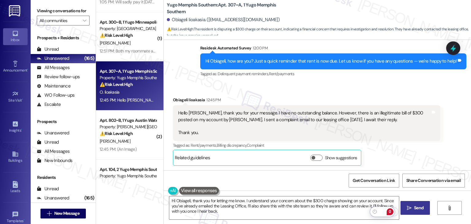
click at [416, 205] on span "Send" at bounding box center [418, 207] width 9 height 6
type textarea "Fetching suggested responses. Please feel free to read through the conversation…"
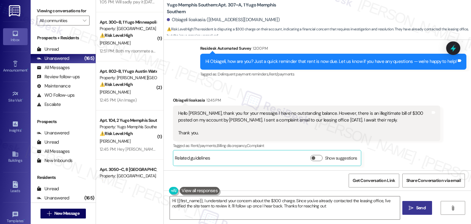
type textarea "Hi {{first_name}}, I understand your concern about the $300 charge. Since you'v…"
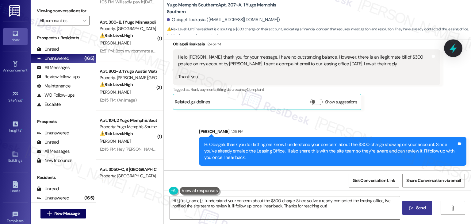
click at [454, 52] on icon at bounding box center [453, 48] width 10 height 10
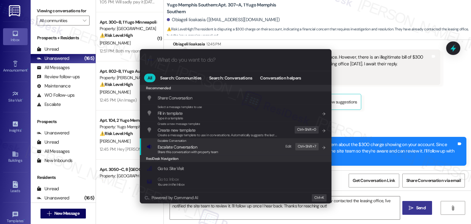
click at [203, 149] on div "Share this conversation with property team" at bounding box center [188, 152] width 61 height 6
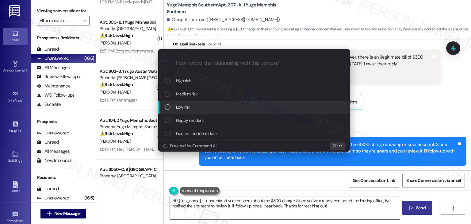
click at [169, 107] on div "List of options" at bounding box center [168, 107] width 6 height 6
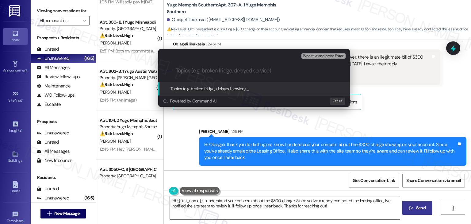
paste input "Resident Dispute – $300 Charge on Account"
type input "Resident Dispute – $300 Charge on Account"
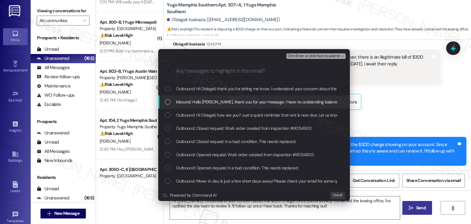
click at [165, 100] on div "List of options" at bounding box center [168, 102] width 6 height 6
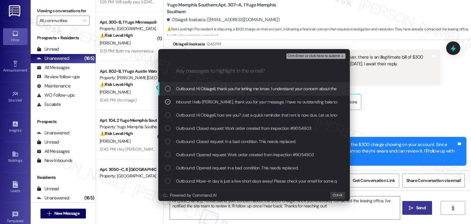
click at [308, 58] on span "Ctrl+Enter or click here to submit" at bounding box center [313, 56] width 52 height 4
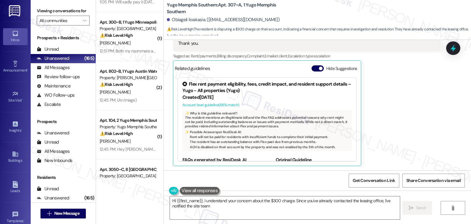
scroll to position [31, 0]
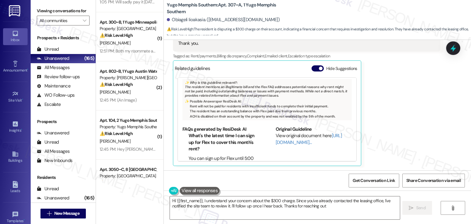
type textarea "Hi {{first_name}}, I understand your concern about the $300 charge. Since you'v…"
click at [311, 68] on button "Hide Suggestions" at bounding box center [317, 68] width 12 height 6
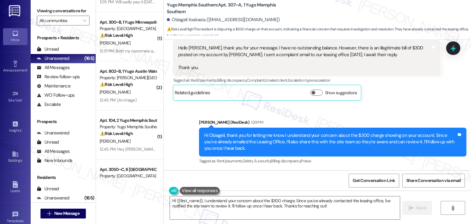
click at [396, 113] on div "Sent via SMS Sarah (ResiDesk) 1:29 PM Hi Obiageli, thank you for letting me kno…" at bounding box center [317, 137] width 307 height 65
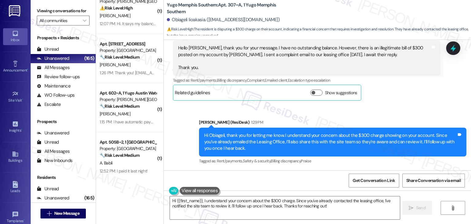
scroll to position [1371, 0]
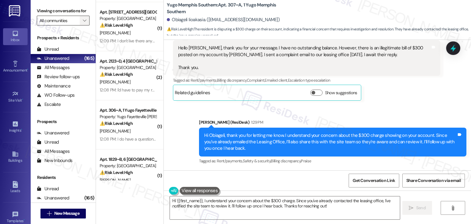
click at [83, 18] on icon "" at bounding box center [84, 20] width 3 height 5
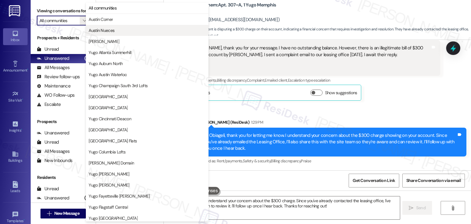
click at [101, 28] on span "Austin Nueces" at bounding box center [102, 30] width 26 height 6
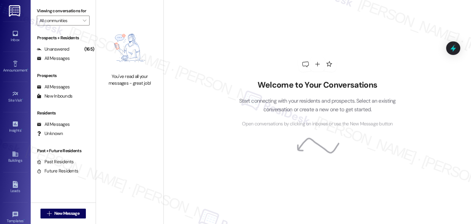
type input "Austin Nueces"
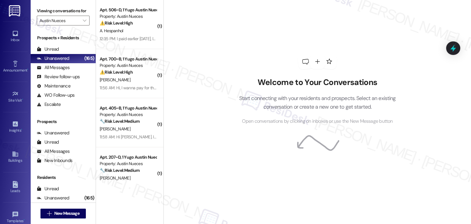
click at [199, 67] on div "Welcome to Your Conversations Start connecting with your residents and prospect…" at bounding box center [316, 112] width 307 height 224
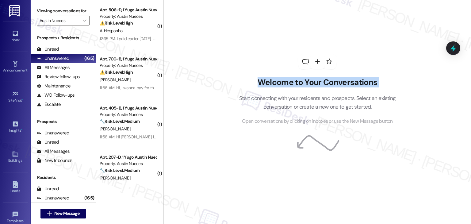
click at [199, 67] on div "Welcome to Your Conversations Start connecting with your residents and prospect…" at bounding box center [316, 112] width 307 height 224
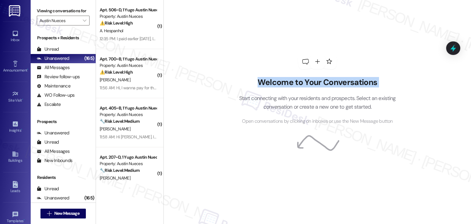
click at [199, 67] on div "Welcome to Your Conversations Start connecting with your residents and prospect…" at bounding box center [316, 112] width 307 height 224
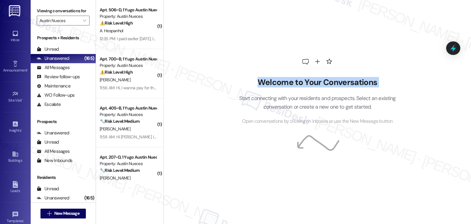
click at [199, 67] on div "Welcome to Your Conversations Start connecting with your residents and prospect…" at bounding box center [316, 112] width 307 height 224
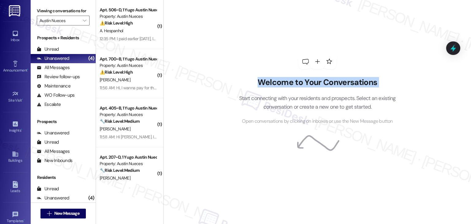
click at [199, 67] on div "Welcome to Your Conversations Start connecting with your residents and prospect…" at bounding box center [316, 112] width 307 height 224
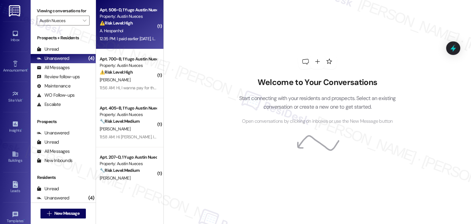
click at [132, 43] on div "Apt. 506~D, 1 Yugo Austin Nueces Property: Austin Nueces ⚠️ Risk Level: High Th…" at bounding box center [129, 24] width 67 height 49
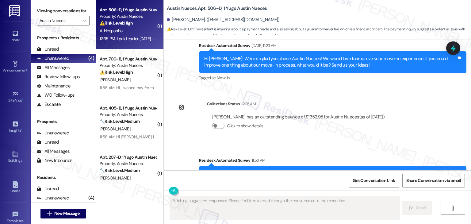
scroll to position [383, 0]
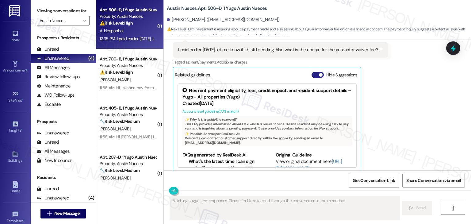
click at [313, 72] on button "Hide Suggestions" at bounding box center [317, 75] width 12 height 6
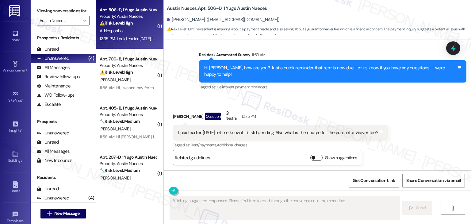
scroll to position [294, 0]
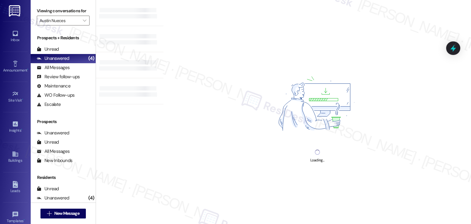
click at [434, 113] on div "Loading..." at bounding box center [316, 112] width 307 height 224
click at [261, 58] on div "Loading..." at bounding box center [316, 112] width 307 height 224
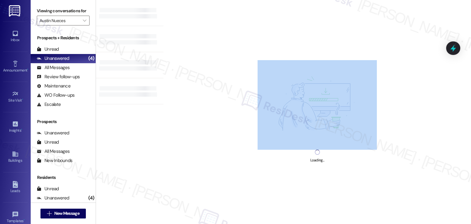
click at [261, 58] on div "Loading..." at bounding box center [316, 112] width 307 height 224
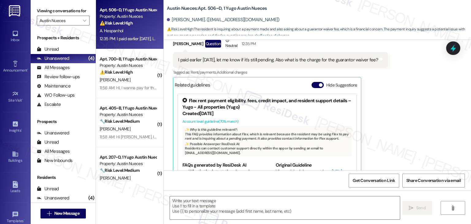
scroll to position [383, 0]
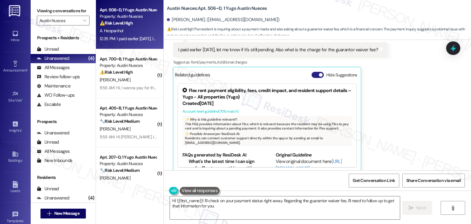
click at [311, 72] on button "Hide Suggestions" at bounding box center [317, 75] width 12 height 6
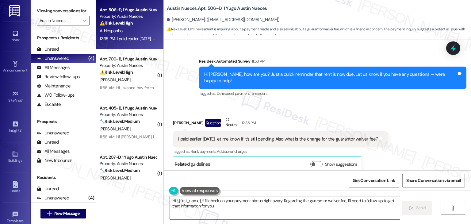
click at [391, 111] on div "Received via SMS Anita Hespanhol Question Neutral 12:35 PM I paid earlier today…" at bounding box center [317, 139] width 307 height 74
click at [392, 111] on div "Received via SMS Anita Hespanhol Question Neutral 12:35 PM I paid earlier today…" at bounding box center [317, 139] width 307 height 74
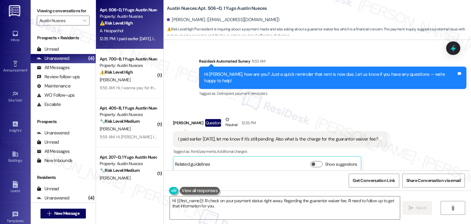
click at [306, 70] on div "Hi Anita, how are you? Just a quick reminder that rent is now due. Let us know …" at bounding box center [332, 77] width 267 height 22
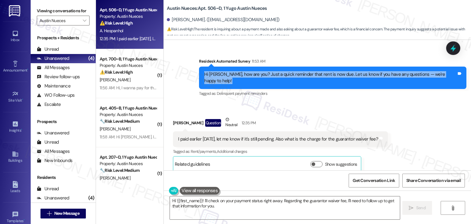
click at [306, 70] on div "Hi Anita, how are you? Just a quick reminder that rent is now due. Let us know …" at bounding box center [332, 77] width 267 height 22
copy div "Hi Anita, how are you? Just a quick reminder that rent is now due. Let us know …"
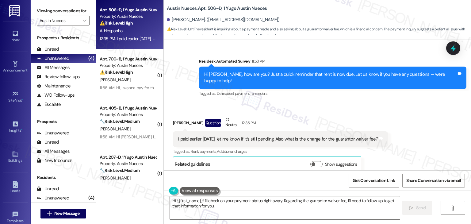
click at [224, 136] on div "I paid earlier today, let me know if it's still pending. Also what is the charg…" at bounding box center [278, 139] width 200 height 6
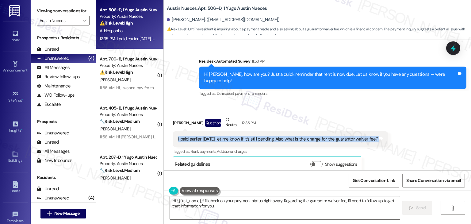
click at [224, 136] on div "I paid earlier today, let me know if it's still pending. Also what is the charg…" at bounding box center [278, 139] width 200 height 6
copy div "I paid earlier today, let me know if it's still pending. Also what is the charg…"
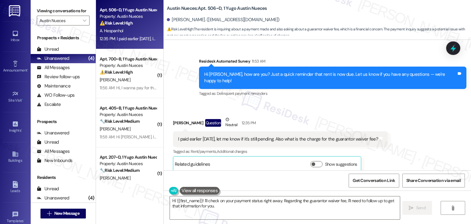
click at [420, 114] on div "Received via SMS Anita Hespanhol Question Neutral 12:35 PM I paid earlier today…" at bounding box center [317, 139] width 307 height 74
click at [383, 114] on div "Received via SMS Anita Hespanhol Question Neutral 12:35 PM I paid earlier today…" at bounding box center [317, 139] width 307 height 74
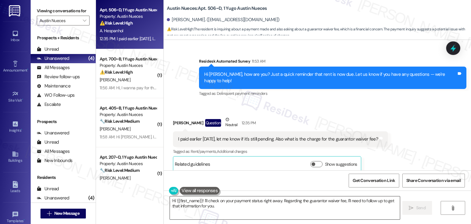
click at [207, 203] on textarea "Hi {{first_name}}! I'll check on your payment status right away. Regarding the …" at bounding box center [285, 207] width 230 height 23
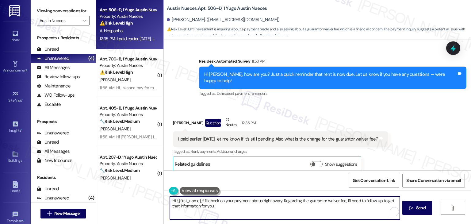
click at [207, 203] on textarea "Hi {{first_name}}! I'll check on your payment status right away. Regarding the …" at bounding box center [285, 207] width 230 height 23
paste textarea "Anita, thank you for letting me know! I’ll check with the site team to confirm …"
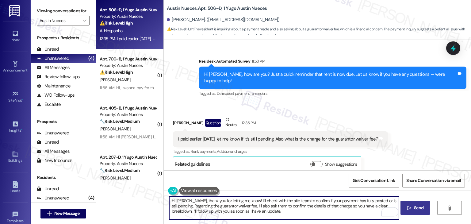
type textarea "Hi Anita, thank you for letting me know! I’ll check with the site team to confi…"
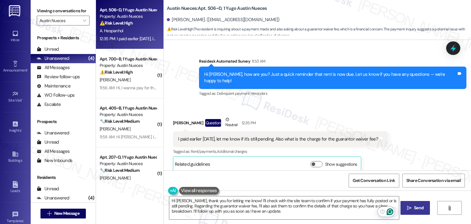
click at [410, 206] on icon "" at bounding box center [409, 207] width 5 height 5
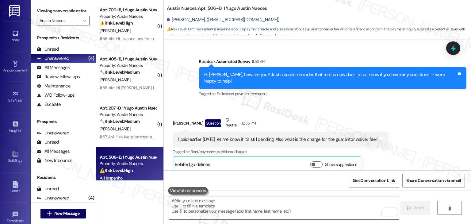
scroll to position [350, 0]
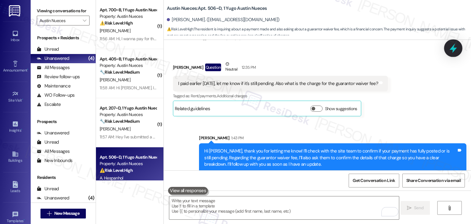
click at [454, 44] on icon at bounding box center [453, 48] width 10 height 10
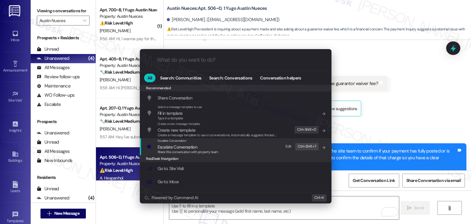
click at [180, 147] on span "Escalate Conversation" at bounding box center [178, 147] width 40 height 6
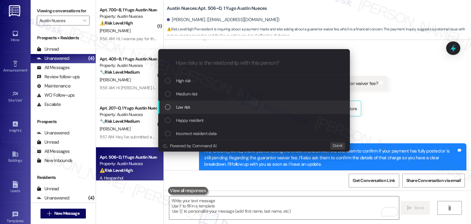
click at [170, 105] on div "List of options" at bounding box center [168, 107] width 6 height 6
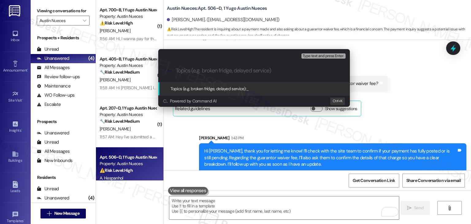
paste input "Resident Question – Payment Status & Guarantor Waiver Fee"
click at [207, 72] on input "Resident Question – Payment Status & Guarantor Waiver Fee" at bounding box center [256, 70] width 161 height 6
type input "Resident Inquiry – Payment Status & Guarantor Waiver Fee"
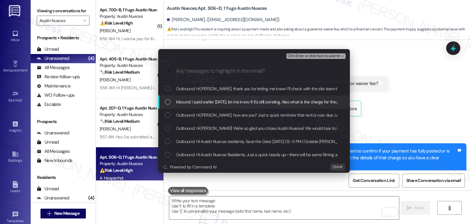
click at [169, 102] on div "List of options" at bounding box center [168, 102] width 6 height 6
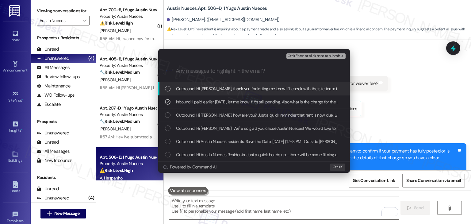
click at [335, 56] on span "Ctrl+Enter or click here to submit" at bounding box center [313, 56] width 52 height 4
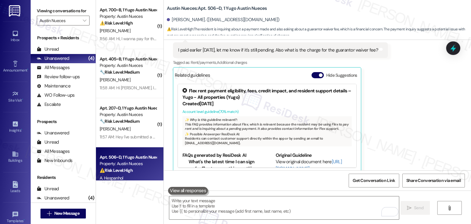
scroll to position [0, 0]
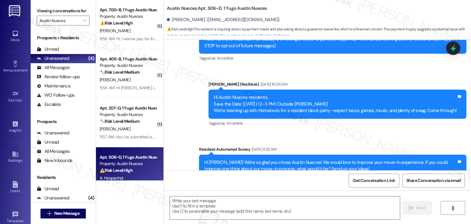
type textarea "Fetching suggested responses. Please feel free to read through the conversation…"
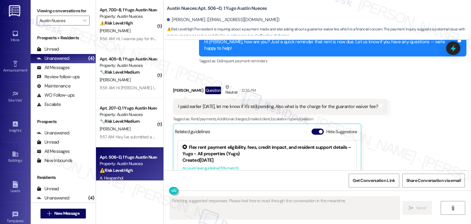
scroll to position [383, 0]
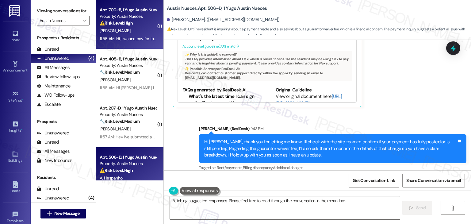
click at [142, 15] on div "Property: Austin Nueces" at bounding box center [128, 16] width 57 height 6
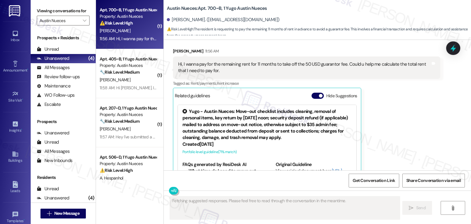
scroll to position [325, 0]
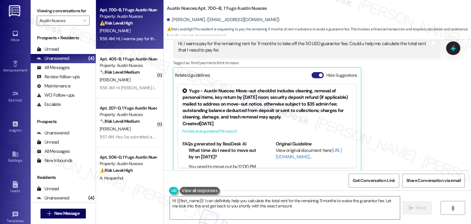
click at [311, 72] on button "Hide Suggestions" at bounding box center [317, 75] width 12 height 6
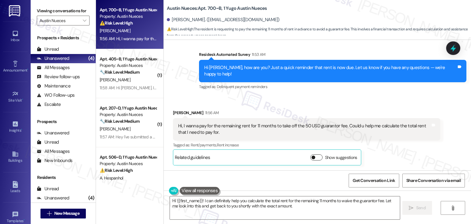
scroll to position [236, 0]
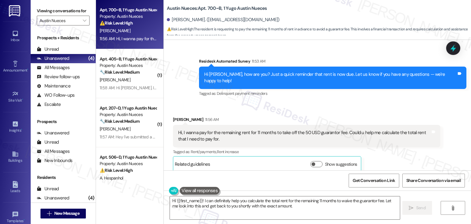
click at [402, 112] on div "Received via SMS [PERSON_NAME] 11:56 AM Hi, I wanna pay for the remaining rent …" at bounding box center [306, 144] width 276 height 65
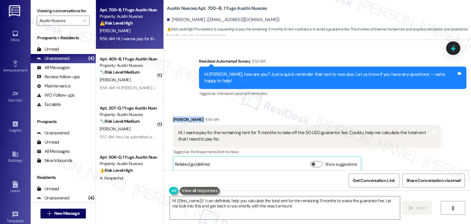
click at [403, 102] on div "Received via SMS [PERSON_NAME] 11:56 AM Hi, I wanna pay for the remaining rent …" at bounding box center [317, 139] width 307 height 74
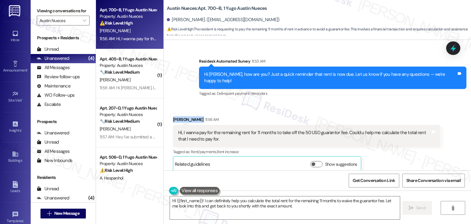
click at [403, 102] on div "Received via SMS [PERSON_NAME] 11:56 AM Hi, I wanna pay for the remaining rent …" at bounding box center [317, 139] width 307 height 74
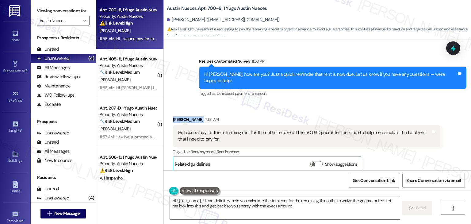
click at [403, 102] on div "Received via SMS [PERSON_NAME] 11:56 AM Hi, I wanna pay for the remaining rent …" at bounding box center [317, 139] width 307 height 74
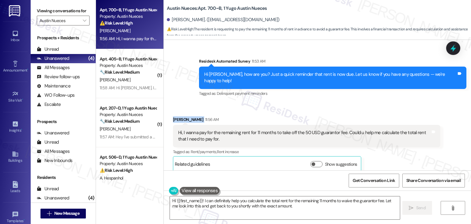
click at [403, 102] on div "Received via SMS [PERSON_NAME] 11:56 AM Hi, I wanna pay for the remaining rent …" at bounding box center [317, 139] width 307 height 74
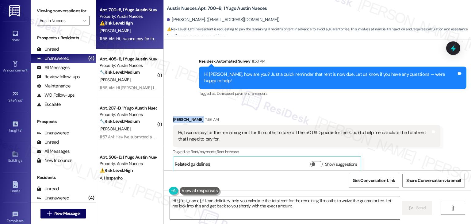
click at [403, 102] on div "Received via SMS [PERSON_NAME] 11:56 AM Hi, I wanna pay for the remaining rent …" at bounding box center [317, 139] width 307 height 74
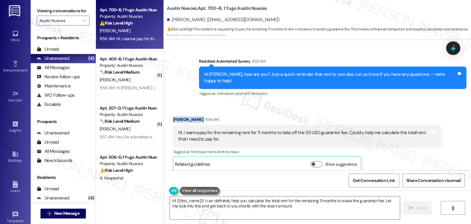
click at [403, 102] on div "Received via SMS [PERSON_NAME] 11:56 AM Hi, I wanna pay for the remaining rent …" at bounding box center [317, 139] width 307 height 74
click at [324, 81] on div "Hi [PERSON_NAME], how are you? Just a quick reminder that rent is now due. Let …" at bounding box center [332, 77] width 267 height 22
click at [325, 80] on div "Hi [PERSON_NAME], how are you? Just a quick reminder that rent is now due. Let …" at bounding box center [332, 77] width 267 height 22
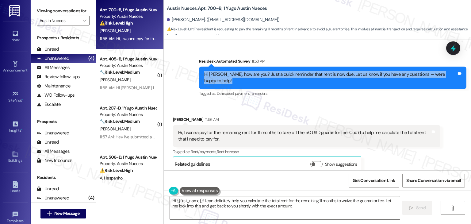
click at [325, 80] on div "Hi [PERSON_NAME], how are you? Just a quick reminder that rent is now due. Let …" at bounding box center [332, 77] width 267 height 22
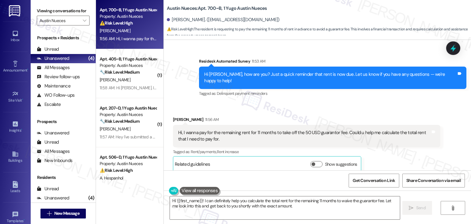
click at [234, 133] on div "Hi, I wanna pay for the remaining rent for 11 months to take off the 50 USD gua…" at bounding box center [304, 135] width 252 height 13
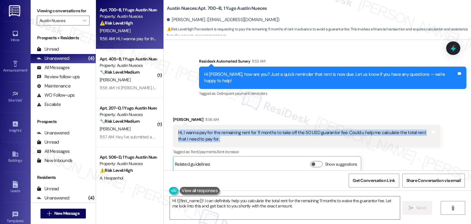
click at [234, 133] on div "Hi, I wanna pay for the remaining rent for 11 months to take off the 50 USD gua…" at bounding box center [304, 135] width 252 height 13
copy div "Hi, I wanna pay for the remaining rent for 11 months to take off the 50 USD gua…"
click at [216, 205] on textarea "Hi {{first_name}}! I can definitely help you calculate the total rent for the r…" at bounding box center [285, 207] width 230 height 23
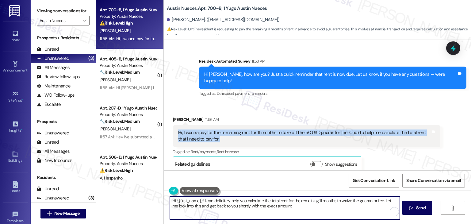
click at [216, 205] on textarea "Hi {{first_name}}! I can definitely help you calculate the total rent for the r…" at bounding box center [285, 207] width 230 height 23
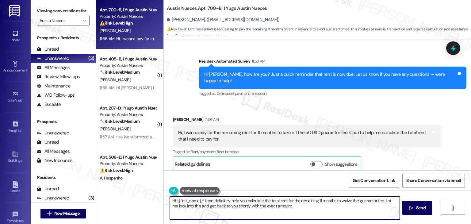
paste textarea "Hsiang, thanks for reaching out! I understand you’d like to pay the remaining 1…"
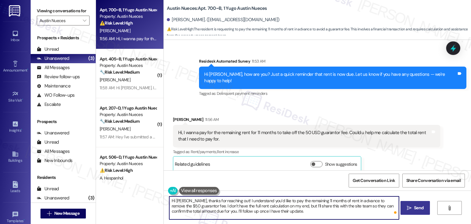
type textarea "Hi [PERSON_NAME], thanks for reaching out! I understand you’d like to pay the r…"
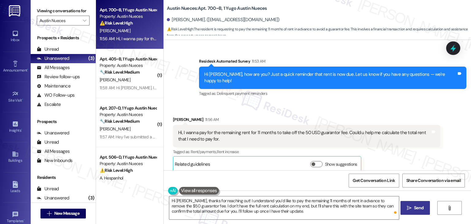
click at [412, 209] on span "Send" at bounding box center [418, 207] width 12 height 6
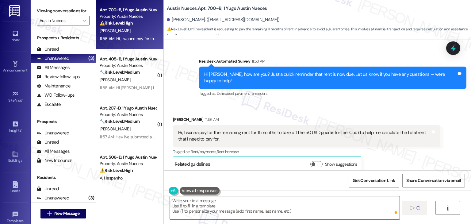
scroll to position [236, 0]
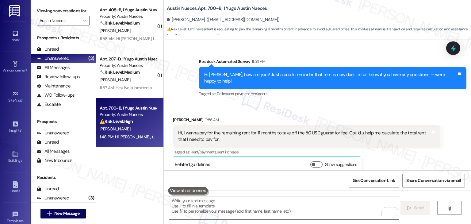
click at [405, 158] on div "[PERSON_NAME] 11:56 AM Hi, I wanna pay for the remaining rent for 11 months to …" at bounding box center [306, 144] width 267 height 56
click at [362, 90] on div "Tagged as: Delinquent payment reminders Click to highlight conversations about …" at bounding box center [332, 93] width 267 height 9
click at [361, 92] on div "Survey, sent via SMS Residesk Automated Survey 11:53 AM Hi [PERSON_NAME], how a…" at bounding box center [332, 78] width 276 height 49
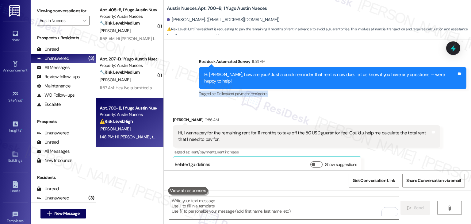
click at [361, 93] on div "Survey, sent via SMS Residesk Automated Survey 11:53 AM Hi [PERSON_NAME], how a…" at bounding box center [332, 78] width 276 height 49
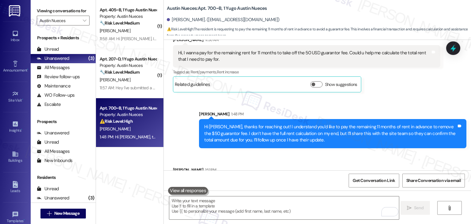
scroll to position [334, 0]
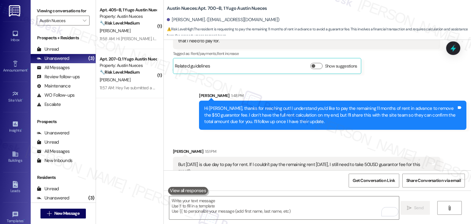
click at [246, 161] on div "But [DATE] is due day to pay for rent. If I couldn't pay the remaining rent [DA…" at bounding box center [304, 167] width 252 height 13
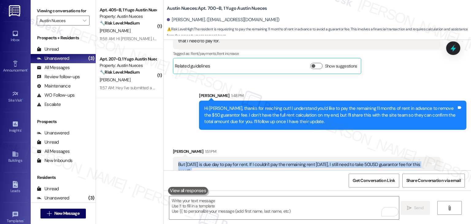
click at [246, 161] on div "But [DATE] is due day to pay for rent. If I couldn't pay the remaining rent [DA…" at bounding box center [304, 167] width 252 height 13
copy div "But [DATE] is due day to pay for rent. If I couldn't pay the remaining rent [DA…"
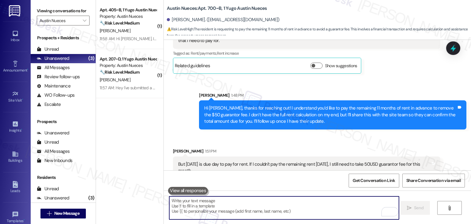
click at [271, 207] on textarea "To enrich screen reader interactions, please activate Accessibility in Grammarl…" at bounding box center [284, 207] width 230 height 23
paste textarea "Hi [PERSON_NAME], I understand your concern, especially since rent is due [DATE…"
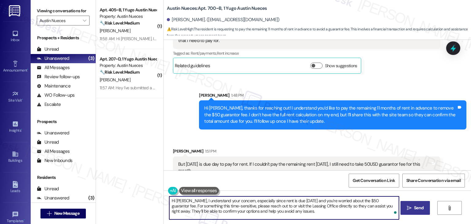
type textarea "Hi [PERSON_NAME], I understand your concern, especially since rent is due [DATE…"
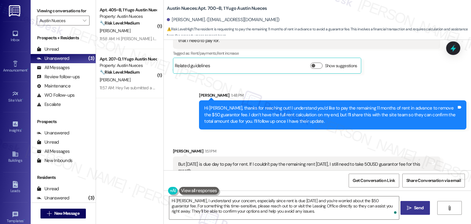
click at [416, 206] on span "Send" at bounding box center [418, 207] width 9 height 6
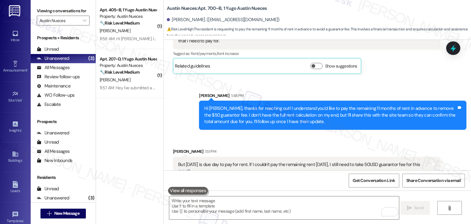
scroll to position [390, 0]
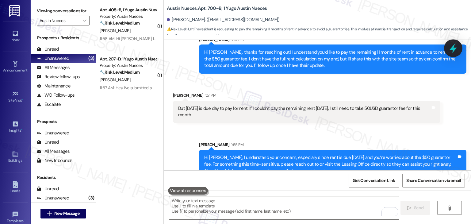
click at [455, 51] on icon at bounding box center [453, 48] width 10 height 10
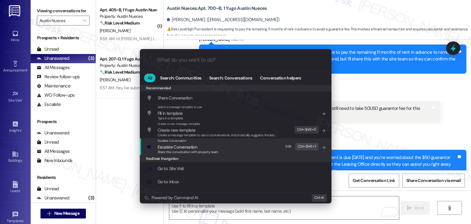
click at [180, 150] on span "Share this conversation with property team" at bounding box center [188, 152] width 61 height 4
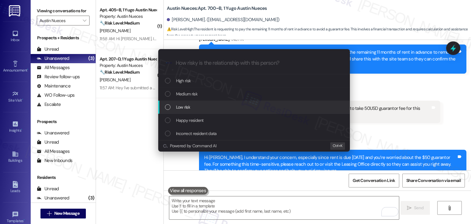
click at [167, 109] on div "Low risk" at bounding box center [254, 107] width 179 height 7
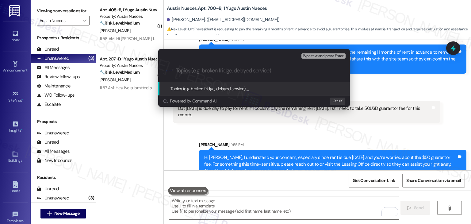
paste input "Resident Request – Prepay 11 Months’ Rent to Remove $50 Guarantor Fee"
type input "Resident Request – Prepay 11 Months’ Rent to Remove $50 Guarantor Fee"
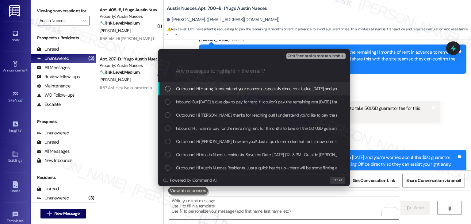
scroll to position [0, 0]
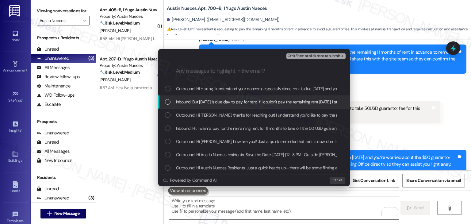
click at [164, 99] on div "Inbound: But [DATE] is due day to pay for rent. If I couldn't pay the remaining…" at bounding box center [254, 101] width 192 height 13
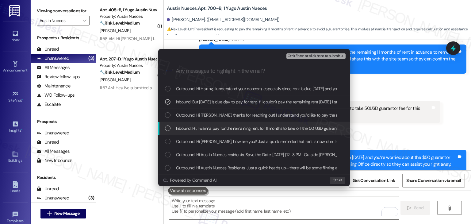
click at [165, 129] on div "List of options" at bounding box center [168, 128] width 6 height 6
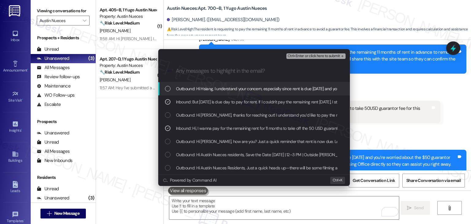
click at [314, 58] on span "Ctrl+Enter or click here to submit" at bounding box center [313, 56] width 52 height 4
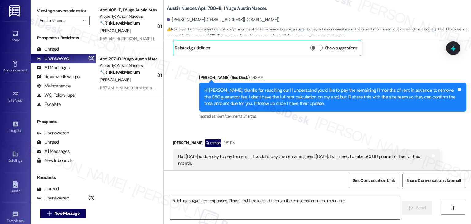
scroll to position [458, 0]
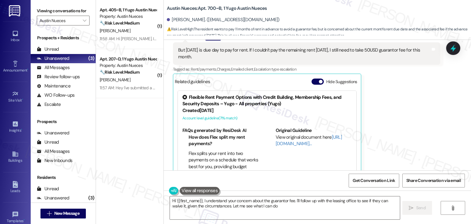
type textarea "Hi {{first_name}}, I understand your concern about the guarantor fee. I'll foll…"
click at [312, 78] on button "Hide Suggestions" at bounding box center [317, 81] width 12 height 6
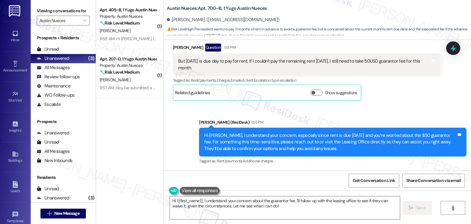
scroll to position [434, 0]
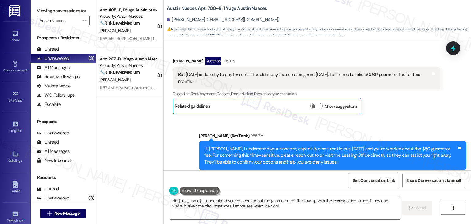
click at [418, 101] on div "Received via SMS [PERSON_NAME] Question 1:51 PM But [DATE] is due day to pay fo…" at bounding box center [306, 85] width 276 height 66
click at [135, 113] on div "( 1 ) Apt. 405~B, 1 Yugo Austin Nueces Property: Austin Nueces 🔧 Risk Level: Me…" at bounding box center [129, 90] width 67 height 180
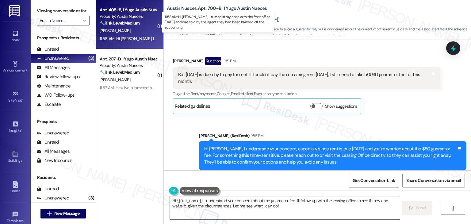
click at [142, 40] on div "11:58 AM: Hi [PERSON_NAME]. I turned in my checks to the front office [DATE] an…" at bounding box center [230, 39] width 260 height 6
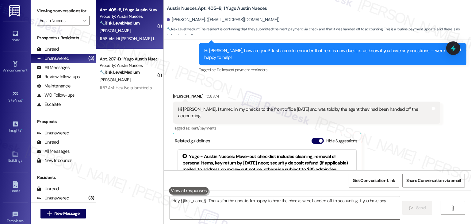
scroll to position [296, 0]
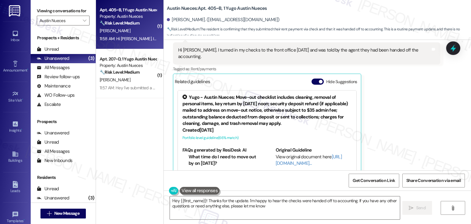
type textarea "Hey {{first_name}}! Thanks for the update. I'm happy to hear the checks were ha…"
click at [311, 78] on button "Hide Suggestions" at bounding box center [317, 81] width 12 height 6
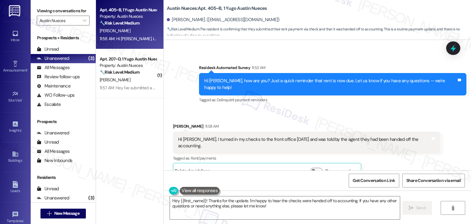
click at [390, 123] on div "[PERSON_NAME] 11:58 AM" at bounding box center [306, 127] width 267 height 9
click at [357, 118] on div "Received via SMS [PERSON_NAME] 11:58 AM Hi [PERSON_NAME]. I turned in my checks…" at bounding box center [306, 150] width 276 height 65
click at [327, 84] on div "Hi [PERSON_NAME], how are you? Just a quick reminder that rent is now due. Let …" at bounding box center [332, 84] width 267 height 22
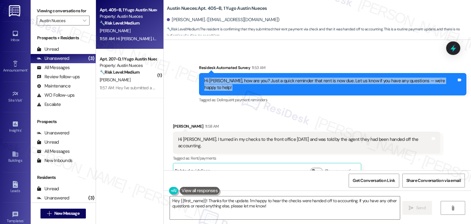
click at [327, 84] on div "Hi [PERSON_NAME], how are you? Just a quick reminder that rent is now due. Let …" at bounding box center [332, 84] width 267 height 22
copy div "Hi [PERSON_NAME], how are you? Just a quick reminder that rent is now due. Let …"
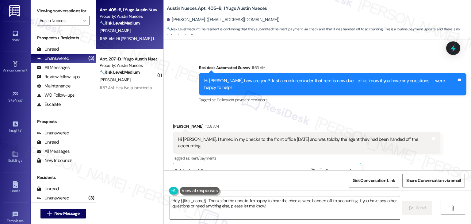
click at [404, 123] on div "[PERSON_NAME] 11:58 AM" at bounding box center [306, 127] width 267 height 9
click at [410, 154] on div "Tagged as: Rent/payments Click to highlight conversations about Rent/payments" at bounding box center [306, 158] width 267 height 9
click at [415, 154] on div "[PERSON_NAME] 11:58 AM Hi [PERSON_NAME]. I turned in my checks to the front off…" at bounding box center [306, 151] width 267 height 56
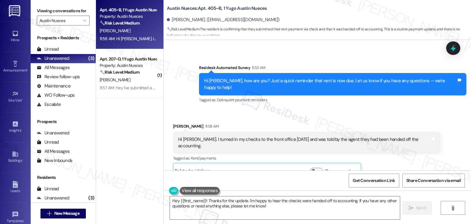
click at [415, 154] on div "[PERSON_NAME] 11:58 AM Hi [PERSON_NAME]. I turned in my checks to the front off…" at bounding box center [306, 151] width 267 height 56
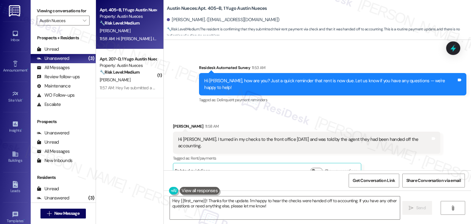
click at [415, 154] on div "[PERSON_NAME] 11:58 AM Hi [PERSON_NAME]. I turned in my checks to the front off…" at bounding box center [306, 151] width 267 height 56
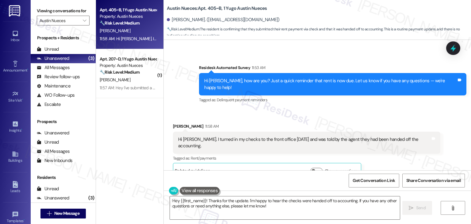
click at [415, 154] on div "[PERSON_NAME] 11:58 AM Hi [PERSON_NAME]. I turned in my checks to the front off…" at bounding box center [306, 151] width 267 height 56
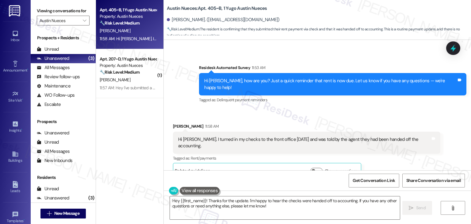
click at [415, 154] on div "[PERSON_NAME] 11:58 AM Hi [PERSON_NAME]. I turned in my checks to the front off…" at bounding box center [306, 151] width 267 height 56
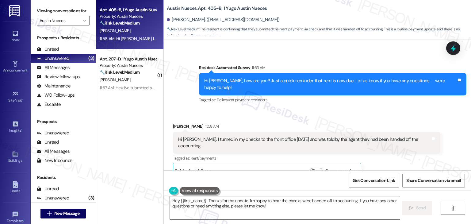
click at [415, 154] on div "[PERSON_NAME] 11:58 AM Hi [PERSON_NAME]. I turned in my checks to the front off…" at bounding box center [306, 151] width 267 height 56
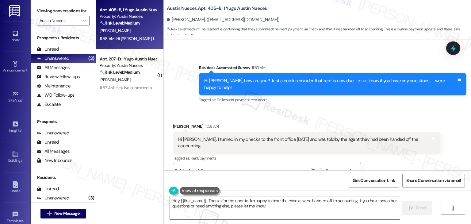
click at [415, 154] on div "[PERSON_NAME] 11:58 AM Hi [PERSON_NAME]. I turned in my checks to the front off…" at bounding box center [306, 151] width 267 height 56
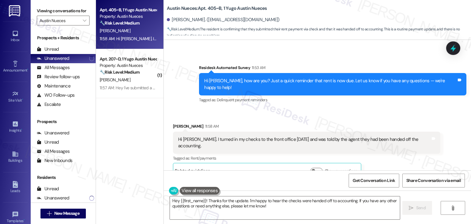
click at [415, 154] on div "[PERSON_NAME] 11:58 AM Hi [PERSON_NAME]. I turned in my checks to the front off…" at bounding box center [306, 151] width 267 height 56
click at [264, 183] on div "Get Conversation Link Share Conversation via email" at bounding box center [317, 180] width 307 height 20
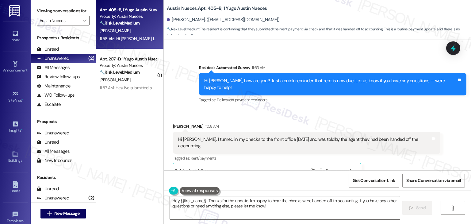
click at [264, 183] on div "Get Conversation Link Share Conversation via email" at bounding box center [317, 180] width 307 height 20
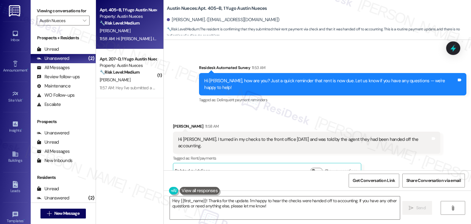
click at [264, 183] on div "Get Conversation Link Share Conversation via email" at bounding box center [317, 180] width 307 height 20
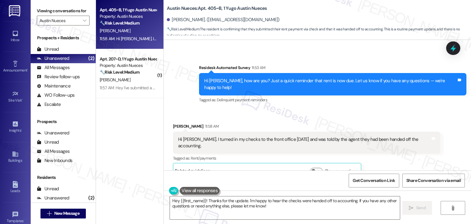
click at [264, 183] on div "Get Conversation Link Share Conversation via email" at bounding box center [317, 180] width 307 height 20
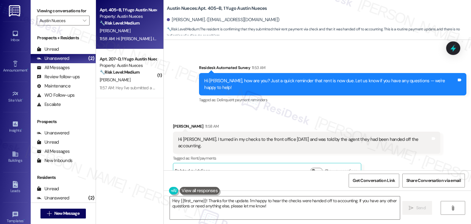
click at [264, 183] on div "Get Conversation Link Share Conversation via email" at bounding box center [317, 180] width 307 height 20
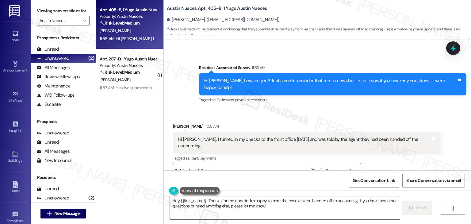
click at [264, 183] on div "Get Conversation Link Share Conversation via email" at bounding box center [317, 180] width 307 height 20
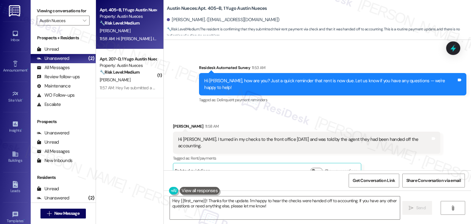
click at [264, 183] on div "Get Conversation Link Share Conversation via email" at bounding box center [317, 180] width 307 height 20
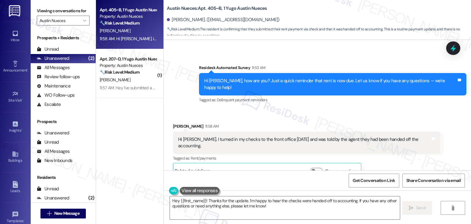
click at [264, 183] on div "Get Conversation Link Share Conversation via email" at bounding box center [317, 180] width 307 height 20
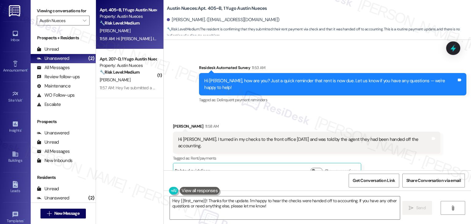
click at [262, 178] on div "Get Conversation Link Share Conversation via email" at bounding box center [317, 180] width 307 height 20
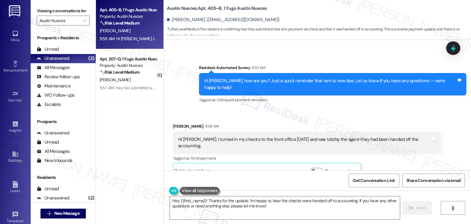
click at [262, 178] on div "Get Conversation Link Share Conversation via email" at bounding box center [317, 180] width 307 height 20
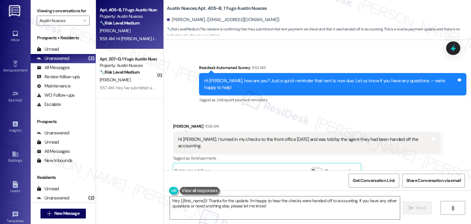
click at [297, 85] on div "Hi [PERSON_NAME], how are you? Just a quick reminder that rent is now due. Let …" at bounding box center [332, 84] width 267 height 22
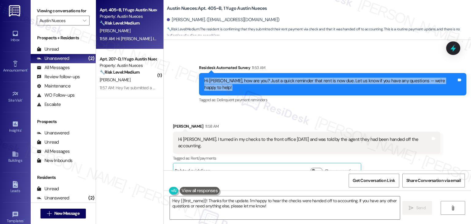
click at [297, 85] on div "Hi [PERSON_NAME], how are you? Just a quick reminder that rent is now due. Let …" at bounding box center [332, 84] width 267 height 22
copy div "Hi [PERSON_NAME], how are you? Just a quick reminder that rent is now due. Let …"
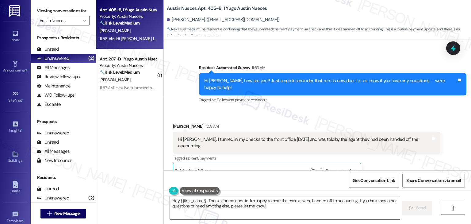
click at [223, 136] on div "Hi [PERSON_NAME]. I turned in my checks to the front office [DATE] and was told…" at bounding box center [304, 142] width 252 height 13
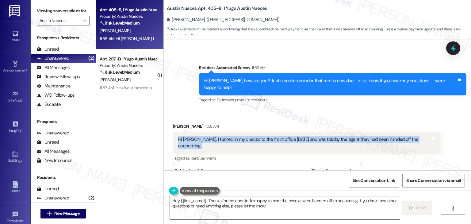
click at [223, 136] on div "Hi [PERSON_NAME]. I turned in my checks to the front office [DATE] and was told…" at bounding box center [304, 142] width 252 height 13
copy div "Hi [PERSON_NAME]. I turned in my checks to the front office [DATE] and was told…"
click at [237, 206] on textarea "Hey {{first_name}}! Thanks for the update. I'm happy to hear the checks were ha…" at bounding box center [285, 207] width 230 height 23
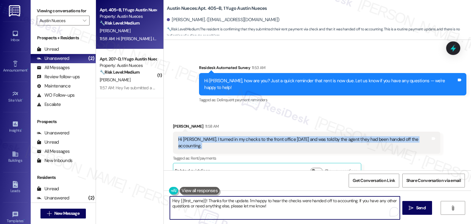
click at [237, 206] on textarea "Hey {{first_name}}! Thanks for the update. I'm happy to hear the checks were ha…" at bounding box center [285, 207] width 230 height 23
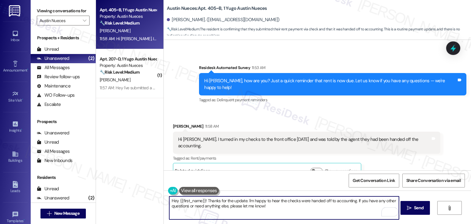
click at [251, 207] on textarea "Hey {{first_name}}! Thanks for the update. I'm happy to hear the checks were ha…" at bounding box center [284, 207] width 230 height 23
click at [299, 207] on textarea "Hey {{first_name}}! Thanks for the update. I'm happy to hear the checks were ha…" at bounding box center [284, 207] width 230 height 23
click at [425, 205] on button " Send" at bounding box center [415, 208] width 30 height 14
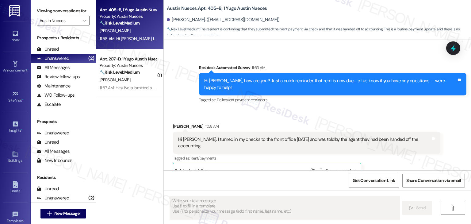
scroll to position [206, 0]
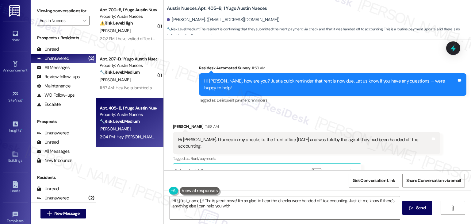
type textarea "Hi {{first_name}}! That's great news! I'm so glad to hear the checks were hande…"
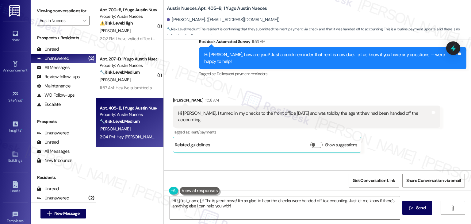
scroll to position [256, 0]
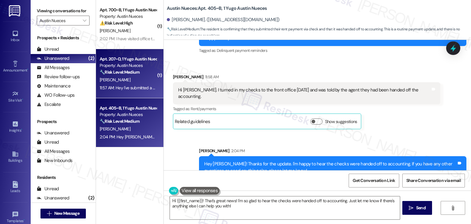
click at [118, 86] on div "11:57 AM: Hey I've submitted a check for this month and I was told it should be…" at bounding box center [216, 88] width 232 height 6
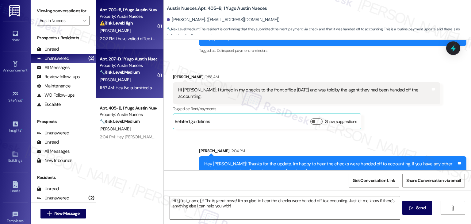
click at [135, 39] on div "2:02 PM: I have visited office two times from [DATE] to [DATE]. I still wait fo…" at bounding box center [283, 39] width 366 height 6
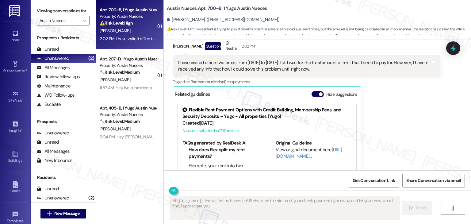
scroll to position [679, 0]
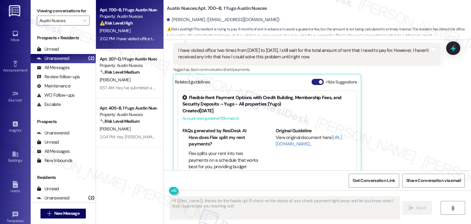
click at [311, 79] on button "Hide Suggestions" at bounding box center [317, 82] width 12 height 6
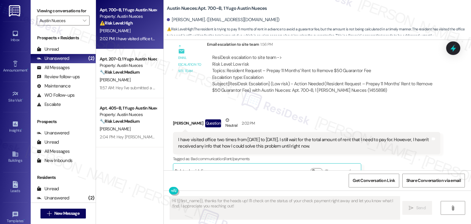
click at [328, 103] on div "Received via SMS [PERSON_NAME] Question Neutral 2:02 PM I have visited office t…" at bounding box center [317, 143] width 307 height 81
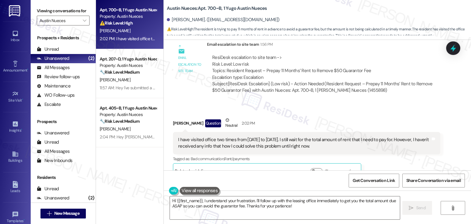
click at [328, 103] on div "Received via SMS [PERSON_NAME] Question Neutral 2:02 PM I have visited office t…" at bounding box center [317, 143] width 307 height 81
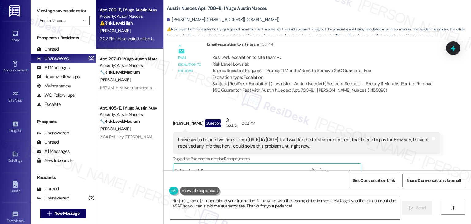
click at [328, 103] on div "Received via SMS [PERSON_NAME] Question Neutral 2:02 PM I have visited office t…" at bounding box center [317, 143] width 307 height 81
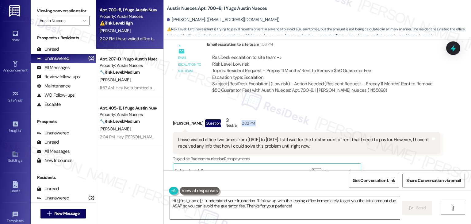
click at [328, 103] on div "Received via SMS [PERSON_NAME] Question Neutral 2:02 PM I have visited office t…" at bounding box center [317, 143] width 307 height 81
click at [281, 136] on div "I have visited office two times from [DATE] to [DATE]. I still wait for the tot…" at bounding box center [304, 142] width 252 height 13
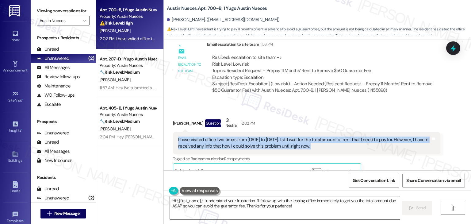
click at [281, 136] on div "I have visited office two times from [DATE] to [DATE]. I still wait for the tot…" at bounding box center [304, 142] width 252 height 13
copy div "I have visited office two times from [DATE] to [DATE]. I still wait for the tot…"
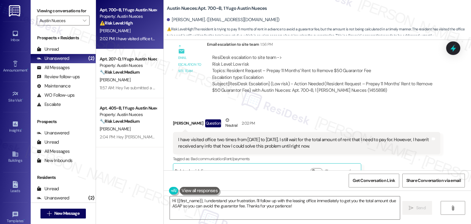
click at [176, 117] on div "[PERSON_NAME] Question Neutral 2:02 PM" at bounding box center [306, 124] width 267 height 15
copy div "Hsiang"
click at [259, 202] on textarea "Hi {{first_name}}, I understand your frustration. I'll follow up with the leasi…" at bounding box center [285, 207] width 230 height 23
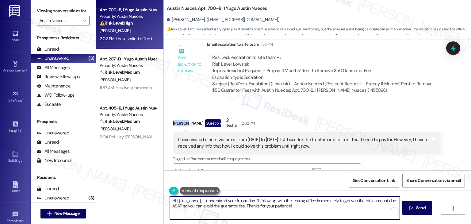
click at [259, 202] on textarea "Hi {{first_name}}, I understand your frustration. I'll follow up with the leasi…" at bounding box center [285, 207] width 230 height 23
paste textarea "Thanks for the update. I’ve escalated your concern to the site team, and at thi…"
type textarea "Thanks for the update. I’ve escalated your concern to the site team, and at thi…"
click at [268, 183] on div "Get Conversation Link Share Conversation via email" at bounding box center [317, 180] width 307 height 20
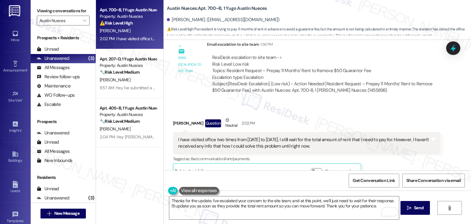
click at [245, 179] on div "Get Conversation Link Share Conversation via email" at bounding box center [317, 180] width 307 height 20
click at [244, 180] on div "Get Conversation Link Share Conversation via email" at bounding box center [317, 180] width 307 height 20
click at [280, 179] on div "Get Conversation Link Share Conversation via email" at bounding box center [317, 180] width 307 height 20
click at [411, 204] on span " Send" at bounding box center [414, 207] width 19 height 6
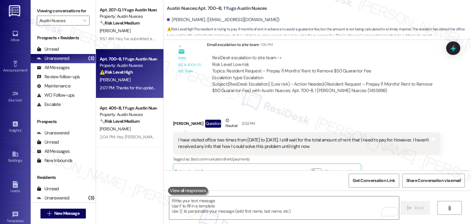
scroll to position [639, 0]
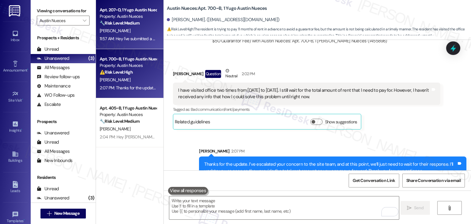
click at [132, 33] on div "[PERSON_NAME]" at bounding box center [128, 31] width 58 height 8
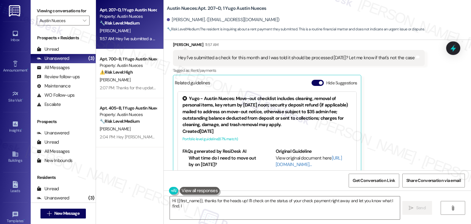
scroll to position [283, 0]
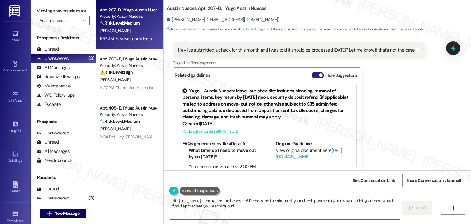
click at [311, 72] on button "Hide Suggestions" at bounding box center [317, 75] width 12 height 6
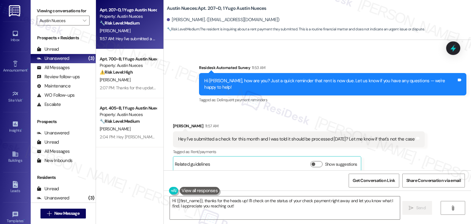
click at [367, 109] on div "Received via SMS [PERSON_NAME] 11:57 AM Hey I've submitted a check for this mon…" at bounding box center [317, 142] width 307 height 67
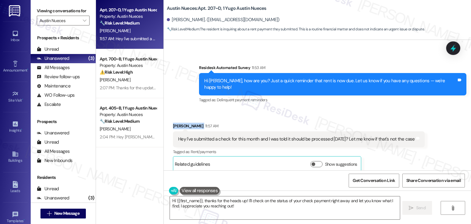
click at [367, 109] on div "Received via SMS [PERSON_NAME] 11:57 AM Hey I've submitted a check for this mon…" at bounding box center [317, 142] width 307 height 67
click at [368, 123] on div "[PERSON_NAME] 11:57 AM" at bounding box center [299, 127] width 252 height 9
click at [259, 136] on div "Hey I've submitted a check for this month and I was told it should be processed…" at bounding box center [296, 139] width 237 height 6
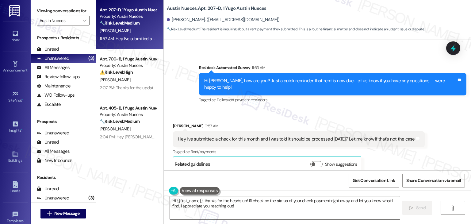
click at [259, 85] on div "Hi [PERSON_NAME], how are you? Just a quick reminder that rent is now due. Let …" at bounding box center [332, 84] width 267 height 22
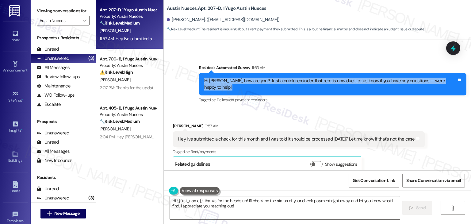
click at [259, 85] on div "Hi [PERSON_NAME], how are you? Just a quick reminder that rent is now due. Let …" at bounding box center [332, 84] width 267 height 22
copy div "Hi [PERSON_NAME], how are you? Just a quick reminder that rent is now due. Let …"
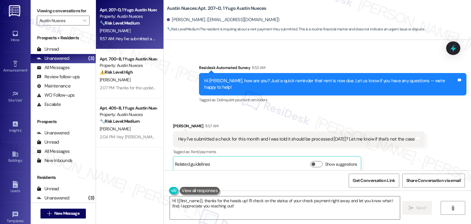
click at [245, 140] on div "Hey I've submitted a check for this month and I was told it should be processed…" at bounding box center [299, 139] width 252 height 16
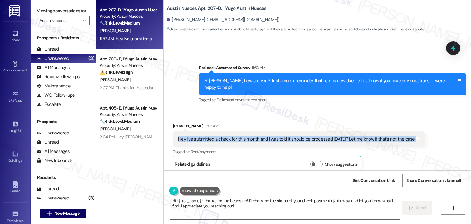
click at [245, 140] on div "Hey I've submitted a check for this month and I was told it should be processed…" at bounding box center [299, 139] width 252 height 16
copy div "Hey I've submitted a check for this month and I was told it should be processed…"
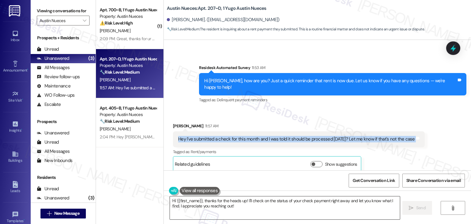
click at [204, 205] on textarea "Hi {{first_name}}, thanks for the heads up! I'll check on the status of your ch…" at bounding box center [285, 207] width 230 height 23
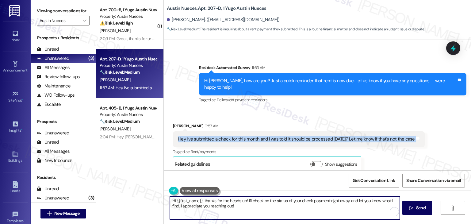
click at [204, 205] on textarea "Hi {{first_name}}, thanks for the heads up! I'll check on the status of your ch…" at bounding box center [285, 207] width 230 height 23
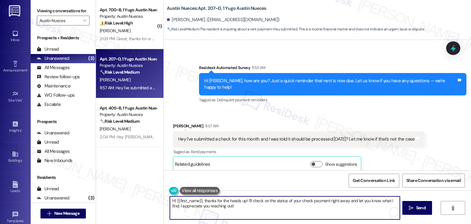
click at [203, 206] on textarea "Hi {{first_name}}, thanks for the heads up! I'll check on the status of your ch…" at bounding box center [285, 207] width 230 height 23
paste textarea "[PERSON_NAME], thank you for letting me know! Since you’ve already submitted yo…"
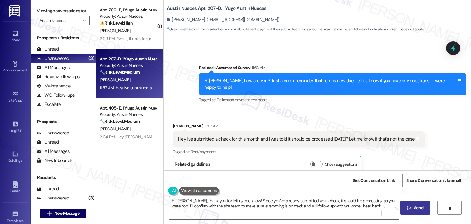
click at [414, 208] on span "Send" at bounding box center [418, 207] width 9 height 6
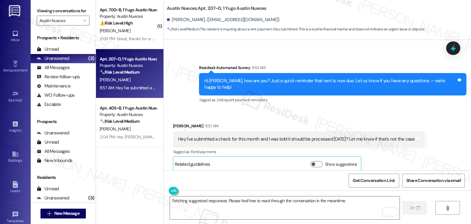
scroll to position [194, 0]
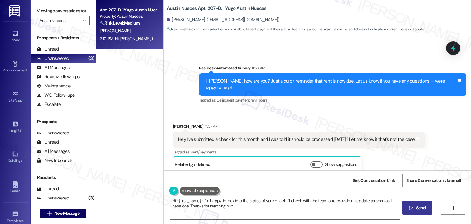
type textarea "Hi {{first_name}}, I'm happy to look into the status of your check. I'll check …"
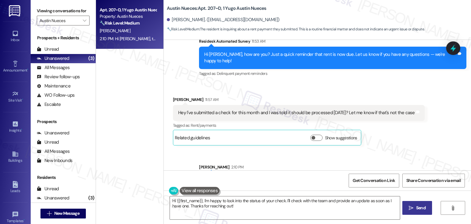
scroll to position [244, 0]
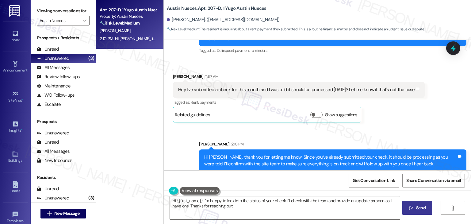
click at [387, 127] on div "Sent via SMS [PERSON_NAME] 2:10 PM Hi [PERSON_NAME], thank you for letting me k…" at bounding box center [317, 151] width 307 height 49
click at [454, 47] on icon at bounding box center [453, 48] width 10 height 10
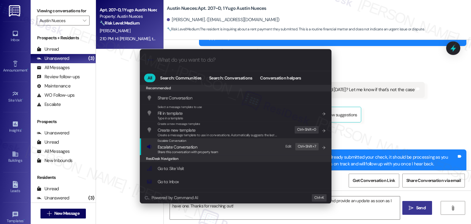
click at [167, 150] on span "Share this conversation with property team" at bounding box center [188, 152] width 61 height 4
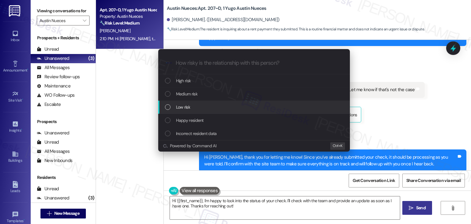
click at [167, 107] on div "List of options" at bounding box center [168, 107] width 6 height 6
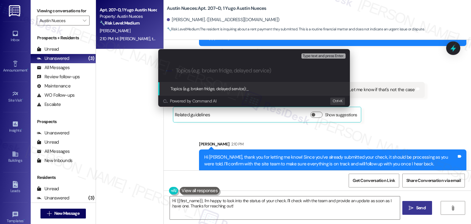
paste input "Resident Payment – Check Submitted"
type input "Resident Payment – Check Submitted"
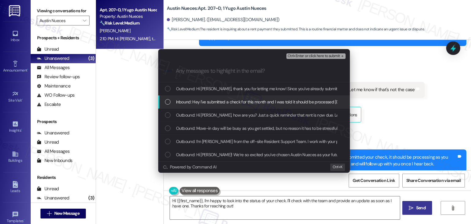
click at [164, 104] on div "Inbound: Hey I've submitted a check for this month and I was told it should be …" at bounding box center [254, 101] width 192 height 13
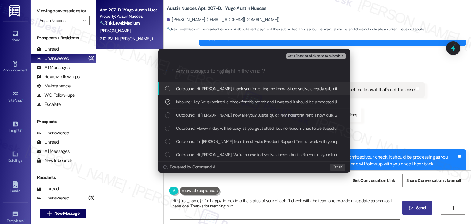
click at [396, 127] on div "Escalate Conversation Low risk Resident Payment – Check Submitted Inbound: Hey …" at bounding box center [235, 112] width 471 height 224
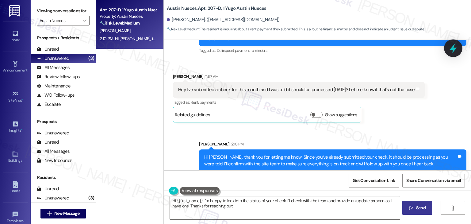
click at [450, 44] on icon at bounding box center [453, 48] width 10 height 10
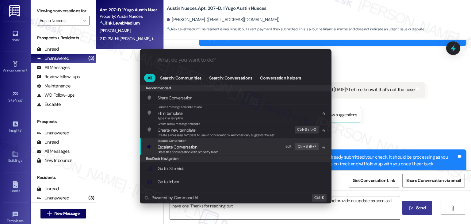
click at [195, 146] on span "Escalate Conversation" at bounding box center [178, 147] width 40 height 6
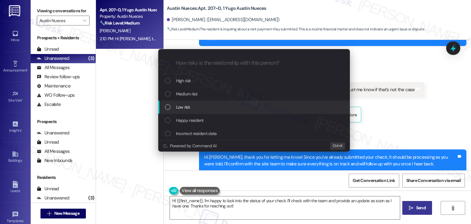
click at [168, 107] on div "List of options" at bounding box center [168, 107] width 6 height 6
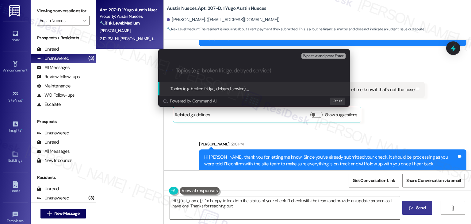
paste input "Resident Payment – Check Submitted"
type input "Resident Payment – Check Submitted"
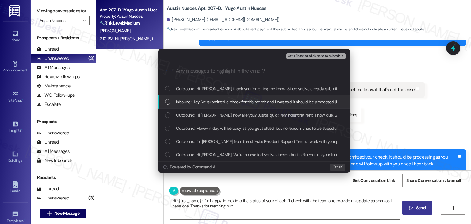
click at [165, 103] on div "List of options" at bounding box center [168, 102] width 6 height 6
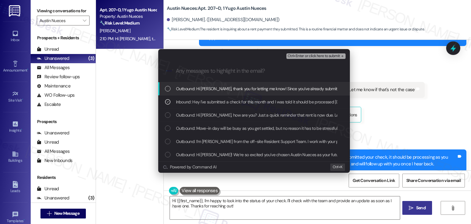
click at [326, 54] on span "Ctrl+Enter or click here to submit" at bounding box center [313, 56] width 52 height 4
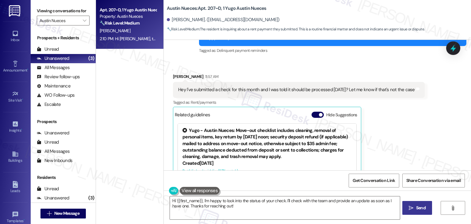
scroll to position [0, 0]
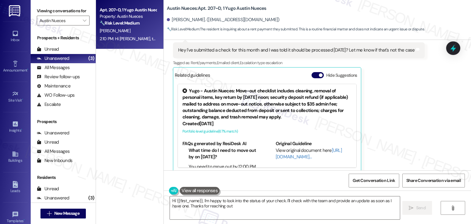
type textarea "Hi {{first_name}}, I'm happy to look into the status of your check. I'll check …"
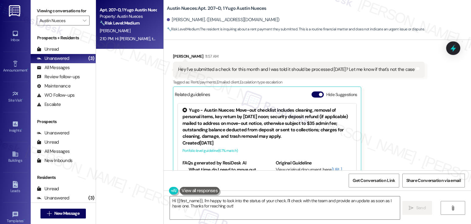
scroll to position [250, 0]
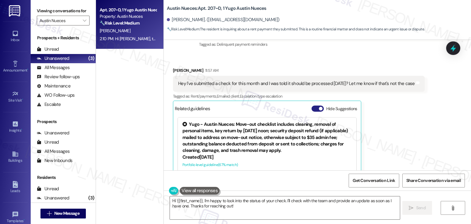
click at [312, 105] on button "Hide Suggestions" at bounding box center [317, 108] width 12 height 6
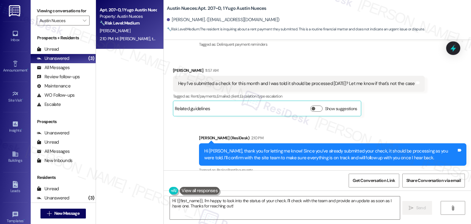
scroll to position [253, 0]
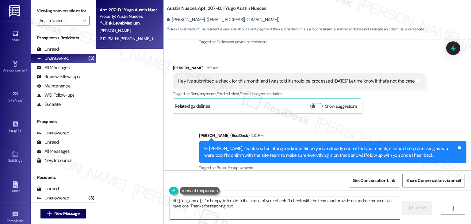
click at [360, 118] on div "Sent via SMS [PERSON_NAME] (ResiDesk) 2:10 PM Hi [PERSON_NAME], thank you for l…" at bounding box center [317, 147] width 307 height 58
click at [399, 127] on div "Sent via SMS [PERSON_NAME] (ResiDesk) 2:10 PM Hi [PERSON_NAME], thank you for l…" at bounding box center [332, 151] width 276 height 49
click at [405, 118] on div "Sent via SMS [PERSON_NAME] (ResiDesk) 2:10 PM Hi [PERSON_NAME], thank you for l…" at bounding box center [317, 147] width 307 height 58
click at [82, 17] on span "" at bounding box center [85, 21] width 6 height 10
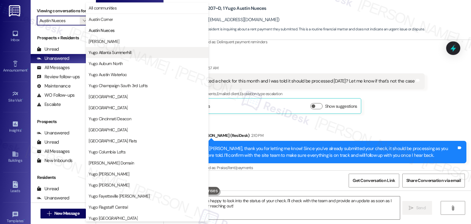
click at [103, 52] on span "Yugo Atlanta Summerhill" at bounding box center [110, 52] width 43 height 6
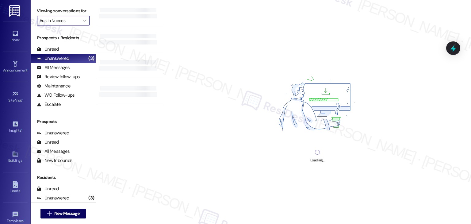
type input "Yugo Atlanta Summerhill"
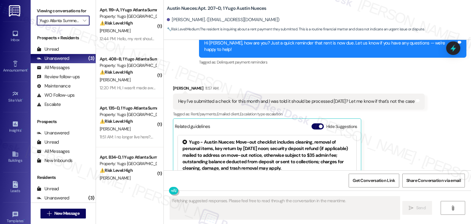
scroll to position [283, 0]
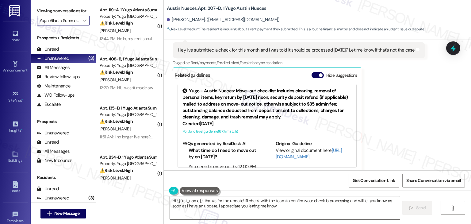
type textarea "Hi {{first_name}}, thanks for the update! I'll check with the team to confirm y…"
drag, startPoint x: 308, startPoint y: 68, endPoint x: 315, endPoint y: 72, distance: 7.8
click at [311, 72] on button "Hide Suggestions" at bounding box center [317, 75] width 12 height 6
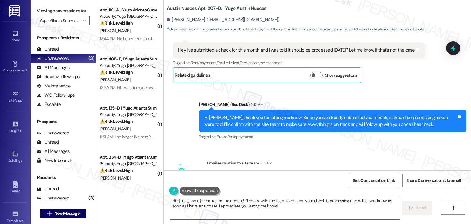
click at [393, 87] on div "Sent via SMS [PERSON_NAME] (ResiDesk) 2:10 PM Hi [PERSON_NAME], thank you for l…" at bounding box center [317, 116] width 307 height 58
click at [389, 74] on div "[PERSON_NAME] 11:57 AM Hey I've submitted a check for this month and I was told…" at bounding box center [299, 58] width 252 height 49
click at [390, 71] on div "[PERSON_NAME] 11:57 AM Hey I've submitted a check for this month and I was told…" at bounding box center [299, 58] width 252 height 49
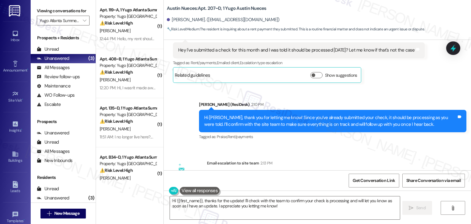
click at [390, 71] on div "[PERSON_NAME] 11:57 AM Hey I've submitted a check for this month and I was told…" at bounding box center [299, 58] width 252 height 49
click at [391, 78] on div "Received via SMS [PERSON_NAME] 11:57 AM Hey I've submitted a check for this mon…" at bounding box center [298, 58] width 261 height 58
click at [362, 144] on div "Sent via SMS [PERSON_NAME] (ResiDesk) [DATE] 5:48 PM Hi [PERSON_NAME]! We’re so…" at bounding box center [317, 105] width 307 height 130
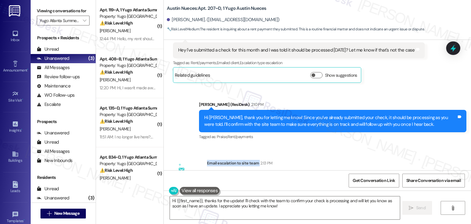
click at [362, 144] on div "Sent via SMS [PERSON_NAME] (ResiDesk) [DATE] 5:48 PM Hi [PERSON_NAME]! We’re so…" at bounding box center [317, 105] width 307 height 130
click at [355, 140] on div "Sent via SMS [PERSON_NAME] (ResiDesk) [DATE] 5:48 PM Hi [PERSON_NAME]! We’re so…" at bounding box center [317, 105] width 307 height 130
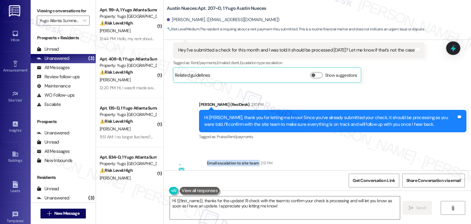
click at [355, 140] on div "Sent via SMS [PERSON_NAME] (ResiDesk) [DATE] 5:48 PM Hi [PERSON_NAME]! We’re so…" at bounding box center [317, 105] width 307 height 130
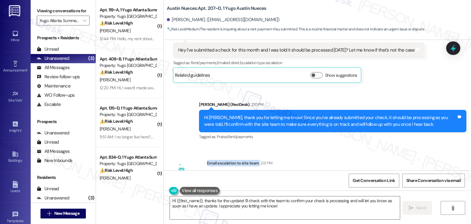
click at [355, 140] on div "Sent via SMS [PERSON_NAME] (ResiDesk) [DATE] 5:48 PM Hi [PERSON_NAME]! We’re so…" at bounding box center [317, 105] width 307 height 130
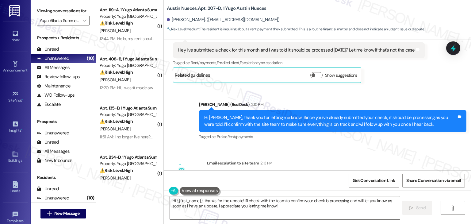
click at [355, 140] on div "Sent via SMS [PERSON_NAME] (ResiDesk) [DATE] 5:48 PM Hi [PERSON_NAME]! We’re so…" at bounding box center [317, 105] width 307 height 130
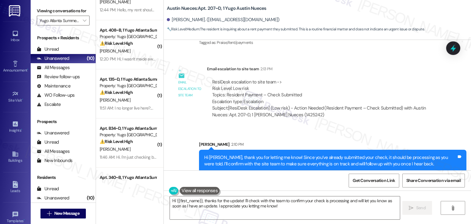
scroll to position [0, 0]
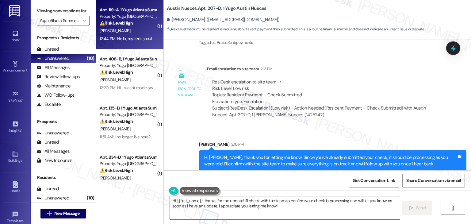
click at [135, 27] on div "[PERSON_NAME]" at bounding box center [128, 31] width 58 height 8
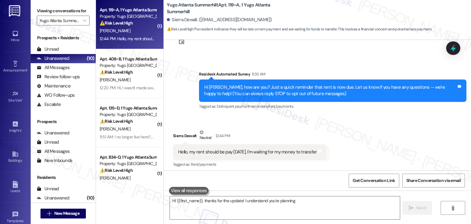
scroll to position [27, 0]
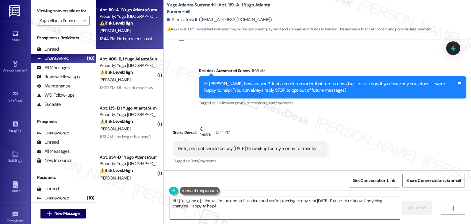
click at [367, 123] on div "Received via SMS Sierra Dewalt Neutral 12:44 PM Hello, my rent should be pay [D…" at bounding box center [317, 141] width 307 height 58
click at [264, 81] on div "Hi [PERSON_NAME], how are you? Just a quick reminder that rent is now due. Let …" at bounding box center [330, 87] width 252 height 13
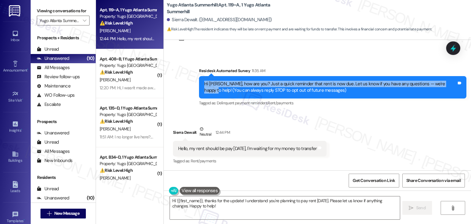
drag, startPoint x: 441, startPoint y: 84, endPoint x: 165, endPoint y: 86, distance: 276.4
click at [165, 86] on div "Survey, sent via SMS Residesk Automated Survey 11:35 AM Hi Sierra, how are you?…" at bounding box center [317, 83] width 307 height 58
copy div "Hi [PERSON_NAME], how are you? Just a quick reminder that rent is now due. Let …"
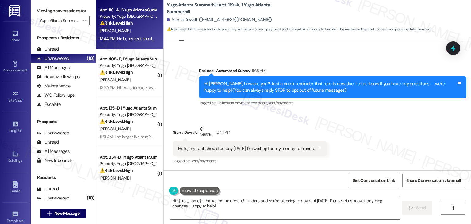
click at [232, 148] on div "Hello, my rent should be pay [DATE], I'm waiting for my money to transfer" at bounding box center [247, 148] width 139 height 6
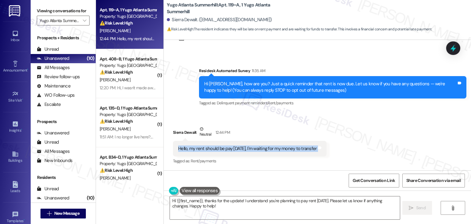
click at [232, 148] on div "Hello, my rent should be pay [DATE], I'm waiting for my money to transfer" at bounding box center [247, 148] width 139 height 6
click at [204, 210] on textarea "Hi {{first_name}}, thanks for the update! I understand you're planning to pay r…" at bounding box center [285, 207] width 230 height 23
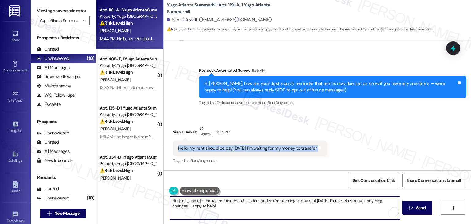
click at [204, 210] on textarea "Hi {{first_name}}, thanks for the update! I understand you're planning to pay r…" at bounding box center [285, 207] width 230 height 23
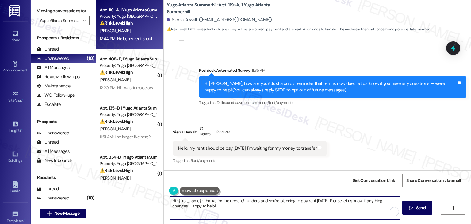
click at [204, 210] on textarea "Hi {{first_name}}, thanks for the update! I understand you're planning to pay r…" at bounding box center [285, 207] width 230 height 23
paste textarea "[PERSON_NAME], thanks for letting me know! I understand you’re waiting for your…"
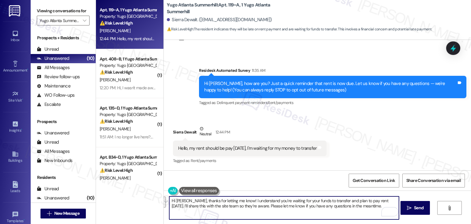
drag, startPoint x: 239, startPoint y: 205, endPoint x: 381, endPoint y: 200, distance: 142.0
click at [381, 200] on textarea "Hi [PERSON_NAME], thanks for letting me know! I understand you’re waiting for y…" at bounding box center [284, 207] width 230 height 23
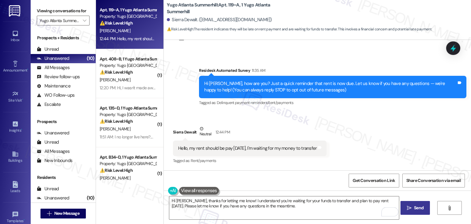
click at [424, 205] on button " Send" at bounding box center [415, 208] width 30 height 14
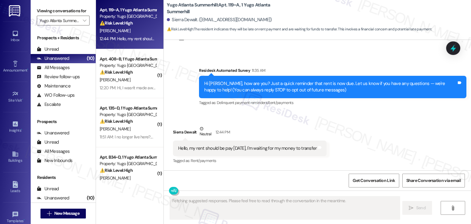
scroll to position [27, 0]
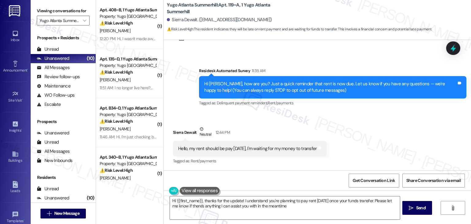
type textarea "Hi {{first_name}}, thanks for the update! I understand you're planning to pay r…"
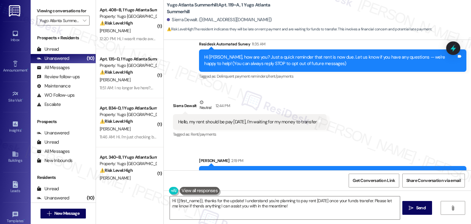
scroll to position [77, 0]
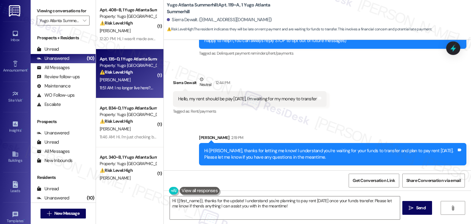
click at [114, 87] on div "11:51 AM: I no longer live here?.... 11:51 AM: I no longer live here?...." at bounding box center [126, 88] width 53 height 6
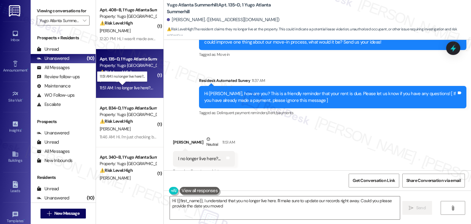
scroll to position [384, 0]
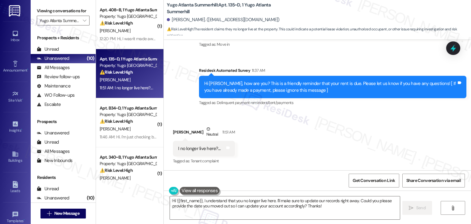
click at [266, 139] on div "Received via SMS [PERSON_NAME] Neutral 11:51 AM I no longer live here?.... Tags…" at bounding box center [317, 141] width 307 height 58
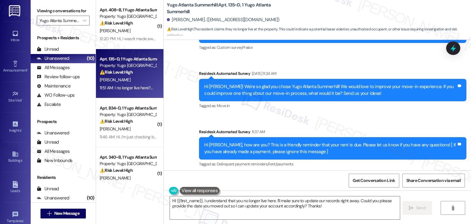
click at [279, 116] on div "Sent via SMS [PERSON_NAME] (ResiDesk) [DATE] 2:52 PM Thanks for letting me know…" at bounding box center [317, 53] width 307 height 240
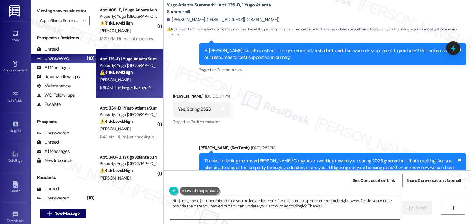
scroll to position [139, 0]
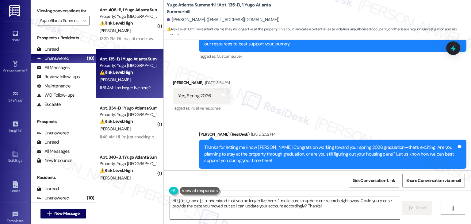
click at [287, 111] on div "Received via SMS [PERSON_NAME] [DATE] 3:54 PM Yes, Spring 2026 Tags and notes T…" at bounding box center [317, 92] width 307 height 52
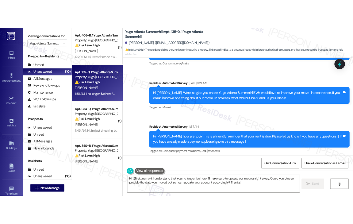
scroll to position [384, 0]
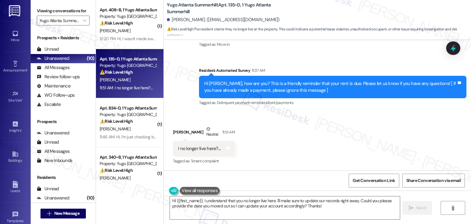
click at [268, 139] on div "Received via SMS [PERSON_NAME] Neutral 11:51 AM I no longer live here?.... Tags…" at bounding box center [317, 141] width 307 height 58
click at [256, 119] on div "Received via SMS [PERSON_NAME] Neutral 11:51 AM I no longer live here?.... Tags…" at bounding box center [317, 141] width 307 height 58
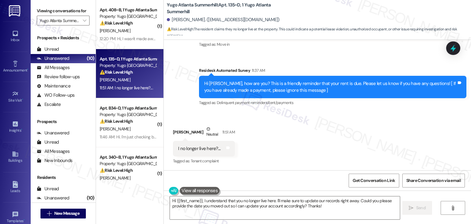
click at [256, 119] on div "Received via SMS [PERSON_NAME] Neutral 11:51 AM I no longer live here?.... Tags…" at bounding box center [317, 141] width 307 height 58
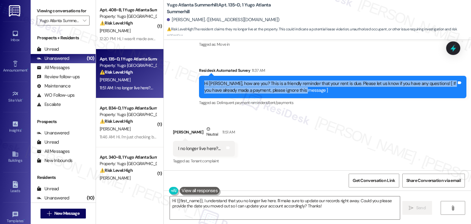
drag, startPoint x: 303, startPoint y: 90, endPoint x: 195, endPoint y: 82, distance: 108.1
click at [195, 82] on div "Survey, sent via SMS Residesk Automated Survey 11:37 AM Hi [PERSON_NAME], how a…" at bounding box center [332, 87] width 276 height 49
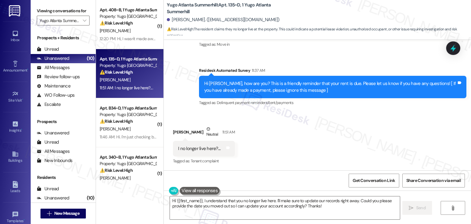
click at [184, 150] on div "I no longer live here?...." at bounding box center [199, 148] width 43 height 6
drag, startPoint x: 163, startPoint y: 4, endPoint x: 213, endPoint y: 7, distance: 50.0
click at [213, 7] on b "Yugo Atlanta Summerhill: Apt. 135~D, 1 Yugo Atlanta Summerhill" at bounding box center [228, 8] width 123 height 13
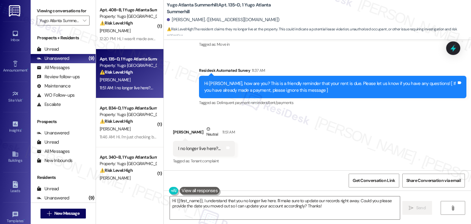
click at [359, 119] on div "Received via SMS [PERSON_NAME] Neutral 11:51 AM I no longer live here?.... Tags…" at bounding box center [317, 141] width 307 height 58
click at [335, 133] on div "Received via SMS [PERSON_NAME] Neutral 11:51 AM I no longer live here?.... Tags…" at bounding box center [317, 141] width 307 height 58
click at [356, 136] on div "Received via SMS [PERSON_NAME] Neutral 11:51 AM I no longer live here?.... Tags…" at bounding box center [317, 141] width 307 height 58
click at [291, 135] on div "Received via SMS [PERSON_NAME] Neutral 11:51 AM I no longer live here?.... Tags…" at bounding box center [317, 141] width 307 height 58
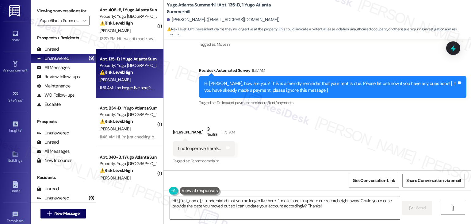
click at [393, 114] on div "Received via SMS [PERSON_NAME] Neutral 11:51 AM I no longer live here?.... Tags…" at bounding box center [317, 141] width 307 height 58
click at [386, 127] on div "Received via SMS [PERSON_NAME] Neutral 11:51 AM I no longer live here?.... Tags…" at bounding box center [317, 141] width 307 height 58
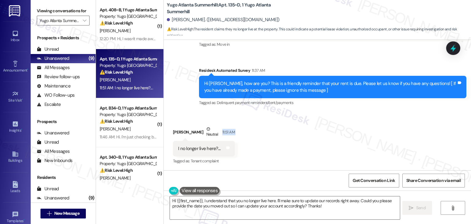
click at [386, 127] on div "Received via SMS [PERSON_NAME] Neutral 11:51 AM I no longer live here?.... Tags…" at bounding box center [317, 141] width 307 height 58
click at [339, 139] on div "Received via SMS [PERSON_NAME] Neutral 11:51 AM I no longer live here?.... Tags…" at bounding box center [317, 141] width 307 height 58
click at [277, 205] on textarea "Hi {{first_name}}, I understand that you no longer live here. I'll make sure to…" at bounding box center [285, 207] width 230 height 23
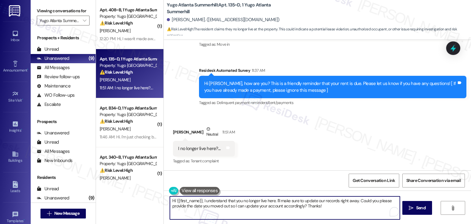
click at [277, 205] on textarea "Hi {{first_name}}, I understand that you no longer live here. I'll make sure to…" at bounding box center [285, 207] width 230 height 23
paste textarea "[PERSON_NAME]! Thanks for your message. I’m so sorry for the confusion. I’ll co…"
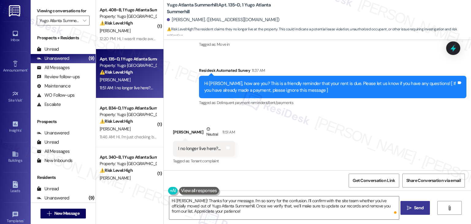
click at [408, 207] on icon "" at bounding box center [409, 207] width 5 height 5
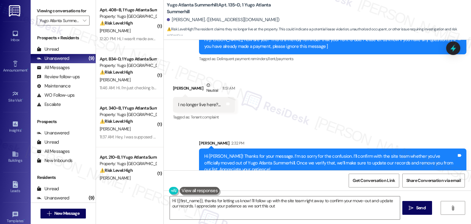
type textarea "Hi {{first_name}}, thanks for letting us know! I'll follow up with the site tea…"
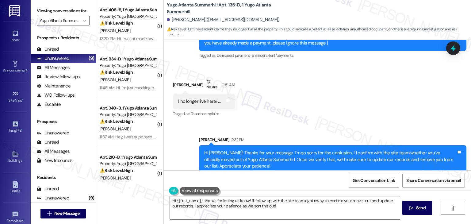
scroll to position [440, 0]
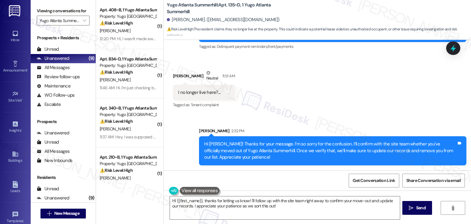
click at [345, 93] on div "Received via SMS [PERSON_NAME] Neutral 11:51 AM I no longer live here?.... Tags…" at bounding box center [317, 85] width 307 height 58
click at [355, 90] on div "Received via SMS [PERSON_NAME] Neutral 11:51 AM I no longer live here?.... Tags…" at bounding box center [317, 85] width 307 height 58
drag, startPoint x: 453, startPoint y: 50, endPoint x: 407, endPoint y: 74, distance: 52.1
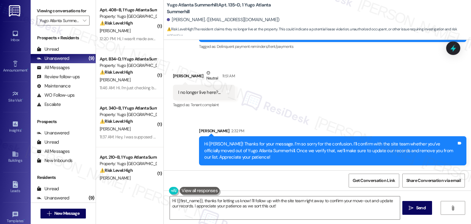
click at [453, 50] on icon at bounding box center [453, 47] width 6 height 7
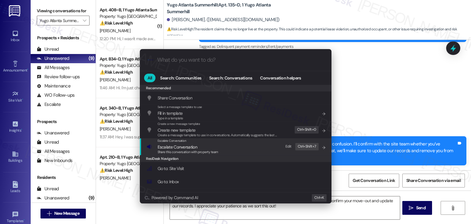
click at [180, 151] on span "Share this conversation with property team" at bounding box center [188, 152] width 61 height 4
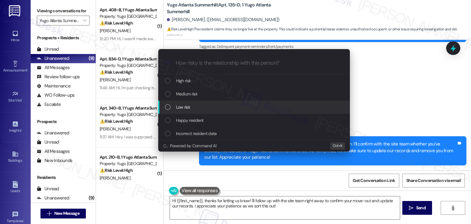
click at [167, 106] on div "List of options" at bounding box center [168, 107] width 6 height 6
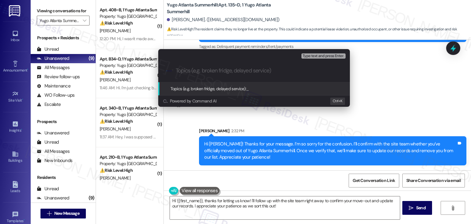
paste input "Move-Out Verification Request"
type input "Move-Out Verification Request"
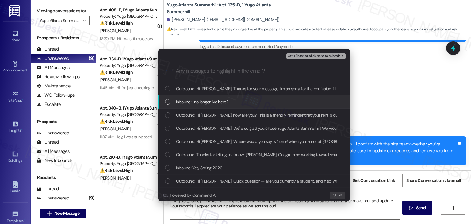
click at [167, 106] on div "Inbound: I no longer live here?...." at bounding box center [254, 101] width 192 height 13
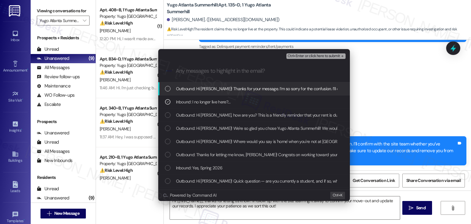
click at [315, 56] on span "Ctrl+Enter or click here to submit" at bounding box center [313, 56] width 52 height 4
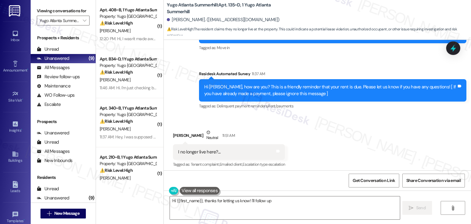
scroll to position [384, 0]
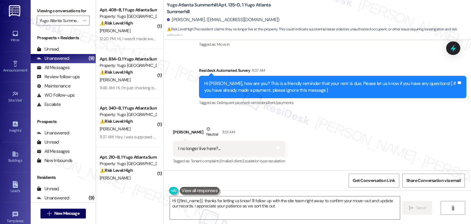
type textarea "Hi {{first_name}}, thanks for letting us know! I'll follow up with the site tea…"
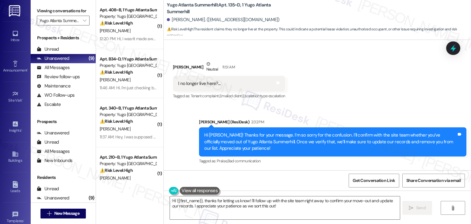
click at [335, 105] on div "Sent via SMS [PERSON_NAME] (ResiDesk) 2:32 PM Hi [PERSON_NAME]! Thanks for your…" at bounding box center [317, 137] width 307 height 65
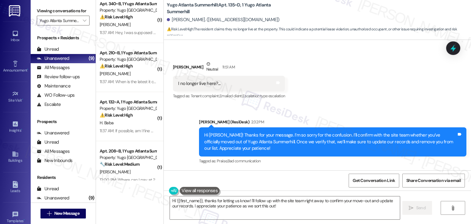
scroll to position [92, 0]
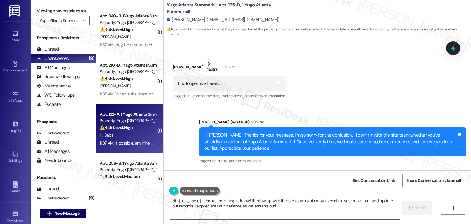
click at [131, 143] on div "11:37 AM: If possible, am I fine with paying [DATE] 11:37 AM: If possible, am I…" at bounding box center [142, 143] width 84 height 6
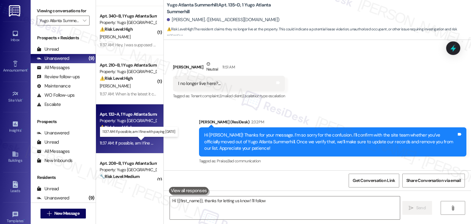
type textarea "Hi {{first_name}}, thanks for letting us know! I'll follow up"
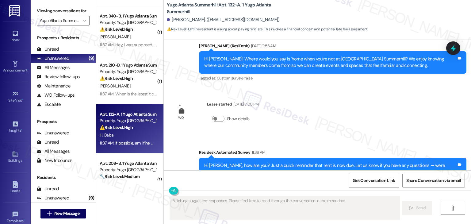
scroll to position [1102, 0]
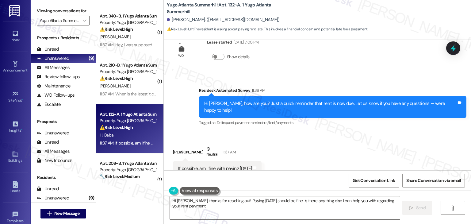
type textarea "Hi [PERSON_NAME], thanks for reaching out! Paying [DATE] should be fine. Is the…"
click at [324, 142] on div "Received via SMS [PERSON_NAME] Neutral 11:37 AM If possible, am I fine with pay…" at bounding box center [317, 161] width 307 height 58
click at [285, 100] on div "Hi [PERSON_NAME], how are you? Just a quick reminder that rent is now due. Let …" at bounding box center [330, 106] width 252 height 13
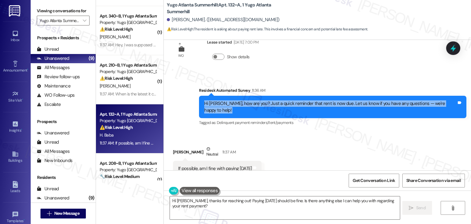
click at [285, 100] on div "Hi [PERSON_NAME], how are you? Just a quick reminder that rent is now due. Let …" at bounding box center [330, 106] width 252 height 13
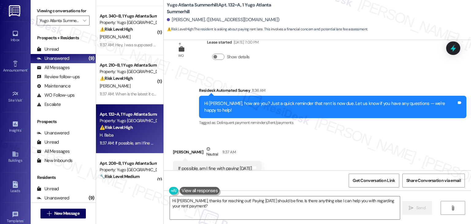
click at [205, 165] on div "If possible, am I fine with paying [DATE]" at bounding box center [215, 168] width 74 height 6
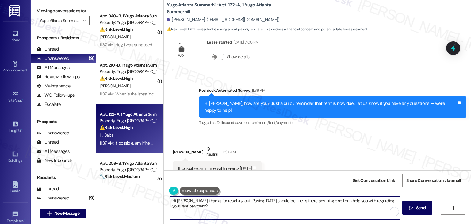
drag, startPoint x: 289, startPoint y: 200, endPoint x: 230, endPoint y: 197, distance: 59.0
click at [230, 197] on textarea "Hi [PERSON_NAME], thanks for reaching out! Paying [DATE] should be fine. Is the…" at bounding box center [285, 207] width 230 height 23
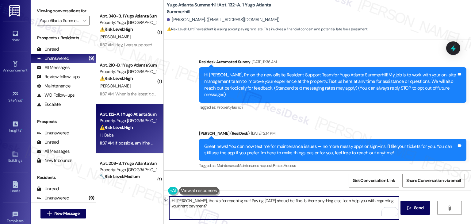
scroll to position [1102, 0]
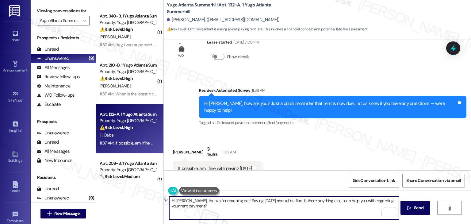
click at [257, 206] on textarea "Hi [PERSON_NAME], thanks for reaching out! Paying [DATE] should be fine. Is the…" at bounding box center [284, 207] width 230 height 23
paste textarea "! Thanks for the update. I’ll make a note that you plan to pay [DATE]."
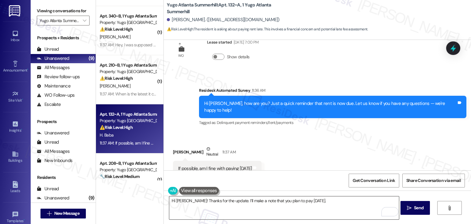
click at [235, 197] on textarea "Hi [PERSON_NAME]! Thanks for the update. I’ll make a note that you plan to pay …" at bounding box center [284, 207] width 230 height 23
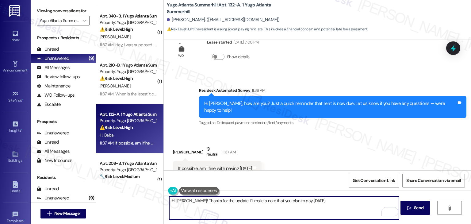
click at [324, 200] on textarea "Hi [PERSON_NAME]! Thanks for the update. I’ll make a note that you plan to pay …" at bounding box center [284, 207] width 230 height 23
paste textarea "Let us know if there's anything else we can assist you with!"
type textarea "Hi [PERSON_NAME]! Thanks for the update. I’ll make a note that you plan to pay …"
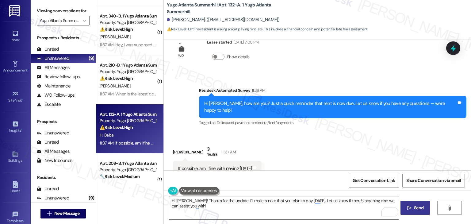
click at [414, 208] on span "Send" at bounding box center [418, 207] width 9 height 6
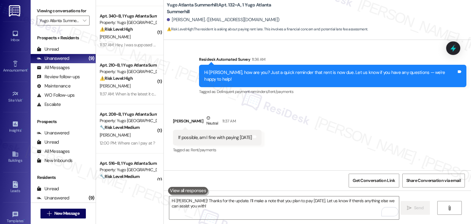
scroll to position [1152, 0]
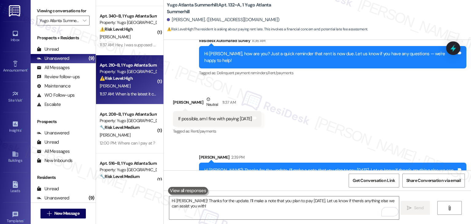
click at [133, 81] on div "⚠️ Risk Level: High The resident is asking about the latest date for rent payme…" at bounding box center [128, 78] width 57 height 6
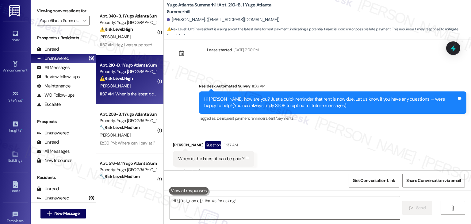
scroll to position [22, 0]
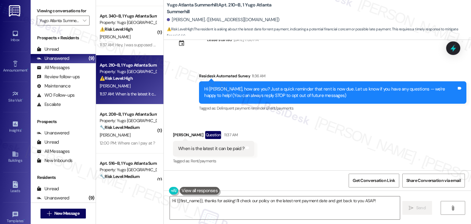
click at [348, 150] on div "Received via SMS [PERSON_NAME] Question 11:37 AM When is the latest it can be p…" at bounding box center [317, 143] width 307 height 53
click at [330, 148] on div "Received via SMS [PERSON_NAME] Question 11:37 AM When is the latest it can be p…" at bounding box center [317, 143] width 307 height 53
click at [324, 146] on div "Received via SMS [PERSON_NAME] Question 11:37 AM When is the latest it can be p…" at bounding box center [317, 143] width 307 height 53
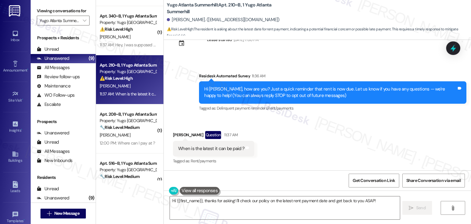
click at [302, 146] on div "Received via SMS [PERSON_NAME] Question 11:37 AM When is the latest it can be p…" at bounding box center [317, 143] width 307 height 53
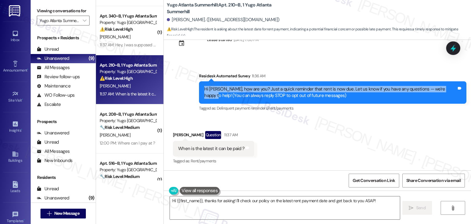
drag, startPoint x: 443, startPoint y: 87, endPoint x: 186, endPoint y: 91, distance: 257.7
click at [186, 91] on div "Survey, sent via SMS Residesk Automated Survey 11:36 AM Hi [PERSON_NAME], how a…" at bounding box center [317, 88] width 307 height 58
copy div "Hi [PERSON_NAME], how are you? Just a quick reminder that rent is now due. Let …"
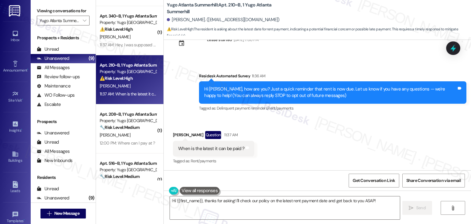
click at [191, 150] on div "When is the latest it can be paid ?" at bounding box center [211, 148] width 66 height 6
copy div "When is the latest it can be paid ? Tags and notes"
click at [378, 133] on div "Received via SMS [PERSON_NAME] Question 11:37 AM When is the latest it can be p…" at bounding box center [317, 143] width 307 height 53
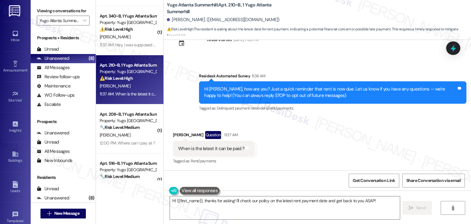
click at [298, 161] on div "Received via SMS [PERSON_NAME] Question 11:37 AM When is the latest it can be p…" at bounding box center [317, 143] width 307 height 53
click at [252, 199] on textarea "Hi {{first_name}}, thanks for asking! I'll check our policy on the latest rent …" at bounding box center [285, 207] width 230 height 23
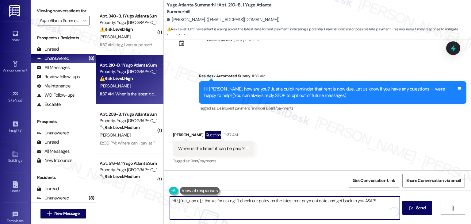
click at [252, 199] on textarea "Hi {{first_name}}, thanks for asking! I'll check our policy on the latest rent …" at bounding box center [285, 207] width 230 height 23
paste textarea "Jamari! I believe the latest rent can be paid without a late fee is the 5th of …"
drag, startPoint x: 203, startPoint y: 200, endPoint x: 187, endPoint y: 199, distance: 15.9
click at [187, 199] on textarea "Hi Jamari! I believe the latest rent can be paid without a late fee is the 5th …" at bounding box center [284, 207] width 230 height 23
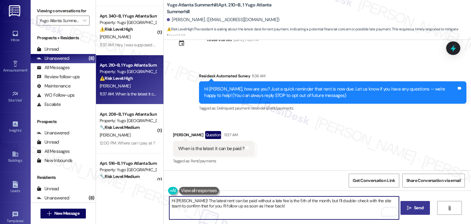
click at [414, 210] on span "Send" at bounding box center [418, 207] width 9 height 6
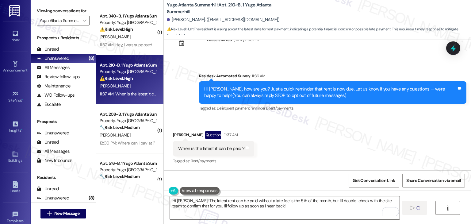
type textarea "Fetching suggested responses. Please feel free to read through the conversation…"
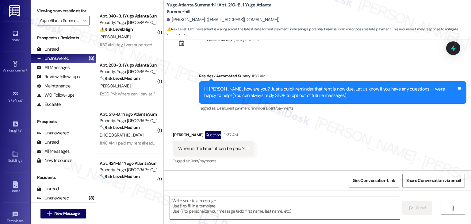
scroll to position [71, 0]
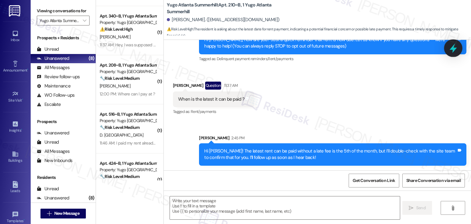
click at [452, 49] on icon at bounding box center [452, 48] width 7 height 9
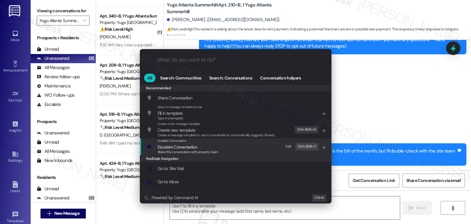
click at [198, 150] on span "Share this conversation with property team" at bounding box center [188, 152] width 61 height 4
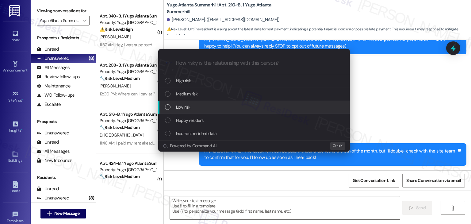
click at [170, 106] on div "List of options" at bounding box center [168, 107] width 6 height 6
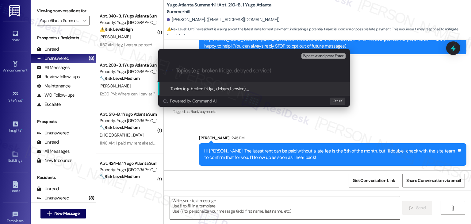
paste input "Rent Payment Deadline Confirmation"
type input "Rent Payment Deadline Confirmation"
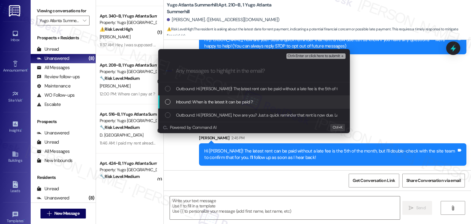
click at [172, 102] on div "Inbound: When is the latest it can be paid ?" at bounding box center [254, 101] width 179 height 7
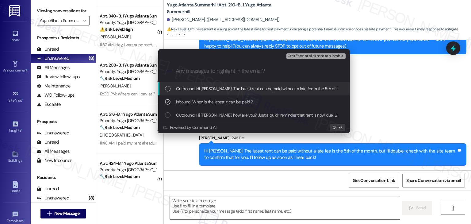
click at [304, 55] on span "Ctrl+Enter or click here to submit" at bounding box center [313, 56] width 52 height 4
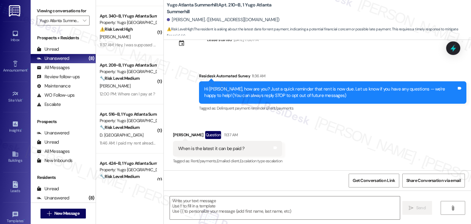
scroll to position [81, 0]
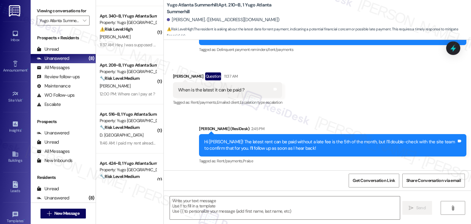
click at [344, 106] on div "Received via SMS Jamari Miller Question 11:37 AM When is the latest it can be p…" at bounding box center [317, 85] width 307 height 53
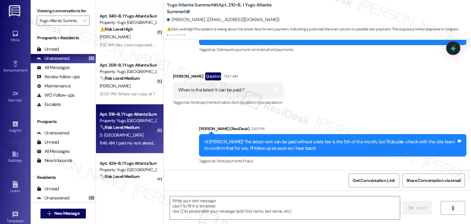
scroll to position [0, 0]
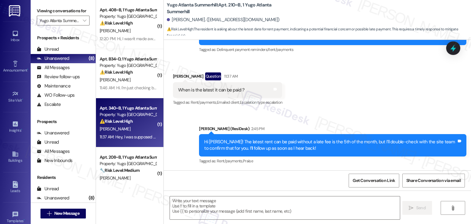
click at [108, 127] on span "J. Rogers" at bounding box center [115, 129] width 31 height 6
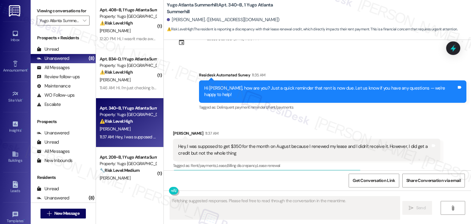
scroll to position [1395, 0]
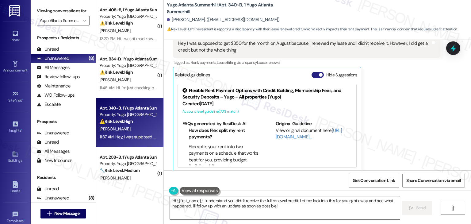
click at [311, 72] on button "Hide Suggestions" at bounding box center [317, 75] width 12 height 6
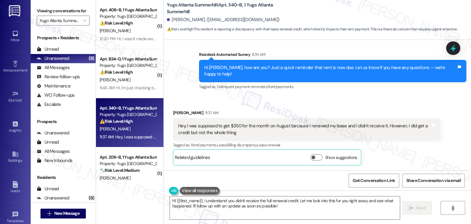
scroll to position [1306, 0]
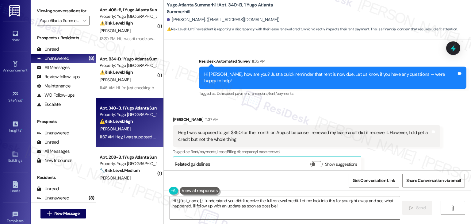
click at [398, 112] on div "Received via SMS Jakayla Rogers 11:37 AM Hey, I was supposed to get $350 for th…" at bounding box center [306, 144] width 276 height 65
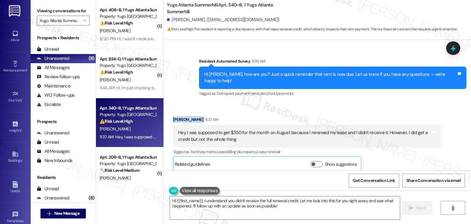
click at [398, 112] on div "Received via SMS Jakayla Rogers 11:37 AM Hey, I was supposed to get $350 for th…" at bounding box center [306, 144] width 276 height 65
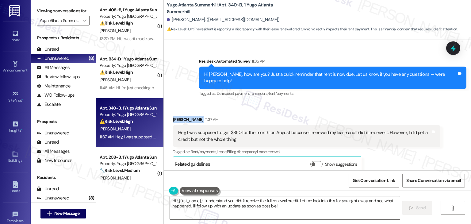
click at [398, 112] on div "Received via SMS Jakayla Rogers 11:37 AM Hey, I was supposed to get $350 for th…" at bounding box center [306, 144] width 276 height 65
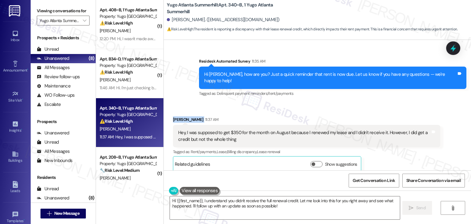
click at [398, 112] on div "Received via SMS Jakayla Rogers 11:37 AM Hey, I was supposed to get $350 for th…" at bounding box center [306, 144] width 276 height 65
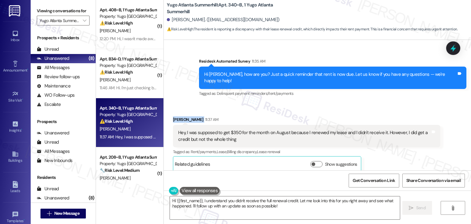
click at [398, 112] on div "Received via SMS Jakayla Rogers 11:37 AM Hey, I was supposed to get $350 for th…" at bounding box center [306, 144] width 276 height 65
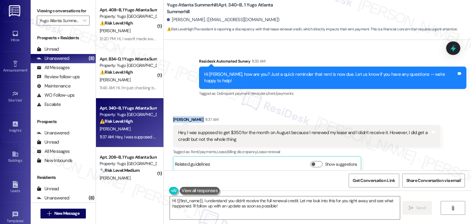
click at [398, 112] on div "Received via SMS Jakayla Rogers 11:37 AM Hey, I was supposed to get $350 for th…" at bounding box center [306, 144] width 276 height 65
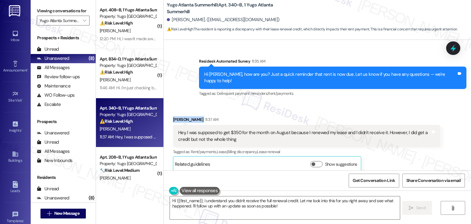
click at [398, 112] on div "Received via SMS Jakayla Rogers 11:37 AM Hey, I was supposed to get $350 for th…" at bounding box center [306, 144] width 276 height 65
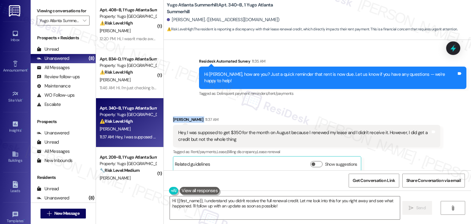
click at [398, 112] on div "Received via SMS Jakayla Rogers 11:37 AM Hey, I was supposed to get $350 for th…" at bounding box center [306, 144] width 276 height 65
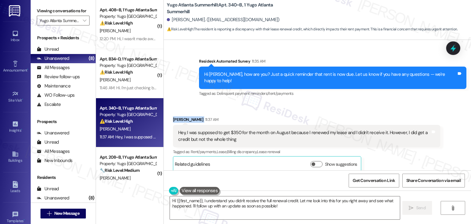
click at [398, 112] on div "Received via SMS Jakayla Rogers 11:37 AM Hey, I was supposed to get $350 for th…" at bounding box center [306, 144] width 276 height 65
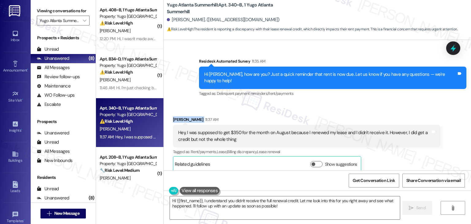
click at [398, 112] on div "Received via SMS Jakayla Rogers 11:37 AM Hey, I was supposed to get $350 for th…" at bounding box center [306, 144] width 276 height 65
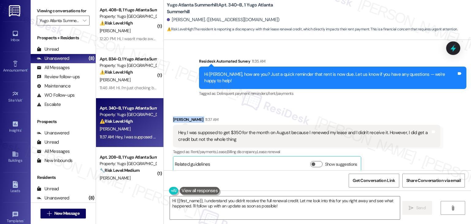
click at [299, 112] on div "Received via SMS Jakayla Rogers 11:37 AM Hey, I was supposed to get $350 for th…" at bounding box center [306, 144] width 276 height 65
click at [214, 134] on div "Hey, I was supposed to get $350 for the month on August because I renewed my le…" at bounding box center [304, 135] width 252 height 13
click at [213, 134] on div "Hey, I was supposed to get $350 for the month on August because I renewed my le…" at bounding box center [304, 135] width 252 height 13
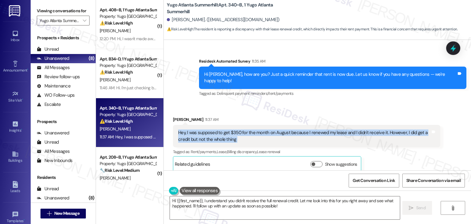
click at [213, 134] on div "Hey, I was supposed to get $350 for the month on August because I renewed my le…" at bounding box center [304, 135] width 252 height 13
copy div "Hey, I was supposed to get $350 for the month on August because I renewed my le…"
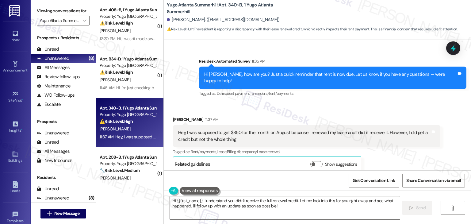
click at [176, 116] on div "Jakayla Rogers 11:37 AM" at bounding box center [306, 120] width 267 height 9
copy div "Jakayla"
click at [245, 201] on textarea "Hi {{first_name}}, I understand you didn't receive the full renewal credit. Let…" at bounding box center [285, 207] width 230 height 23
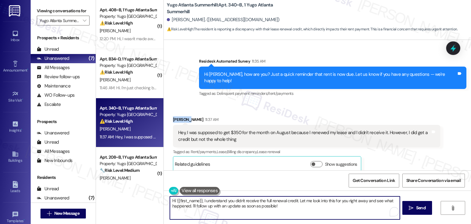
click at [245, 201] on textarea "Hi {{first_name}}, I understand you didn't receive the full renewal credit. Let…" at bounding box center [285, 207] width 230 height 23
paste textarea "Jakayla! Thanks for reaching out. I understand you were expecting the $350 rene…"
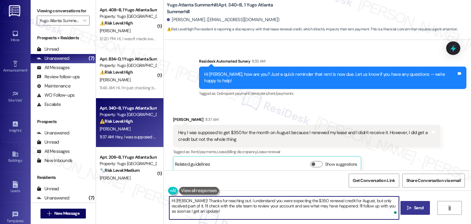
type textarea "Hi Jakayla! Thanks for reaching out. I understand you were expecting the $350 r…"
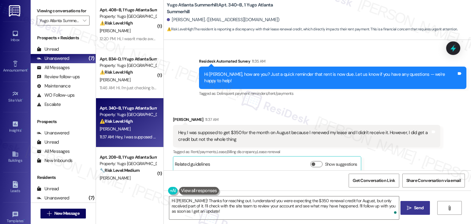
click at [409, 210] on span " Send" at bounding box center [414, 207] width 19 height 6
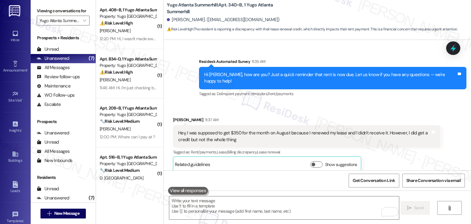
scroll to position [1362, 0]
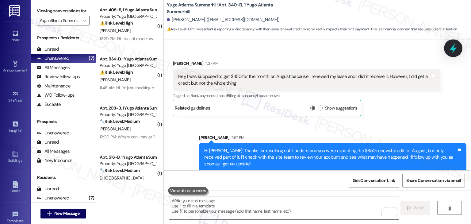
click at [453, 50] on icon at bounding box center [452, 48] width 7 height 9
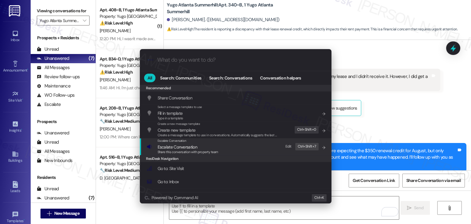
click at [177, 150] on span "Share this conversation with property team" at bounding box center [188, 152] width 61 height 4
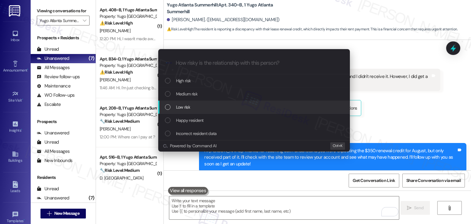
click at [173, 107] on div "Low risk" at bounding box center [254, 107] width 179 height 7
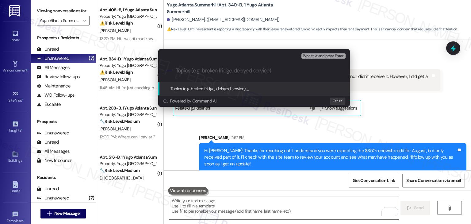
paste input "Lease Renewal Credit Discrepancy"
click at [177, 72] on input "Lease Renewal Credit Discrepancy" at bounding box center [256, 70] width 161 height 6
click at [175, 70] on div ".cls-1{fill:#0a055f;}.cls-2{fill:#0cc4c4;} resideskLogoBlueOrange Lease Renewal…" at bounding box center [254, 71] width 192 height 22
click at [176, 72] on input "Lease Renewal Credit Discrepancy" at bounding box center [256, 70] width 161 height 6
click at [281, 69] on input "Follow up on Lease Renewal Credit Discrepancy" at bounding box center [256, 70] width 161 height 6
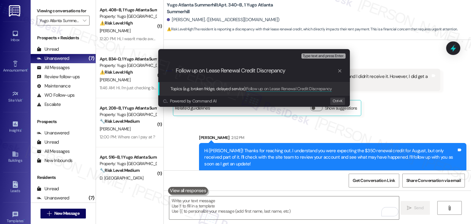
click at [281, 69] on input "Follow up on Lease Renewal Credit Discrepancy" at bounding box center [256, 70] width 161 height 6
type input "Follow up on Lease Renewal Credit"
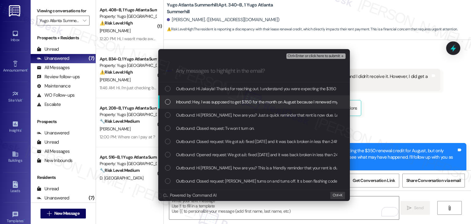
click at [164, 101] on div "Inbound: Hey, I was supposed to get $350 for the month on August because I rene…" at bounding box center [254, 101] width 192 height 13
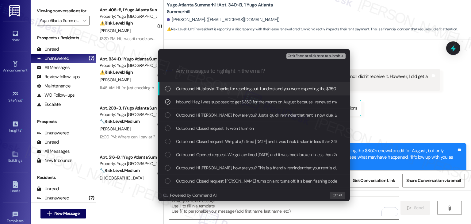
click at [313, 55] on span "Ctrl+Enter or click here to submit" at bounding box center [313, 56] width 52 height 4
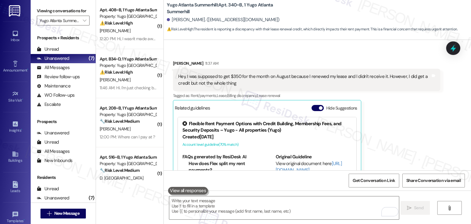
scroll to position [0, 0]
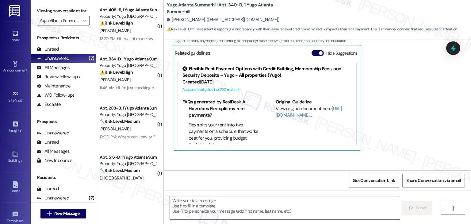
type textarea "Fetching suggested responses. Please feel free to read through the conversation…"
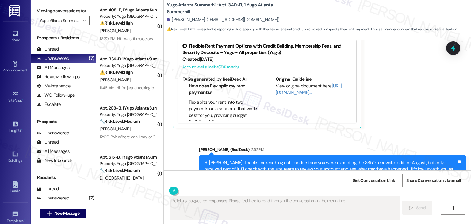
scroll to position [1460, 0]
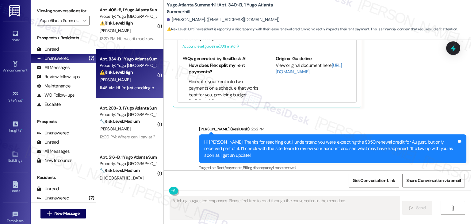
click at [136, 49] on div "Apt. B34~D, 1 Yugo Atlanta Summerhill Property: Yugo Atlanta Summerhill ⚠️ Risk…" at bounding box center [129, 73] width 67 height 49
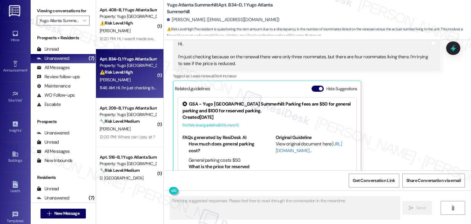
scroll to position [689, 0]
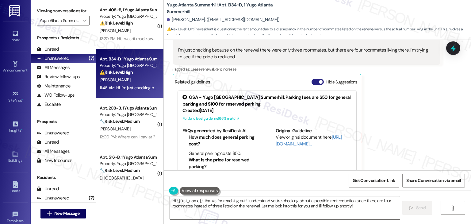
click at [311, 79] on button "Hide Suggestions" at bounding box center [317, 82] width 12 height 6
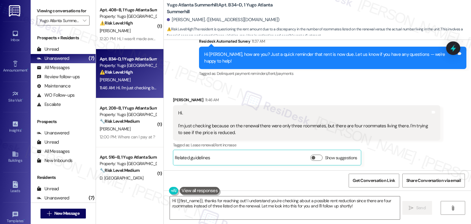
scroll to position [600, 0]
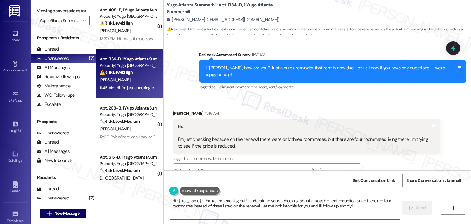
click at [369, 96] on div "Received via SMS Kyle Mullenix 11:46 AM Hi. I'm just checking because on the re…" at bounding box center [317, 139] width 307 height 87
click at [265, 123] on div "Hi. I'm just checking because on the renewal there were only three roommates, b…" at bounding box center [304, 136] width 252 height 26
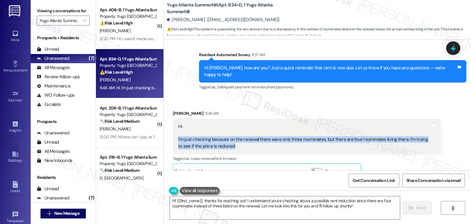
drag, startPoint x: 228, startPoint y: 132, endPoint x: 172, endPoint y: 126, distance: 56.4
click at [173, 126] on div "Hi. I'm just checking because on the renewal there were only three roommates, b…" at bounding box center [306, 137] width 267 height 36
copy div "I'm just checking because on the renewal there were only three roommates, but t…"
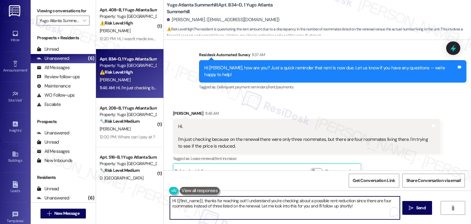
drag, startPoint x: 257, startPoint y: 206, endPoint x: 200, endPoint y: 200, distance: 56.7
click at [200, 200] on textarea "Hi {{first_name}}, thanks for reaching out! I understand you're checking about …" at bounding box center [285, 207] width 230 height 23
click at [317, 205] on textarea "Hi {{first_name}}, thanks for reaching out! I understand you're checking about …" at bounding box center [284, 207] width 230 height 23
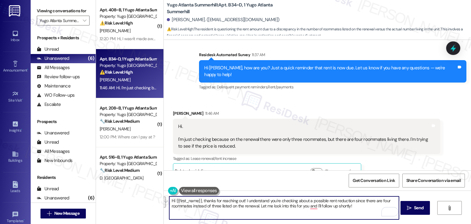
paste textarea "Kyle! Thanks for reaching out! I understand you're checking about a possible re…"
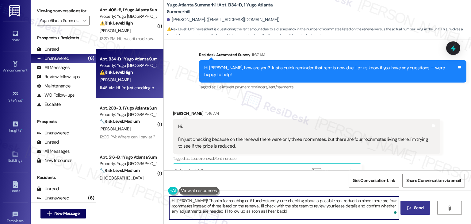
type textarea "Hi Kyle! Thanks for reaching out! I understand you're checking about a possible…"
click at [421, 205] on span "Send" at bounding box center [418, 207] width 9 height 6
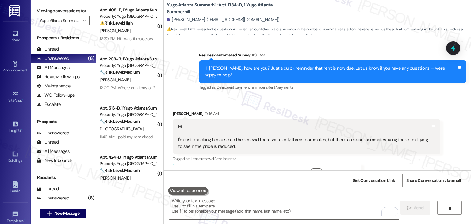
scroll to position [656, 0]
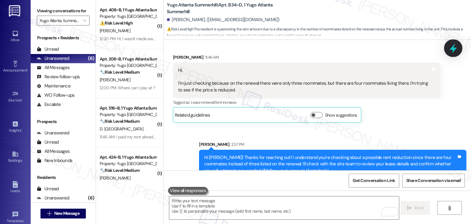
click at [457, 47] on icon at bounding box center [453, 48] width 10 height 10
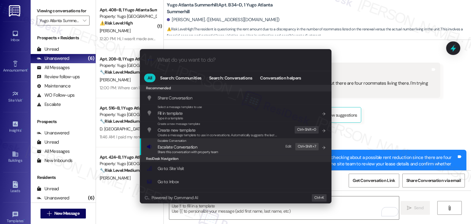
click at [186, 149] on div "Share this conversation with property team" at bounding box center [188, 152] width 61 height 6
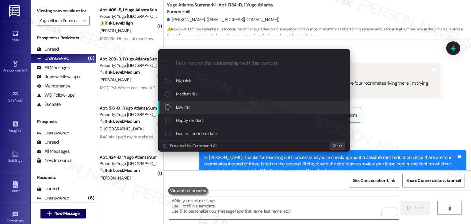
click at [169, 106] on div "List of options" at bounding box center [168, 107] width 6 height 6
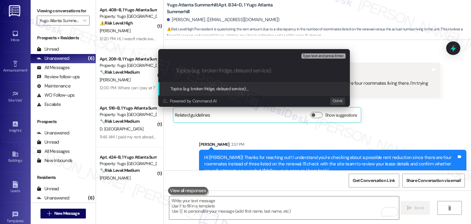
paste input "Roommate Count & Rent Adjustment Inquiry"
type input "Roommate Count & Rent Adjustment Inquiry"
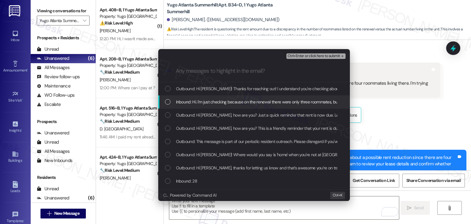
click at [167, 100] on div "List of options" at bounding box center [168, 102] width 6 height 6
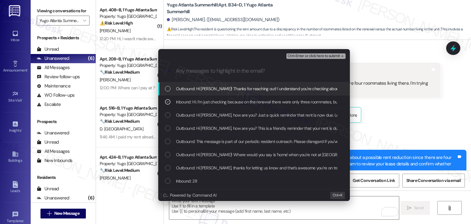
click at [315, 56] on span "Ctrl+Enter or click here to submit" at bounding box center [313, 56] width 52 height 4
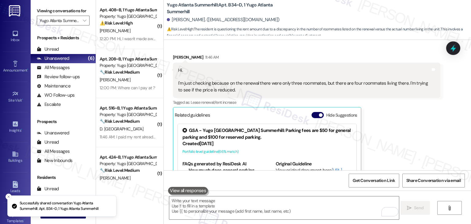
scroll to position [689, 0]
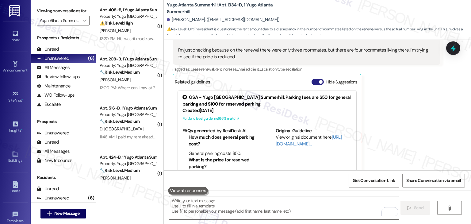
click at [314, 79] on button "Hide Suggestions" at bounding box center [317, 82] width 12 height 6
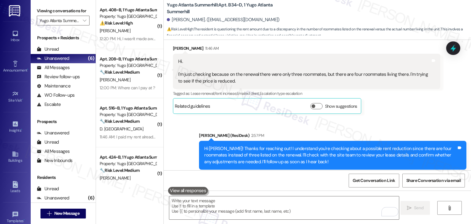
click at [389, 100] on div "Kyle Mullenix 11:46 AM Hi. I'm just checking because on the renewal there were …" at bounding box center [306, 79] width 267 height 69
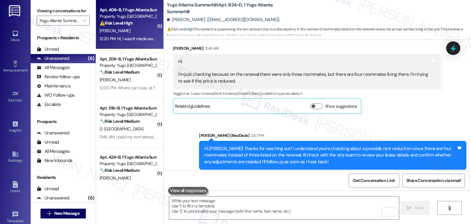
click at [125, 46] on div "Apt. 408~B, 1 Yugo Atlanta Summerhill Property: Yugo Atlanta Summerhill ⚠️ Risk…" at bounding box center [129, 24] width 67 height 49
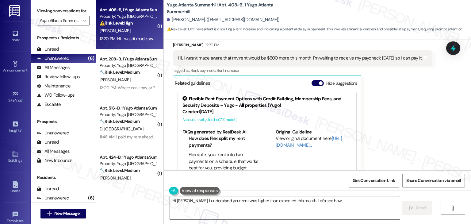
scroll to position [1408, 0]
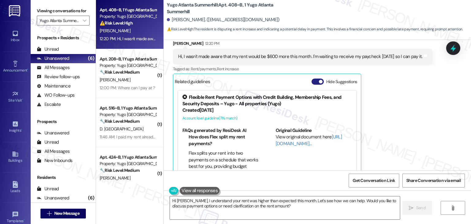
click at [315, 78] on button "Hide Suggestions" at bounding box center [317, 81] width 12 height 6
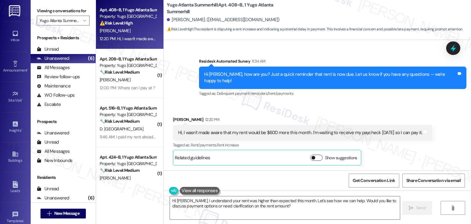
scroll to position [1319, 0]
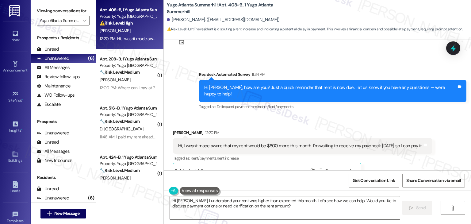
click at [390, 125] on div "Received via SMS Nina Santana 12:20 PM Hi, I wasn't made aware that my rent wou…" at bounding box center [302, 154] width 268 height 58
click at [389, 125] on div "Received via SMS Nina Santana 12:20 PM Hi, I wasn't made aware that my rent wou…" at bounding box center [302, 154] width 268 height 58
click at [390, 125] on div "Received via SMS Nina Santana 12:20 PM Hi, I wasn't made aware that my rent wou…" at bounding box center [302, 154] width 268 height 58
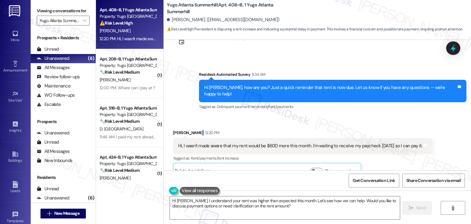
click at [390, 125] on div "Received via SMS Nina Santana 12:20 PM Hi, I wasn't made aware that my rent wou…" at bounding box center [302, 154] width 268 height 58
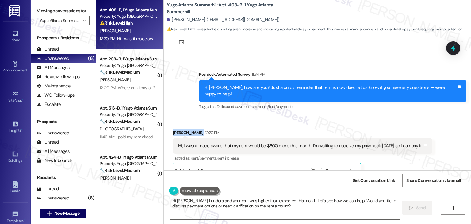
click at [390, 125] on div "Received via SMS Nina Santana 12:20 PM Hi, I wasn't made aware that my rent wou…" at bounding box center [302, 154] width 268 height 58
click at [303, 116] on div "Received via SMS Nina Santana 12:20 PM Hi, I wasn't made aware that my rent wou…" at bounding box center [317, 149] width 307 height 67
click at [312, 84] on div "Hi [PERSON_NAME], how are you? Just a quick reminder that rent is now due. Let …" at bounding box center [330, 90] width 252 height 13
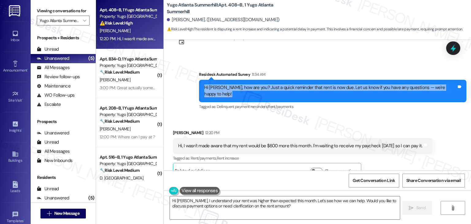
click at [312, 84] on div "Hi [PERSON_NAME], how are you? Just a quick reminder that rent is now due. Let …" at bounding box center [330, 90] width 252 height 13
copy div "Hi Nina, how are you? Just a quick reminder that rent is now due. Let us know i…"
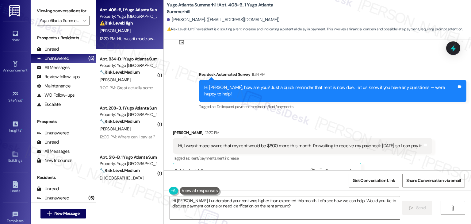
click at [211, 142] on div "Hi, I wasn't made aware that my rent would be $600 more this month. I'm waiting…" at bounding box center [300, 145] width 244 height 6
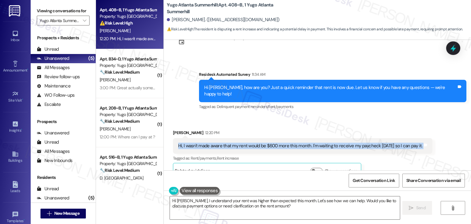
click at [211, 142] on div "Hi, I wasn't made aware that my rent would be $600 more this month. I'm waiting…" at bounding box center [300, 145] width 244 height 6
copy div "Hi, I wasn't made aware that my rent would be $600 more this month. I'm waiting…"
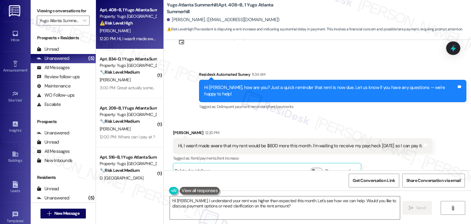
click at [425, 116] on div "Received via SMS Nina Santana 12:20 PM Hi, I wasn't made aware that my rent wou…" at bounding box center [317, 149] width 307 height 67
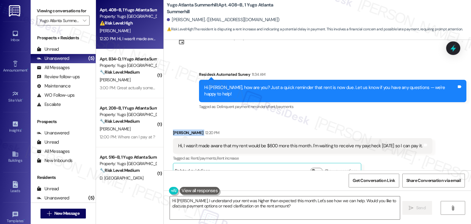
click at [425, 116] on div "Received via SMS Nina Santana 12:20 PM Hi, I wasn't made aware that my rent wou…" at bounding box center [317, 149] width 307 height 67
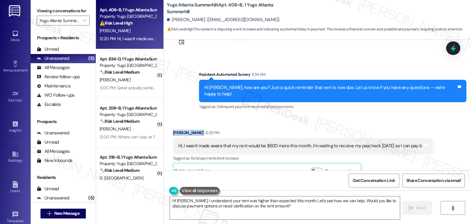
click at [425, 116] on div "Received via SMS Nina Santana 12:20 PM Hi, I wasn't made aware that my rent wou…" at bounding box center [317, 149] width 307 height 67
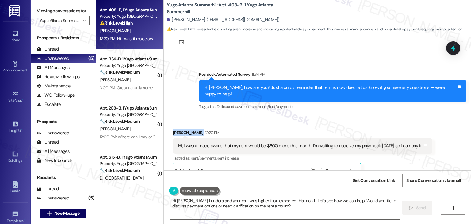
click at [425, 116] on div "Received via SMS Nina Santana 12:20 PM Hi, I wasn't made aware that my rent wou…" at bounding box center [317, 149] width 307 height 67
click at [400, 116] on div "Received via SMS Nina Santana 12:20 PM Hi, I wasn't made aware that my rent wou…" at bounding box center [317, 149] width 307 height 67
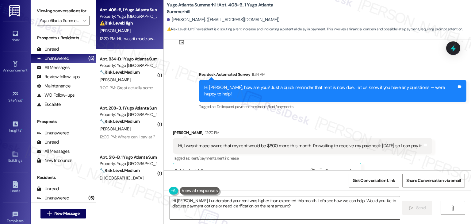
click at [243, 206] on textarea "Hi Nina, I understand your rent was higher than expected this month. Let's see …" at bounding box center [285, 207] width 230 height 23
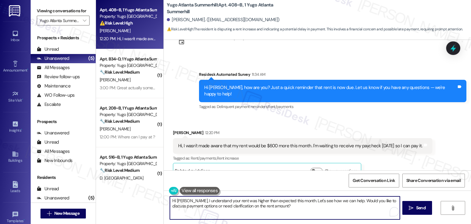
click at [243, 206] on textarea "Hi Nina, I understand your rent was higher than expected this month. Let's see …" at bounding box center [285, 207] width 230 height 23
paste textarea "! Thanks for letting us know. Let me check with the site team to see what cause…"
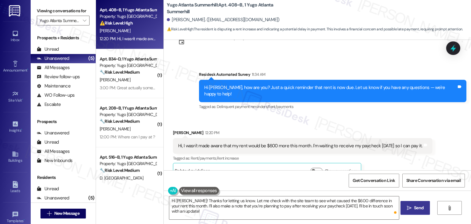
click at [419, 208] on span "Send" at bounding box center [418, 207] width 9 height 6
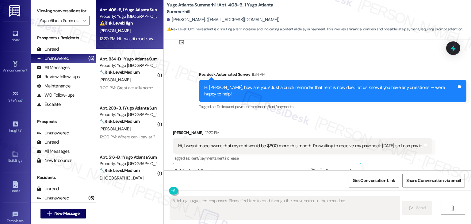
scroll to position [1318, 0]
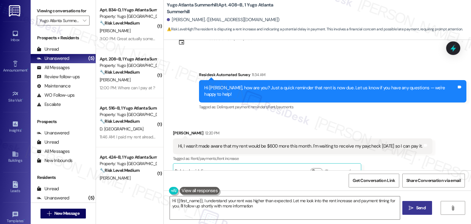
type textarea "Hi {{first_name}}, I understand your rent was higher than expected. Let me look…"
click at [426, 150] on div "Nina Santana 12:20 PM Hi, I wasn't made aware that my rent would be $600 more t…" at bounding box center [302, 154] width 259 height 49
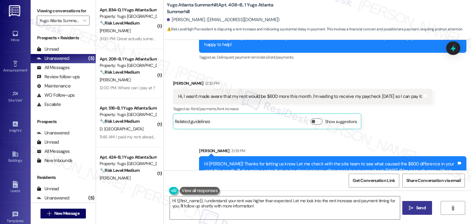
click at [428, 134] on div "Sent via SMS Sarah 3:09 PM Hi Nina! Thanks for letting us know. Let me check wi…" at bounding box center [317, 162] width 307 height 56
drag, startPoint x: 460, startPoint y: 51, endPoint x: 409, endPoint y: 67, distance: 53.3
click at [460, 51] on div at bounding box center [453, 47] width 14 height 13
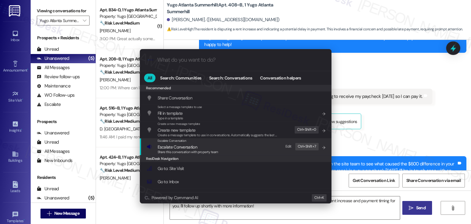
click at [188, 146] on span "Escalate Conversation" at bounding box center [178, 147] width 40 height 6
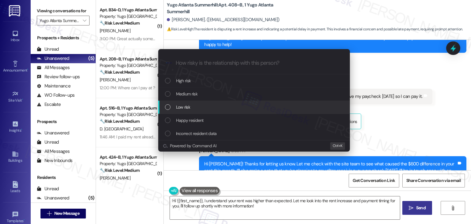
click at [168, 107] on div "List of options" at bounding box center [168, 107] width 6 height 6
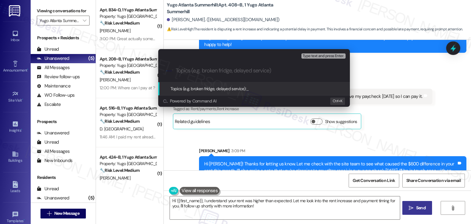
paste input "Unexpected Rent Increase & Payment Timing"
type input "Unexpected Rent Increase & Payment Timing"
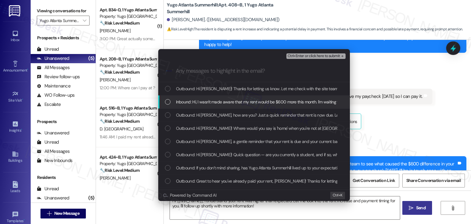
click at [168, 104] on div "Inbound: Hi, I wasn't made aware that my rent would be $600 more this month. I'…" at bounding box center [254, 101] width 179 height 7
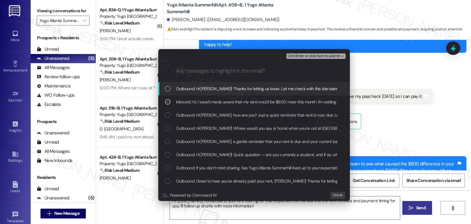
click at [331, 55] on span "Ctrl+Enter or click here to submit" at bounding box center [313, 56] width 52 height 4
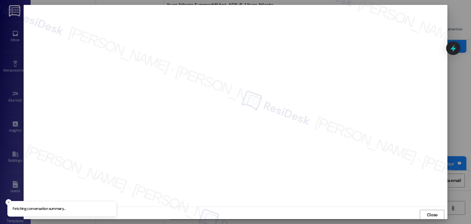
scroll to position [0, 0]
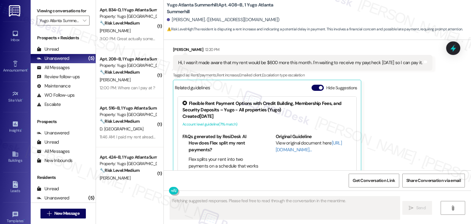
scroll to position [1408, 0]
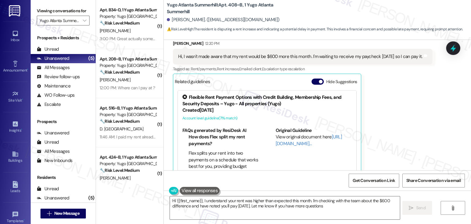
type textarea "Hi {{first_name}}, I understand your rent was higher than expected this month. …"
click at [311, 78] on button "Hide Suggestions" at bounding box center [317, 81] width 12 height 6
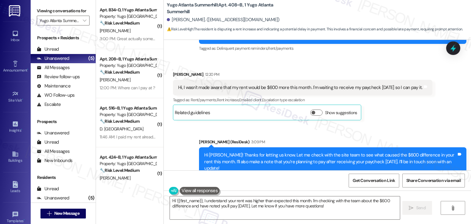
click at [395, 125] on div "Sent via SMS [PERSON_NAME] (ResiDesk) 3:09 PM Hi [PERSON_NAME]! Thanks for lett…" at bounding box center [317, 157] width 307 height 65
click at [396, 110] on div "Received via SMS [PERSON_NAME] 12:20 PM Hi, I wasn't made aware that my rent wo…" at bounding box center [302, 95] width 268 height 58
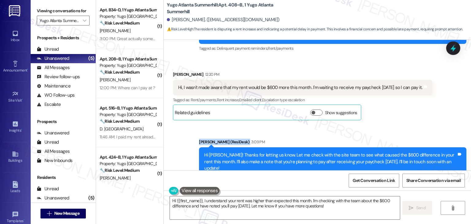
click at [396, 110] on div "Received via SMS [PERSON_NAME] 12:20 PM Hi, I wasn't made aware that my rent wo…" at bounding box center [302, 95] width 268 height 58
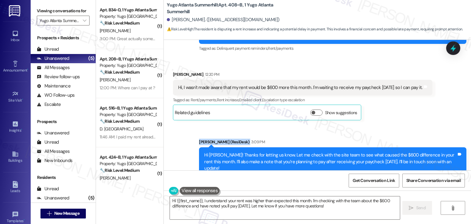
click at [396, 110] on div "Received via SMS [PERSON_NAME] 12:20 PM Hi, I wasn't made aware that my rent wo…" at bounding box center [302, 95] width 268 height 58
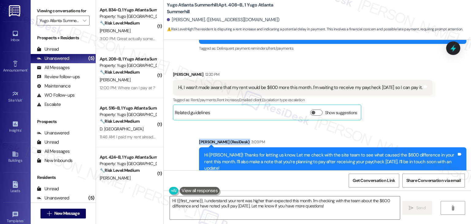
click at [396, 110] on div "Received via SMS [PERSON_NAME] 12:20 PM Hi, I wasn't made aware that my rent wo…" at bounding box center [302, 95] width 268 height 58
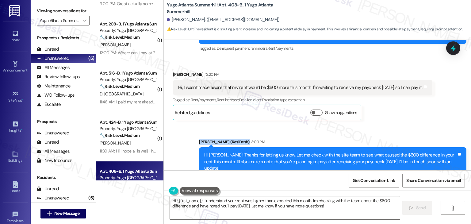
scroll to position [65, 0]
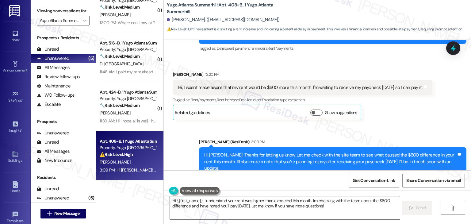
click at [123, 203] on div "( 1 ) Apt. B34~D, 1 Yugo Atlanta Summerhill Property: Yugo Atlanta Summerhill 🔧…" at bounding box center [129, 112] width 67 height 224
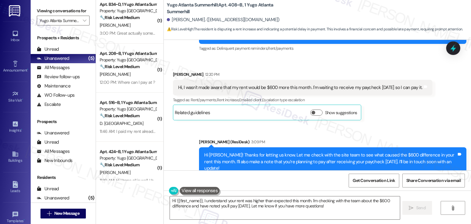
scroll to position [4, 0]
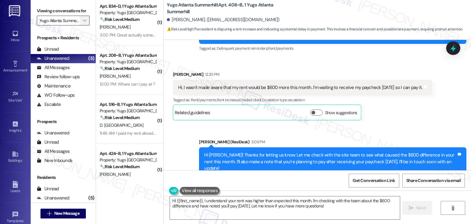
click at [83, 17] on span "" at bounding box center [85, 21] width 6 height 10
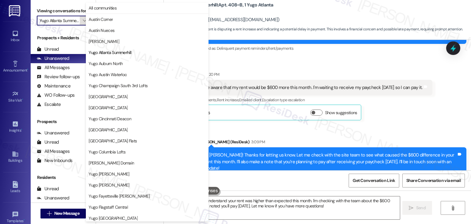
scroll to position [0, 6]
click at [237, 134] on div "Sent via SMS [PERSON_NAME] (ResiDesk) 3:09 PM Hi [PERSON_NAME]! Thanks for lett…" at bounding box center [332, 162] width 276 height 56
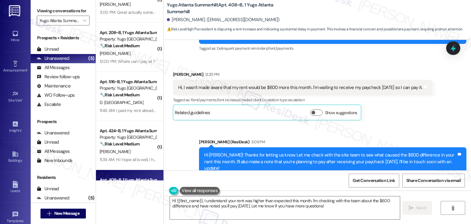
scroll to position [65, 0]
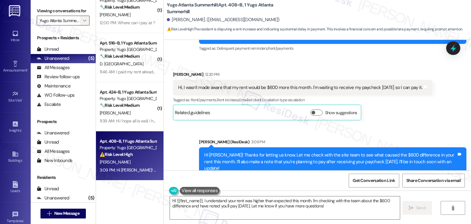
click at [83, 20] on icon "" at bounding box center [84, 20] width 3 height 5
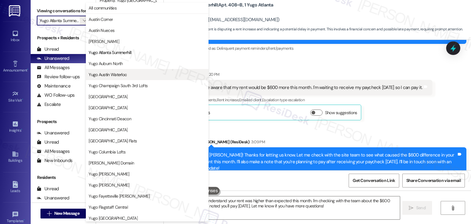
click at [102, 76] on span "Yugo Austin Waterloo" at bounding box center [108, 74] width 38 height 6
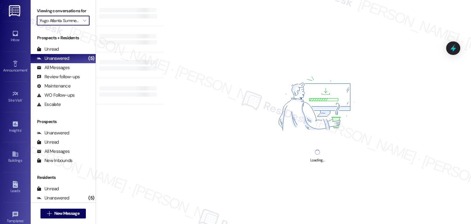
type input "Yugo Austin Waterloo"
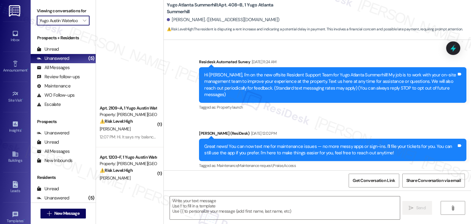
scroll to position [306, 0]
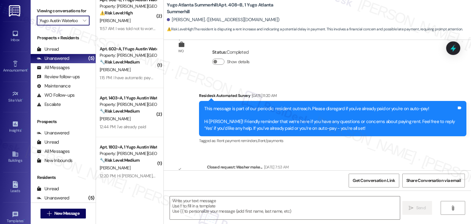
type textarea "Fetching suggested responses. Please feel free to read through the conversation…"
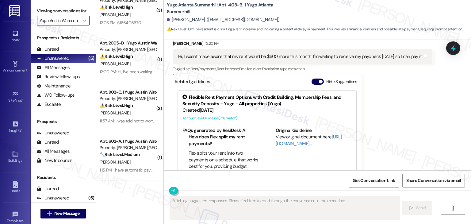
scroll to position [0, 0]
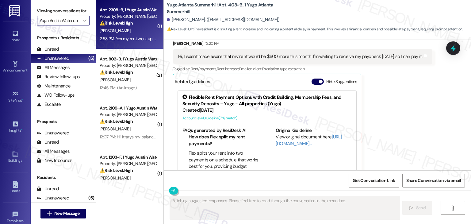
click at [129, 35] on div "2:53 PM: Yes my rent went up $100 without any notice to me.??? The lease I sign…" at bounding box center [128, 39] width 58 height 8
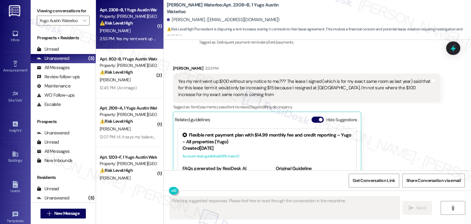
scroll to position [930, 0]
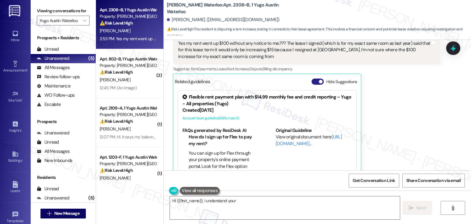
click at [312, 78] on button "Hide Suggestions" at bounding box center [317, 81] width 12 height 6
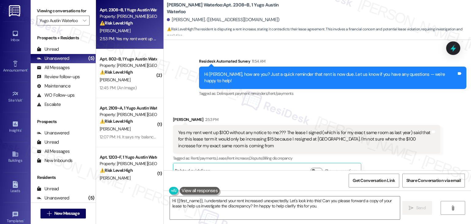
click at [316, 102] on div "Received via SMS [PERSON_NAME] 2:53 PM Yes my rent went up $100 without any not…" at bounding box center [317, 142] width 307 height 81
click at [310, 89] on div "Tagged as: Delinquent payment reminders , Click to highlight conversations abou…" at bounding box center [332, 93] width 267 height 9
click at [262, 129] on div "Yes my rent went up $100 without any notice to me.??? The lease I signed (which…" at bounding box center [304, 139] width 252 height 20
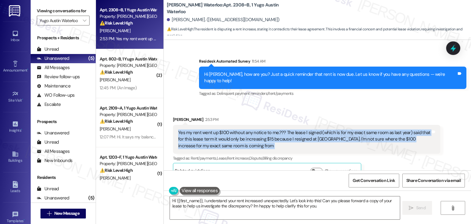
click at [262, 129] on div "Yes my rent went up $100 without any notice to me.??? The lease I signed (which…" at bounding box center [304, 139] width 252 height 20
copy div "Yes my rent went up $100 without any notice to me.??? The lease I signed (which…"
click at [214, 200] on textarea "Hi {{first_name}}, I understand your rent increased unexpectedly. Let's look in…" at bounding box center [285, 207] width 230 height 23
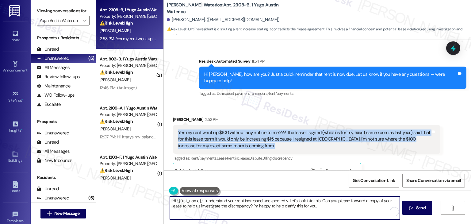
click at [214, 200] on textarea "Hi {{first_name}}, I understand your rent increased unexpectedly. Let's look in…" at bounding box center [285, 207] width 230 height 23
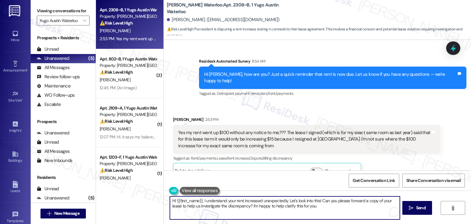
click at [214, 200] on textarea "Hi {{first_name}}, I understand your rent increased unexpectedly. Let's look in…" at bounding box center [285, 207] width 230 height 23
click at [174, 116] on div "[PERSON_NAME] 2:53 PM" at bounding box center [306, 120] width 267 height 9
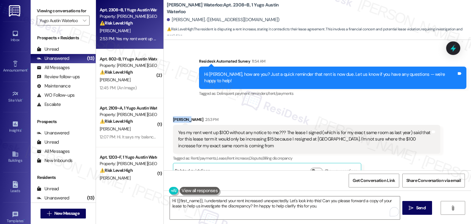
click at [174, 116] on div "[PERSON_NAME] 2:53 PM" at bounding box center [306, 120] width 267 height 9
copy div "Kassidi"
click at [262, 71] on div "Hi [PERSON_NAME], how are you? Just a quick reminder that rent is now due. Let …" at bounding box center [330, 77] width 252 height 13
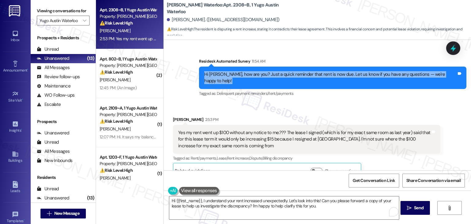
copy div "Hi [PERSON_NAME], how are you? Just a quick reminder that rent is now due. Let …"
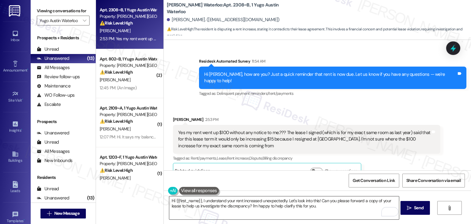
click at [239, 202] on textarea "Hi {{first_name}}, I understand your rent increased unexpectedly. Let's look in…" at bounding box center [284, 207] width 230 height 23
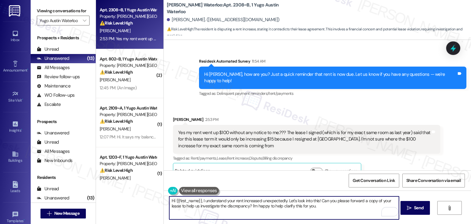
click at [239, 202] on textarea "Hi {{first_name}}, I understand your rent increased unexpectedly. Let's look in…" at bounding box center [284, 207] width 230 height 23
paste textarea "[PERSON_NAME], thanks for reaching out! I’m sorry for the confusion about your …"
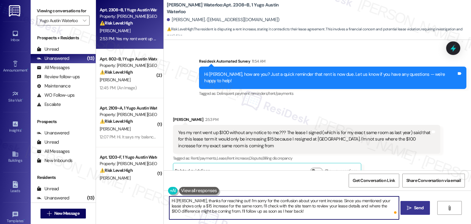
type textarea "Hi [PERSON_NAME], thanks for reaching out! I’m sorry for the confusion about yo…"
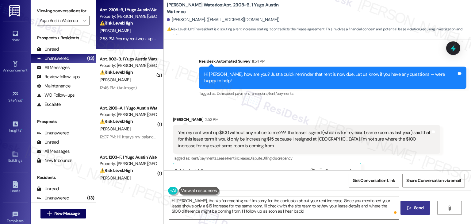
click at [408, 206] on icon "" at bounding box center [409, 207] width 5 height 5
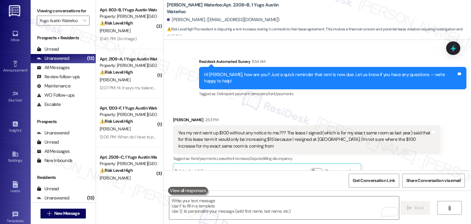
scroll to position [896, 0]
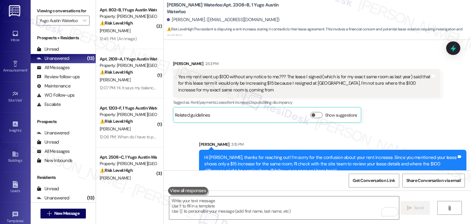
click at [401, 154] on div "Hi [PERSON_NAME], thanks for reaching out! I’m sorry for the confusion about yo…" at bounding box center [330, 164] width 252 height 20
click at [452, 49] on icon at bounding box center [452, 48] width 7 height 9
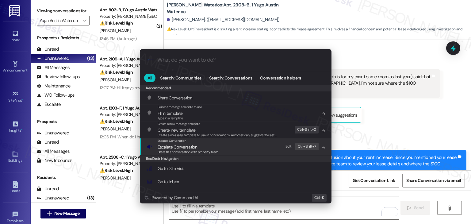
click at [192, 147] on span "Escalate Conversation" at bounding box center [178, 147] width 40 height 6
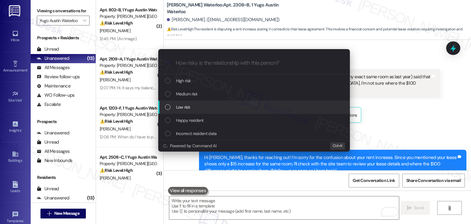
click at [170, 107] on div "List of options" at bounding box center [168, 107] width 6 height 6
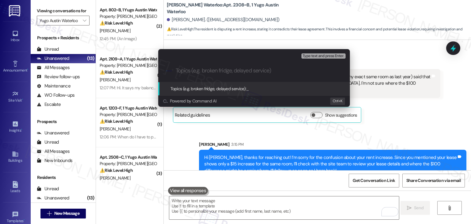
paste input "Rent Increase Discrepancy"
type input "Rent Increase Discrepancy"
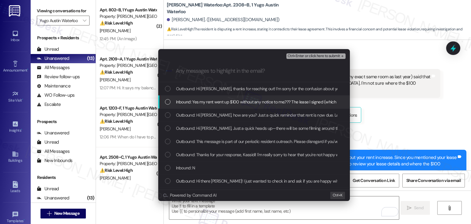
click at [168, 104] on div "List of options" at bounding box center [168, 102] width 6 height 6
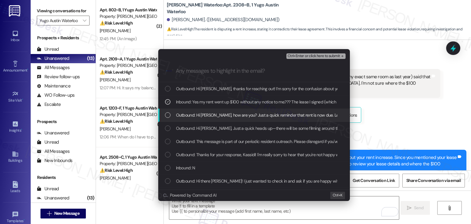
click at [164, 115] on div "Outbound: Hi [PERSON_NAME], how are you? Just a quick reminder that rent is now…" at bounding box center [254, 114] width 192 height 13
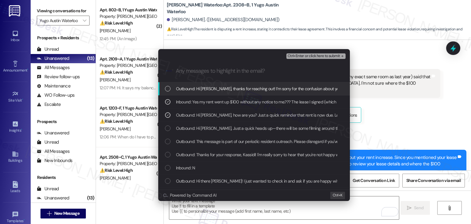
click at [310, 54] on span "Ctrl+Enter or click here to submit" at bounding box center [313, 56] width 52 height 4
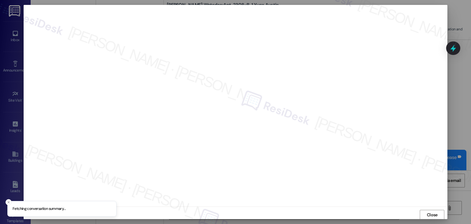
scroll to position [0, 0]
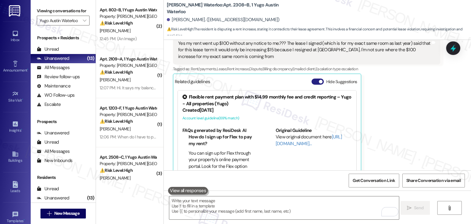
click at [313, 78] on button "Hide Suggestions" at bounding box center [317, 81] width 12 height 6
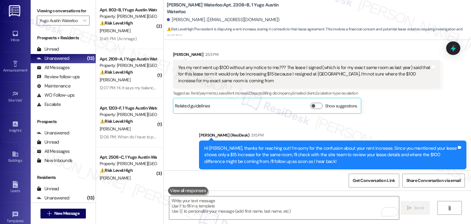
click at [368, 95] on div "[PERSON_NAME] 2:53 PM Yes my rent went up $100 without any notice to me.??? The…" at bounding box center [306, 82] width 267 height 62
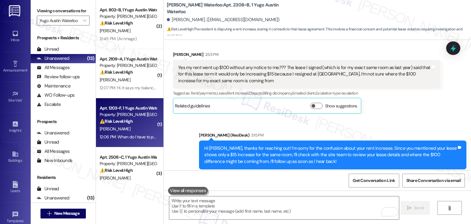
click at [116, 107] on div "Apt. 1203~F, 1 Yugo Austin Waterloo" at bounding box center [128, 108] width 57 height 6
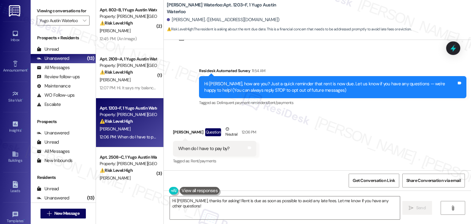
scroll to position [85, 0]
click at [292, 129] on div "Received via SMS [PERSON_NAME] Question Neutral 12:06 PM When do I have to pay …" at bounding box center [317, 141] width 307 height 58
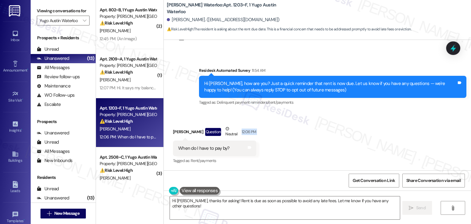
click at [292, 129] on div "Received via SMS [PERSON_NAME] Question Neutral 12:06 PM When do I have to pay …" at bounding box center [317, 141] width 307 height 58
click at [206, 151] on div "When do I have to pay by?" at bounding box center [203, 148] width 51 height 6
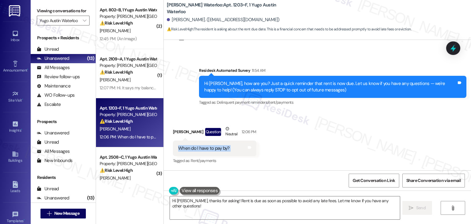
copy div "When do I have to pay by? Tags and notes"
click at [339, 139] on div "Received via SMS [PERSON_NAME] Question Neutral 12:06 PM When do I have to pay …" at bounding box center [317, 141] width 307 height 58
click at [339, 140] on div "Received via SMS [PERSON_NAME] Question Neutral 12:06 PM When do I have to pay …" at bounding box center [317, 141] width 307 height 58
click at [283, 149] on div "Received via SMS [PERSON_NAME] Question Neutral 12:06 PM When do I have to pay …" at bounding box center [317, 141] width 307 height 58
click at [248, 196] on textarea "Hi [PERSON_NAME], thanks for asking! Rent is due as soon as possible to avoid a…" at bounding box center [285, 207] width 230 height 23
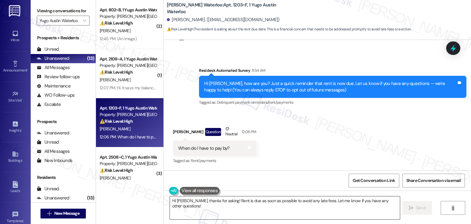
click at [248, 196] on textarea "Hi [PERSON_NAME], thanks for asking! Rent is due as soon as possible to avoid a…" at bounding box center [285, 207] width 230 height 23
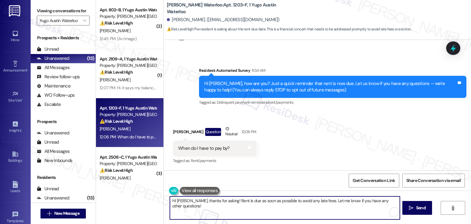
click at [248, 196] on textarea "Hi [PERSON_NAME], thanks for asking! Rent is due as soon as possible to avoid a…" at bounding box center [285, 207] width 230 height 23
paste textarea "! Rent is due on the 1st of each month. If you’re wondering about any grace per…"
type textarea "Hi [PERSON_NAME]! Rent is due on the 1st of each month. If you’re wondering abo…"
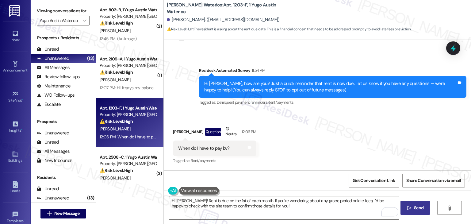
click at [412, 210] on span "Send" at bounding box center [418, 207] width 12 height 6
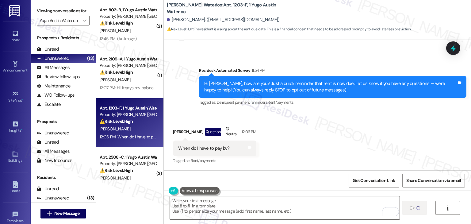
type textarea "Fetching suggested responses. Please feel free to read through the conversation…"
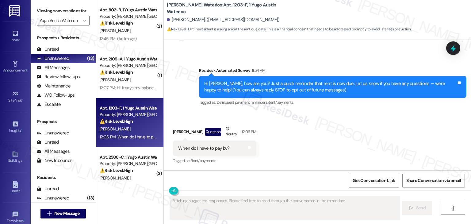
scroll to position [85, 0]
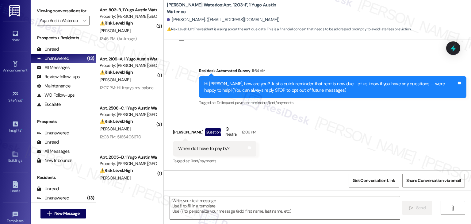
click at [345, 147] on div "Received via SMS [PERSON_NAME] Question Neutral 12:06 PM When do I have to pay …" at bounding box center [317, 141] width 307 height 58
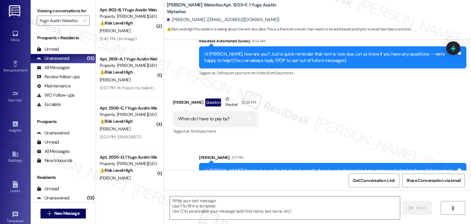
scroll to position [135, 0]
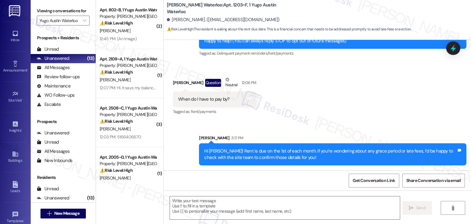
click at [347, 123] on div "Sent via SMS [PERSON_NAME] 3:17 PM Hi [PERSON_NAME]! Rent is due on the 1st of …" at bounding box center [317, 145] width 307 height 49
click at [347, 124] on div "Sent via SMS [PERSON_NAME] 3:17 PM Hi [PERSON_NAME]! Rent is due on the 1st of …" at bounding box center [317, 145] width 307 height 49
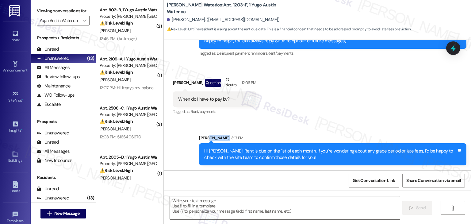
click at [347, 124] on div "Sent via SMS [PERSON_NAME] 3:17 PM Hi [PERSON_NAME]! Rent is due on the 1st of …" at bounding box center [317, 145] width 307 height 49
click at [347, 125] on div "Sent via SMS [PERSON_NAME] 3:17 PM Hi [PERSON_NAME]! Rent is due on the 1st of …" at bounding box center [317, 145] width 307 height 49
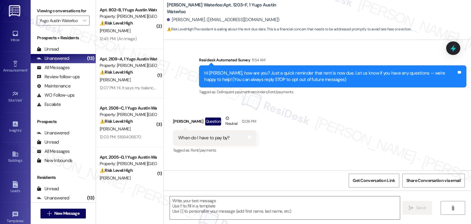
scroll to position [12, 0]
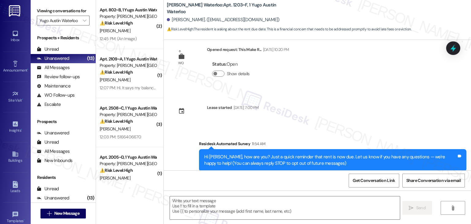
click at [321, 108] on div "WO Opened request: This Make R... [DATE] 10:20 PM Status : Open Show details Le…" at bounding box center [317, 105] width 307 height 130
